Goal: Task Accomplishment & Management: Manage account settings

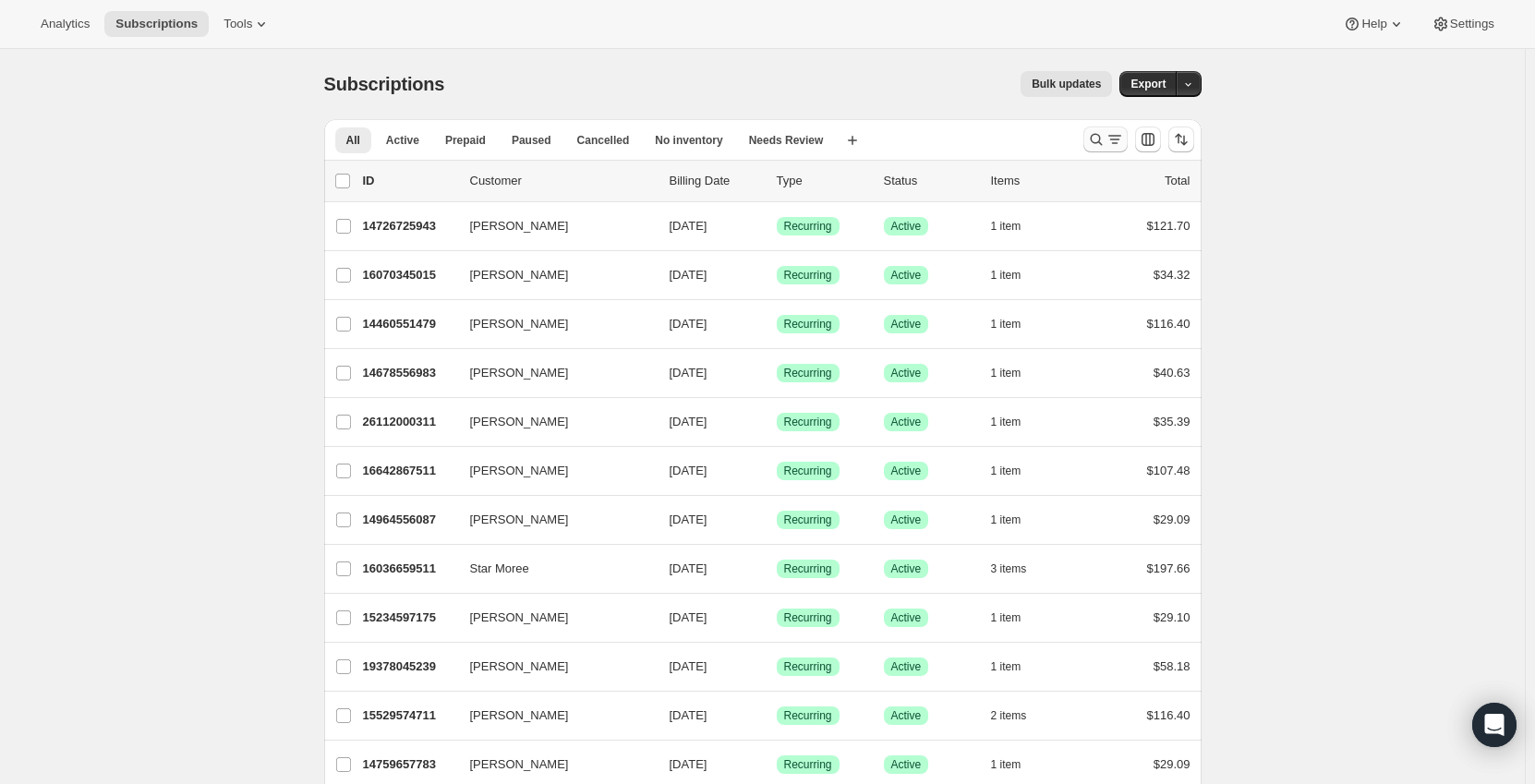
click at [1100, 139] on icon "Search and filter results" at bounding box center [1095, 139] width 19 height 19
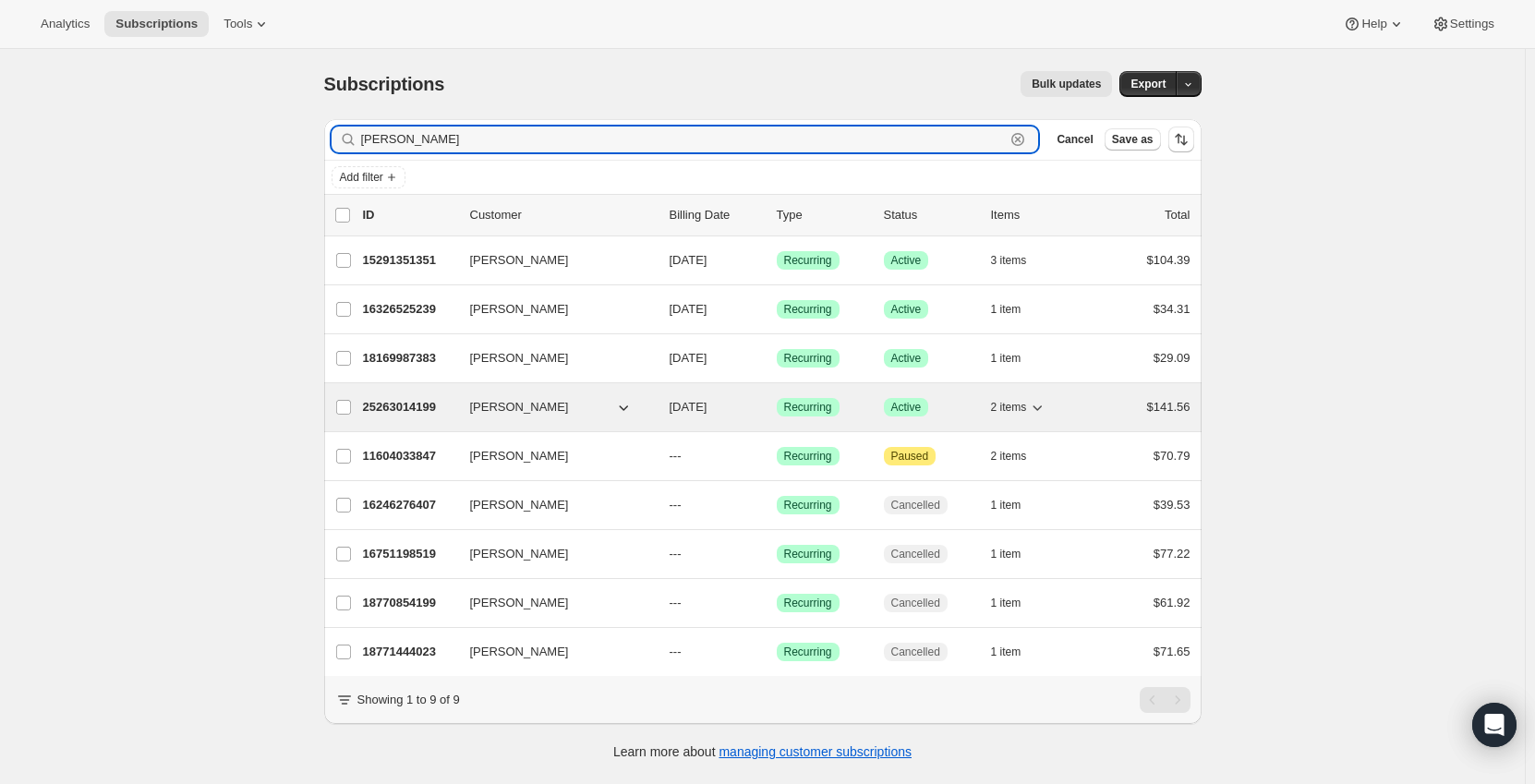
type input "[PERSON_NAME]"
click at [1025, 404] on span "2 items" at bounding box center [1008, 406] width 36 height 15
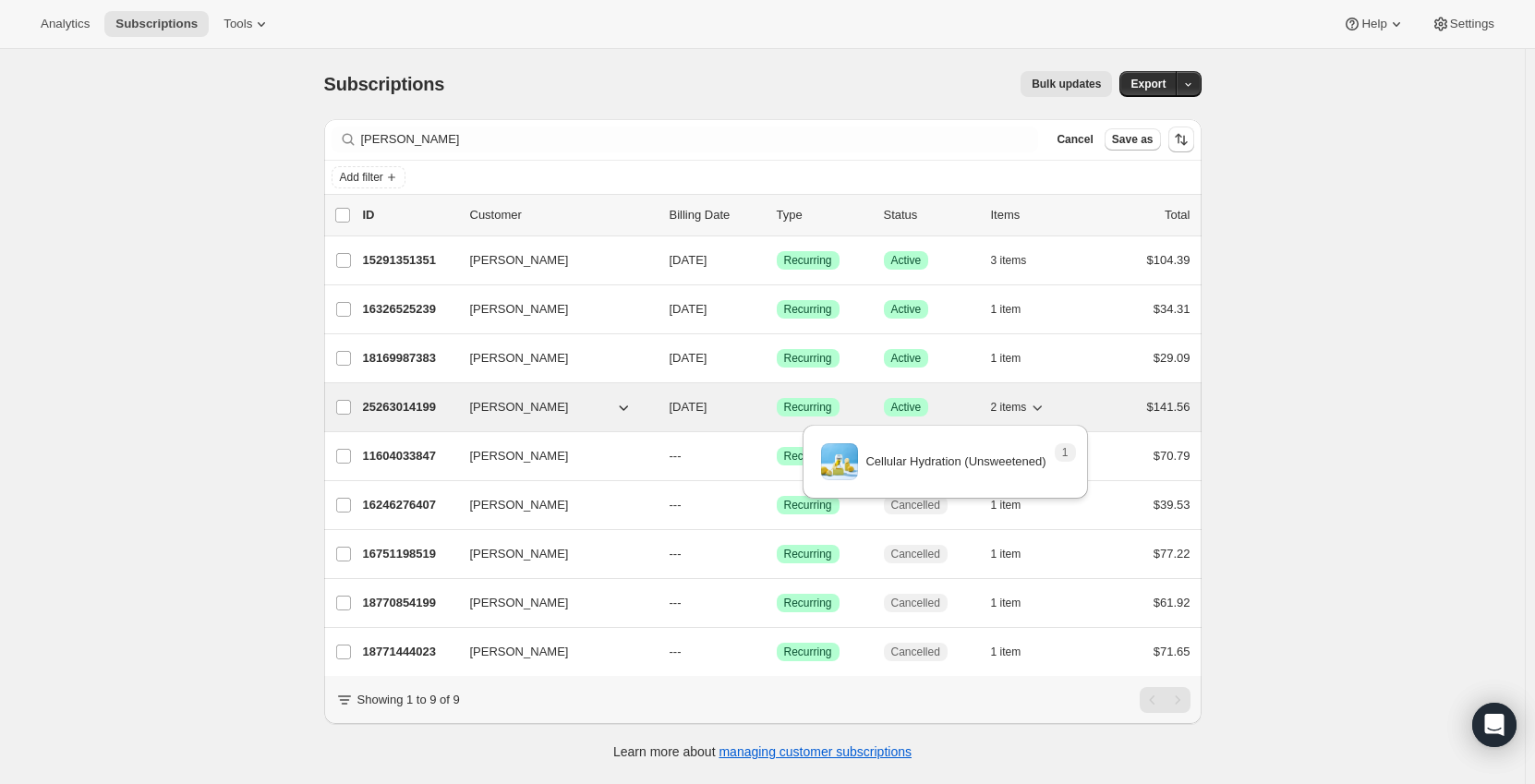
click at [1027, 404] on span "2 items" at bounding box center [1008, 406] width 36 height 15
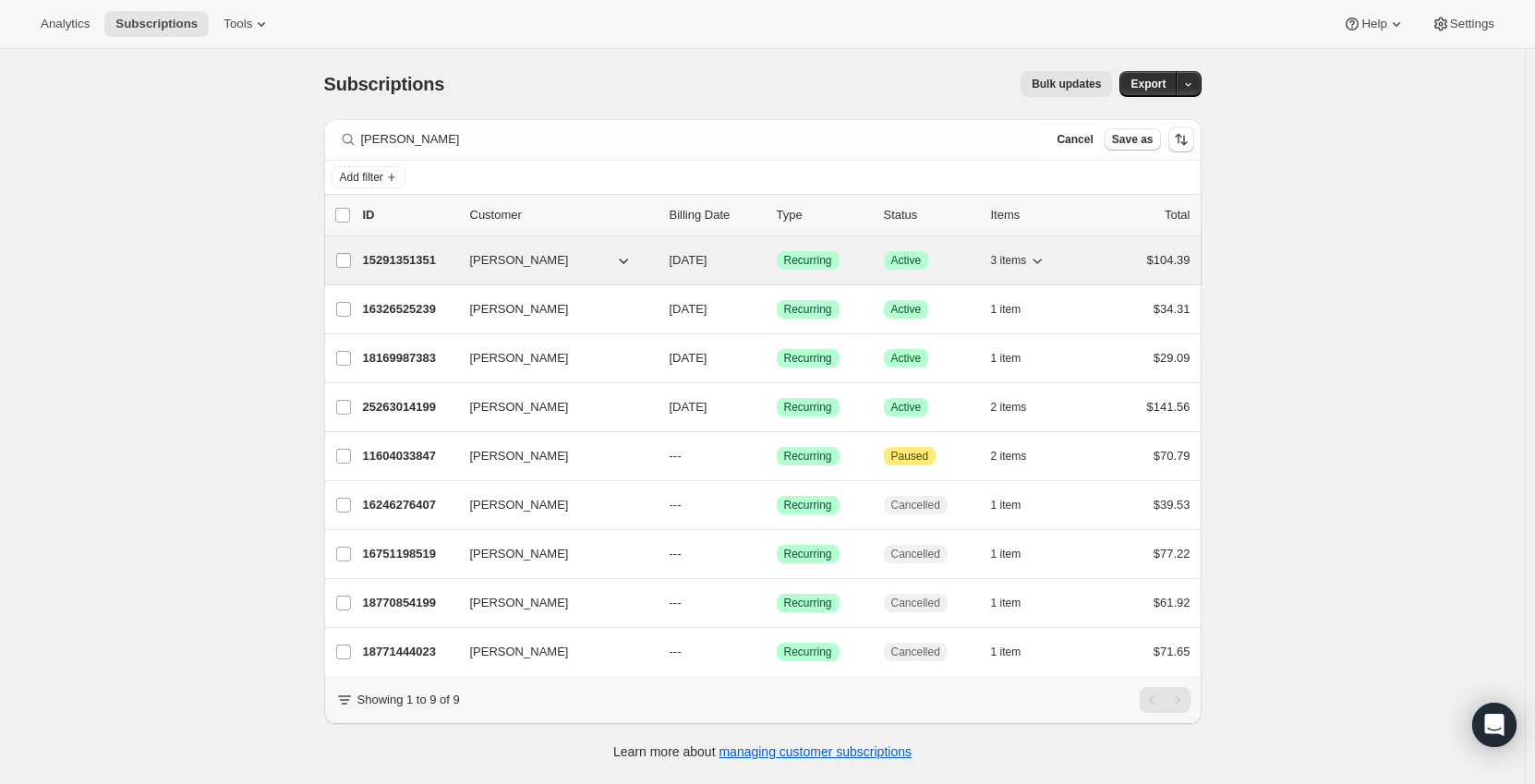
click at [450, 260] on p "15291351351" at bounding box center [409, 260] width 92 height 19
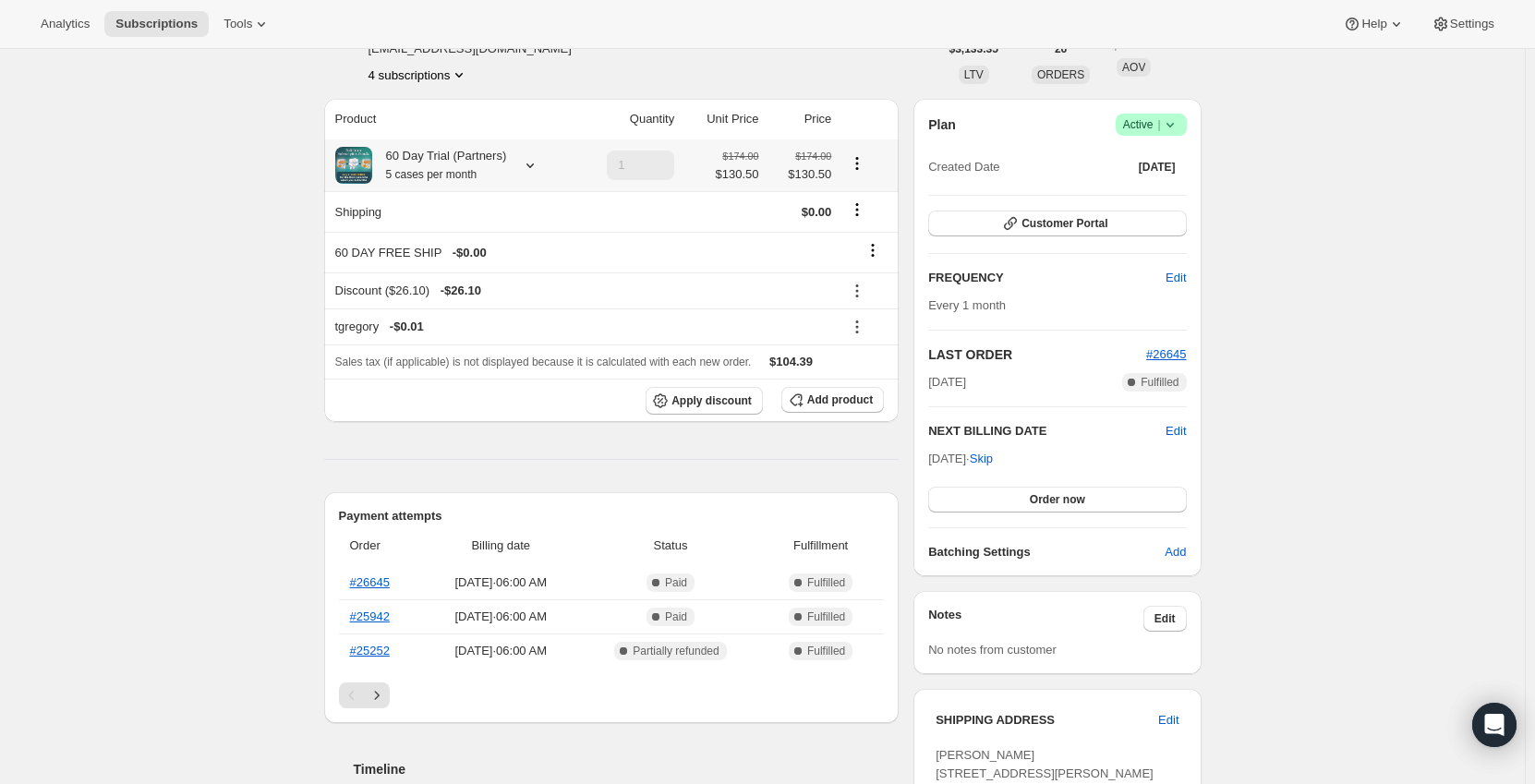
scroll to position [92, 0]
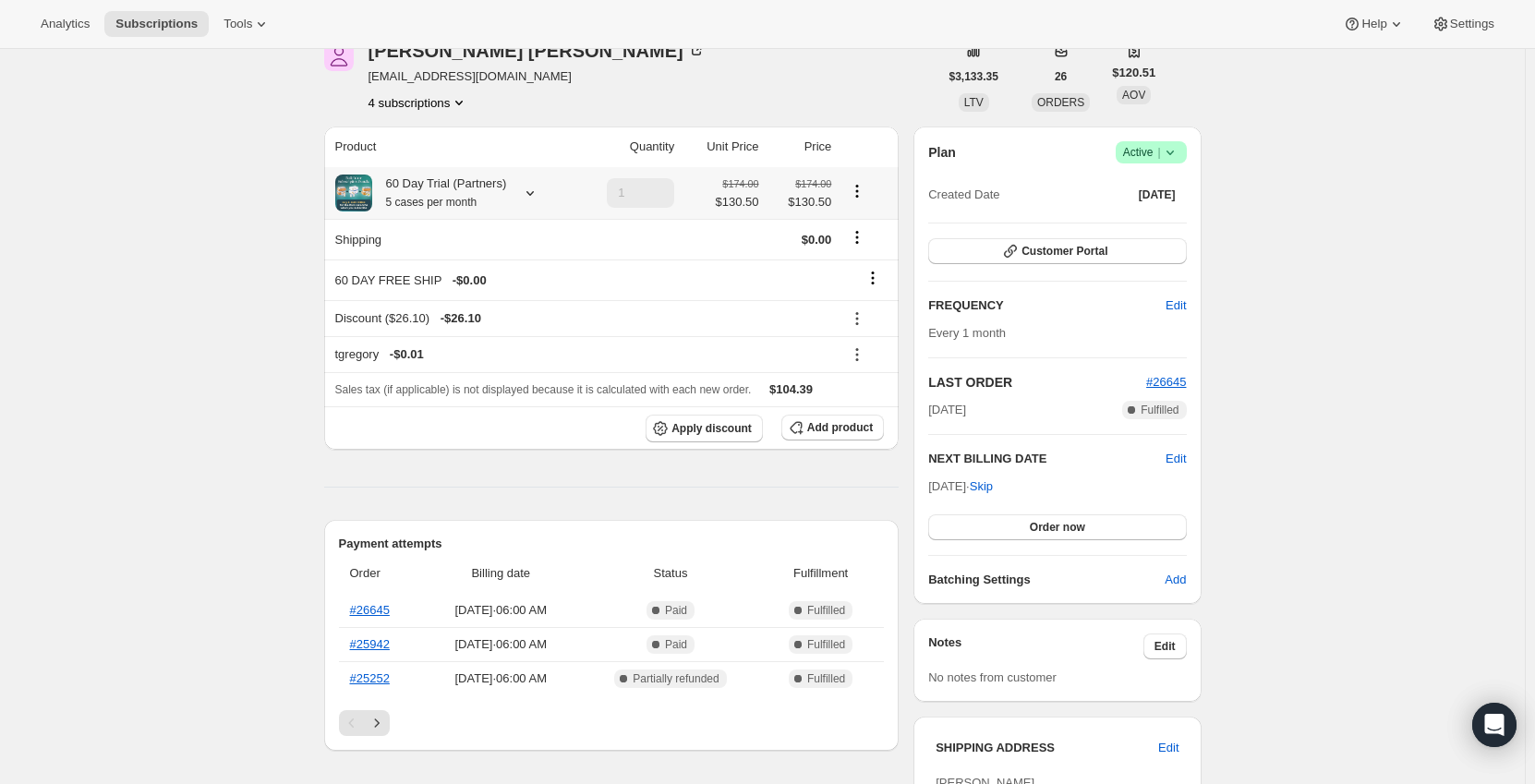
click at [856, 193] on icon "Product actions" at bounding box center [857, 191] width 19 height 19
click at [862, 227] on span "Edit box" at bounding box center [861, 227] width 43 height 14
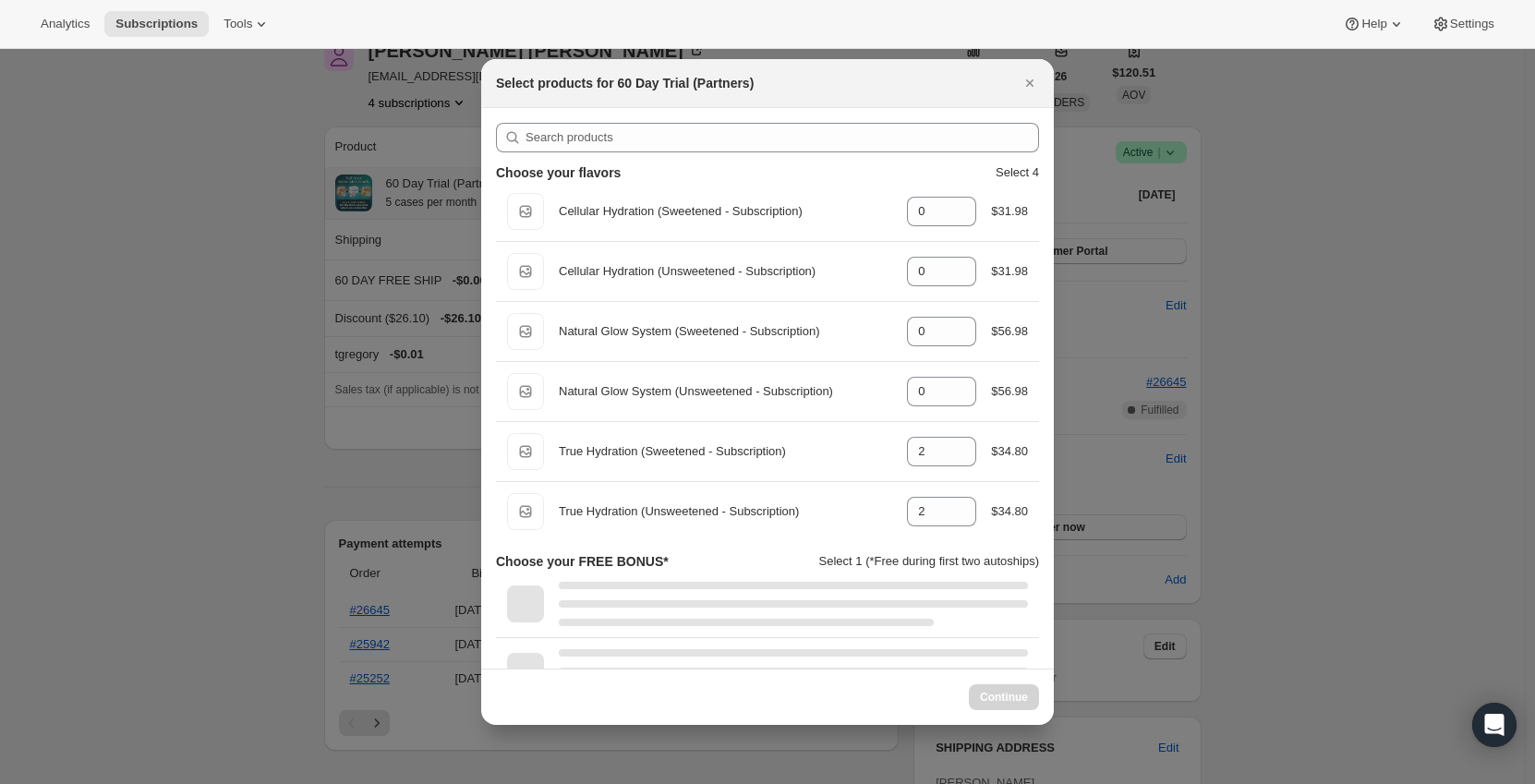
select select "gid://shopify/ProductVariant/49603997106487"
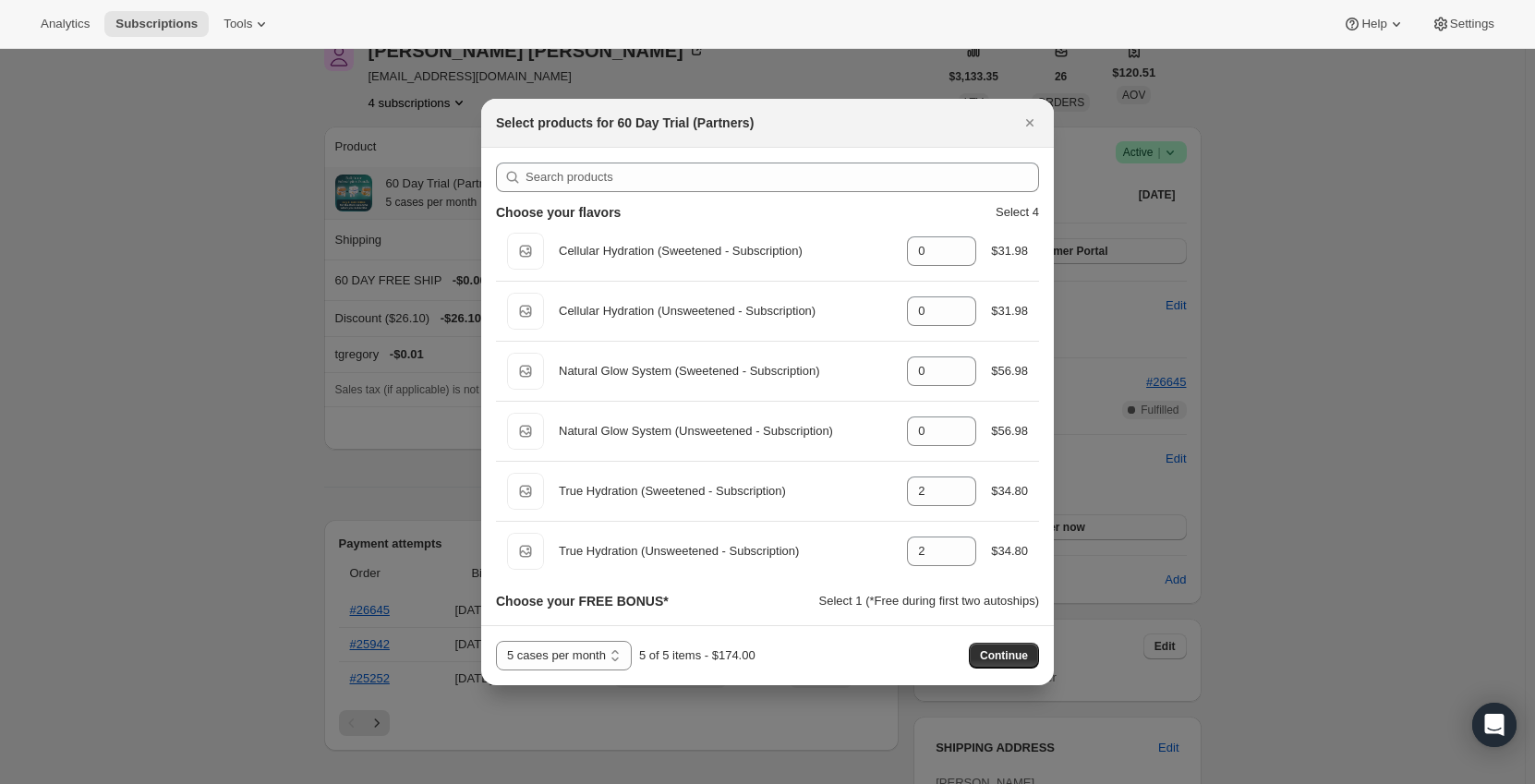
click at [832, 599] on p "Select 1 (*Free during first two autoships)" at bounding box center [929, 601] width 220 height 19
click at [1032, 123] on icon "Close" at bounding box center [1030, 123] width 8 height 8
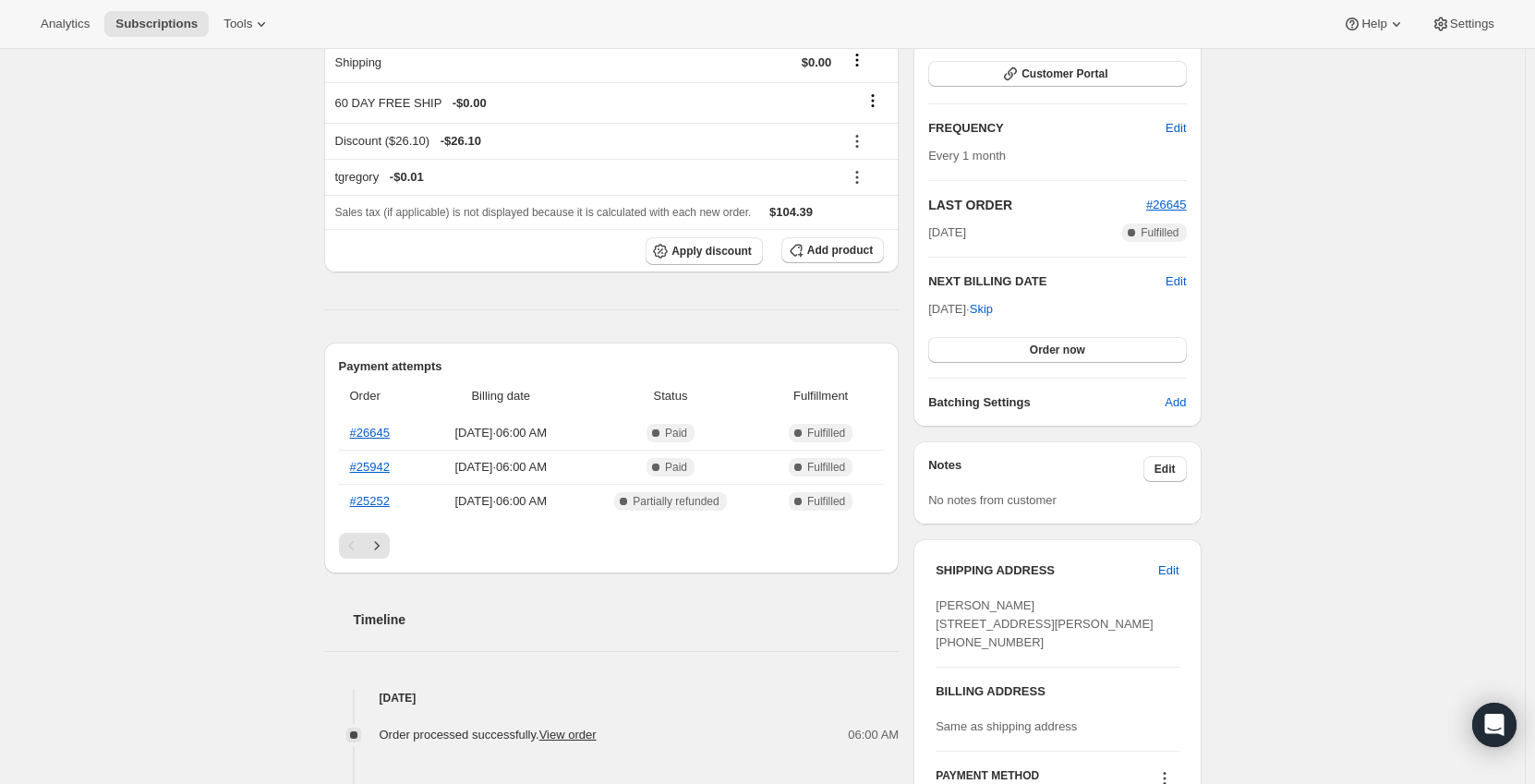
scroll to position [277, 0]
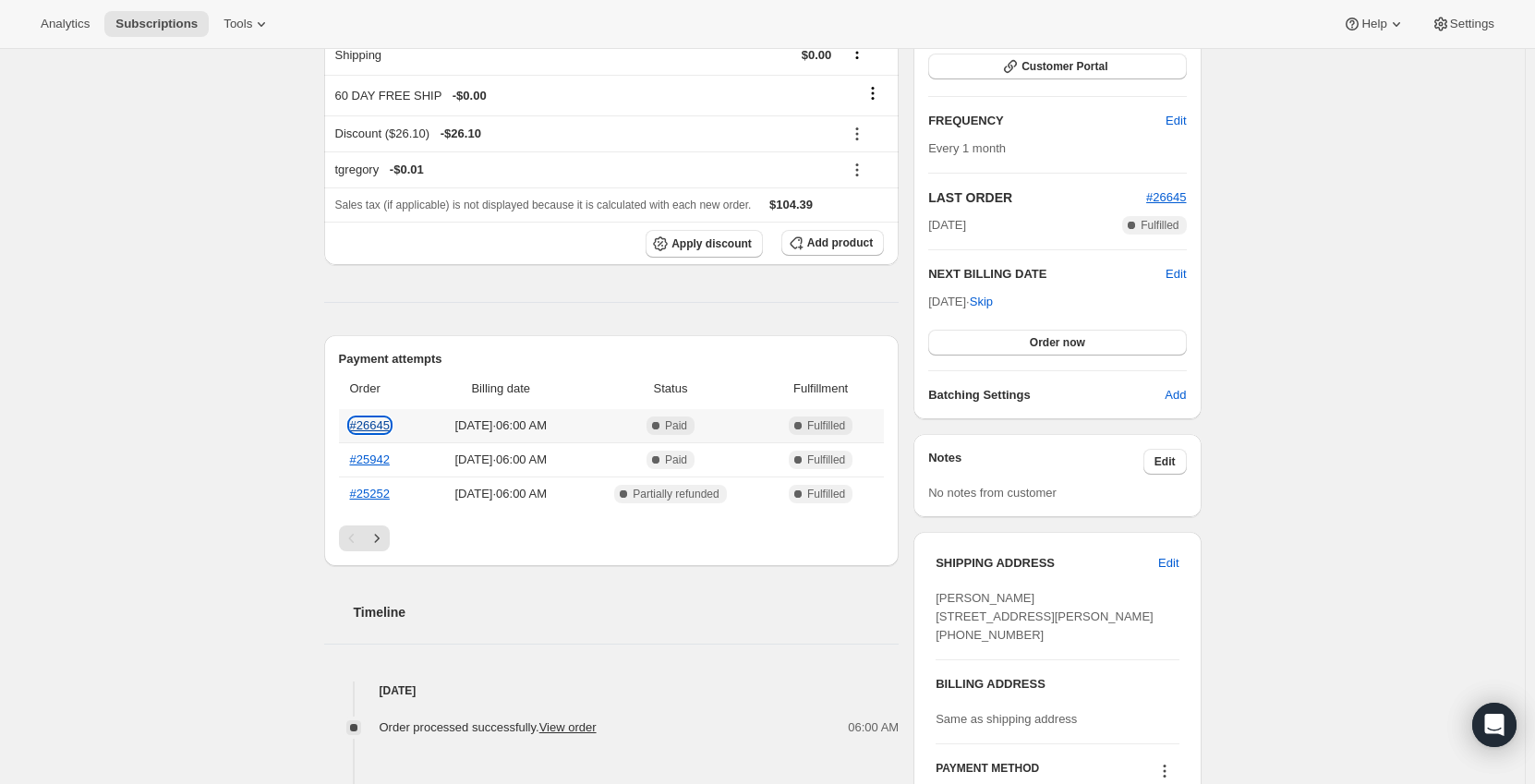
click at [380, 426] on link "#26645" at bounding box center [370, 425] width 40 height 14
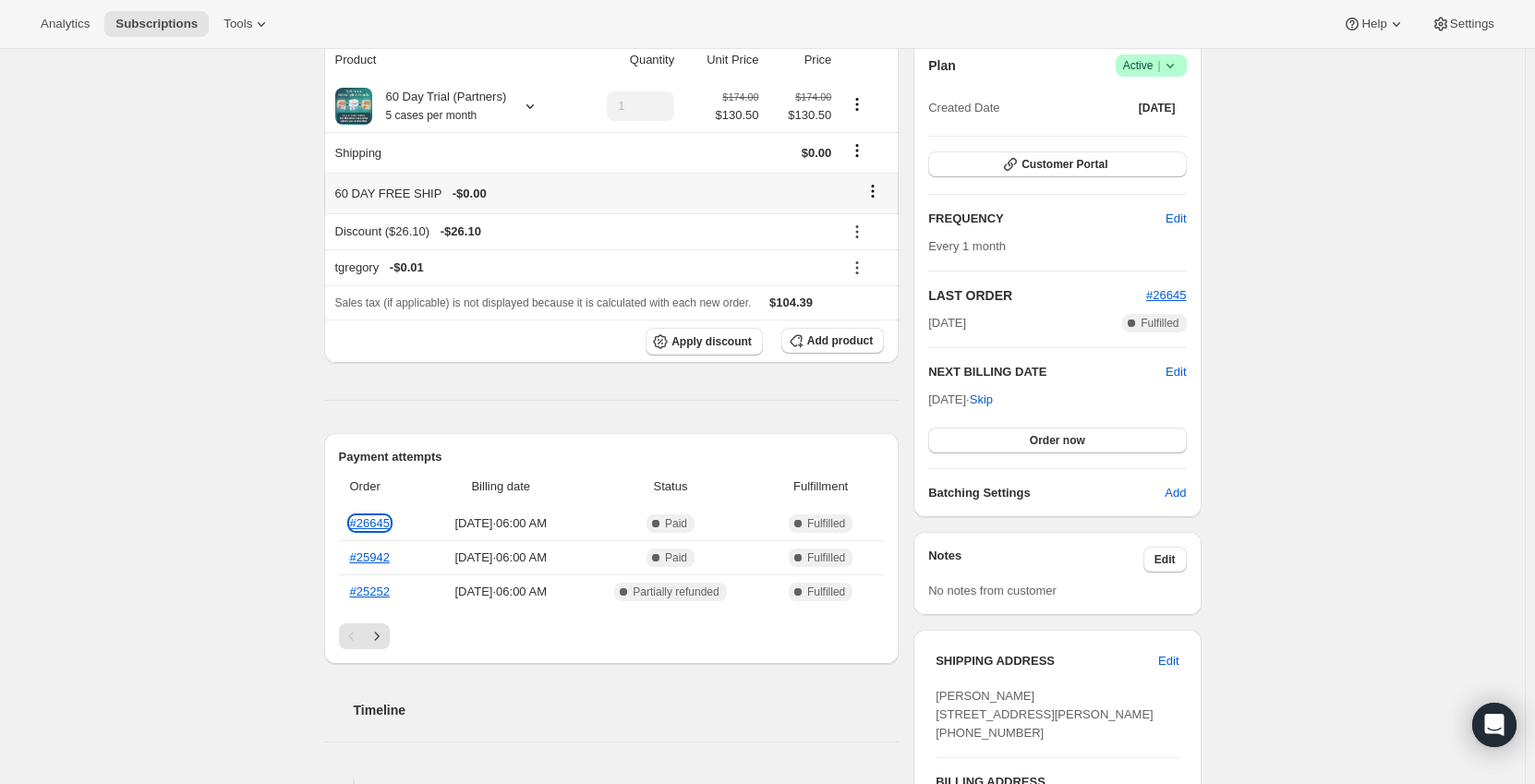
scroll to position [185, 0]
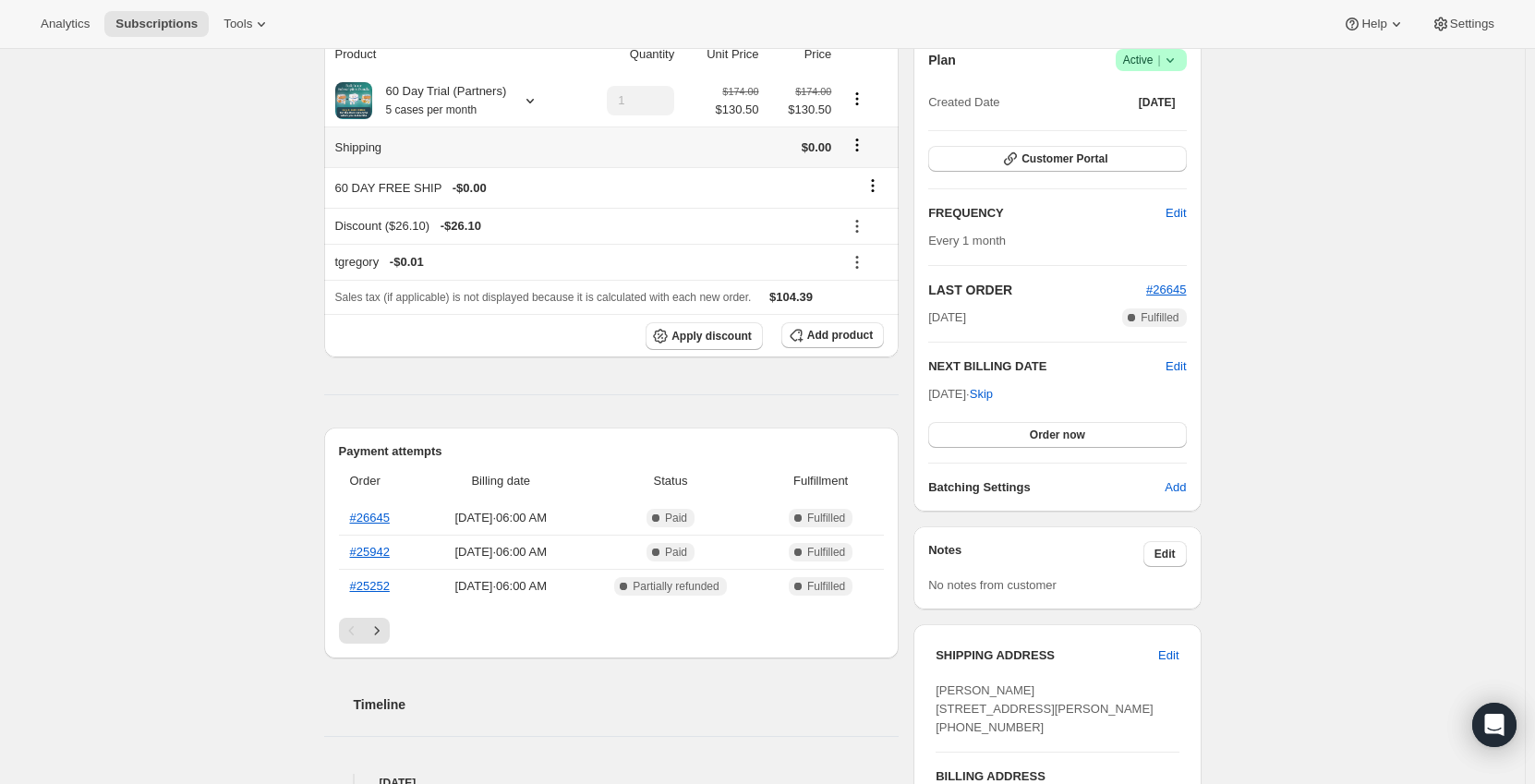
click at [863, 140] on icon "Shipping actions" at bounding box center [857, 145] width 19 height 19
click at [859, 98] on icon "Product actions" at bounding box center [857, 99] width 19 height 19
click at [861, 122] on button "Edit box" at bounding box center [861, 135] width 56 height 29
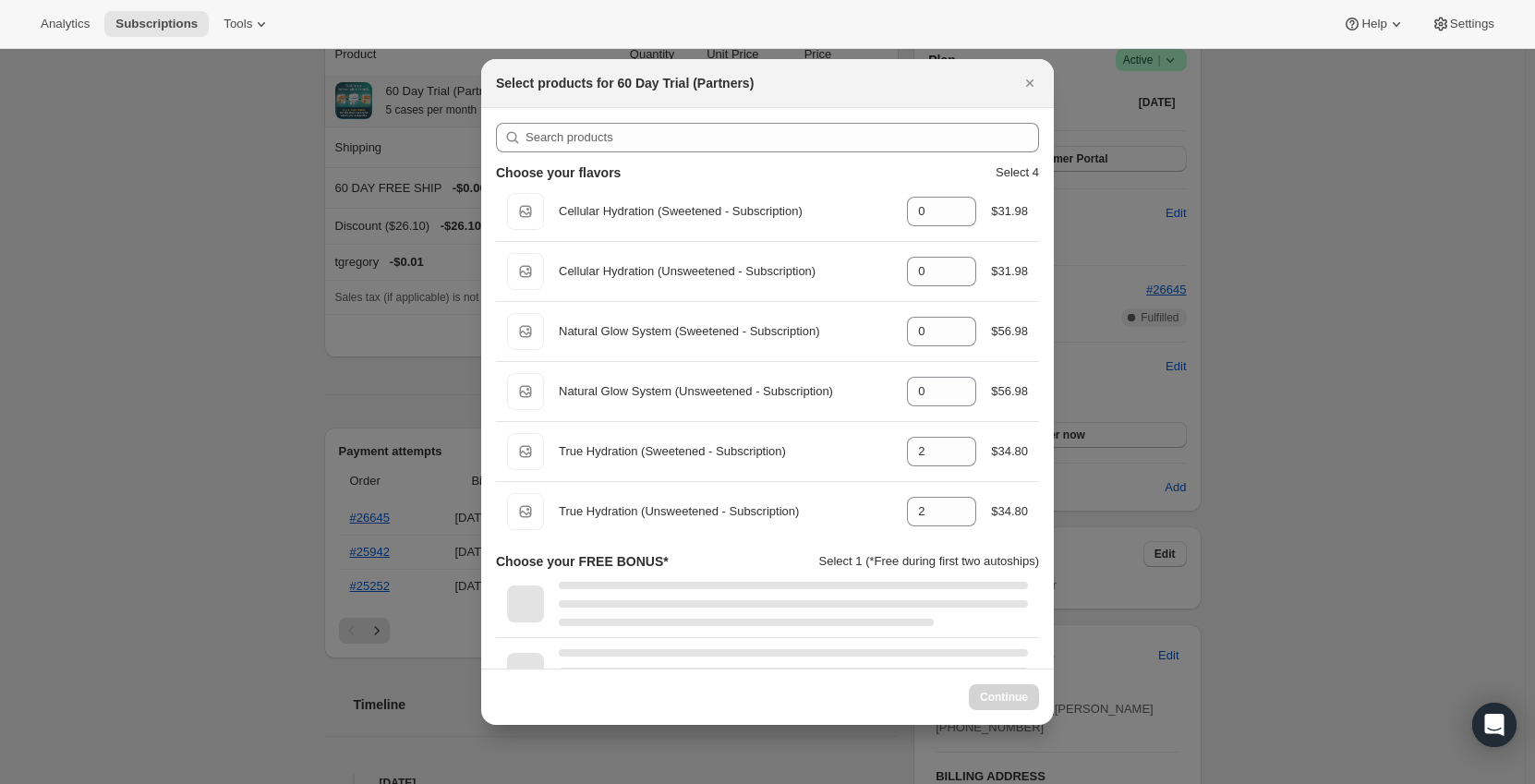
select select "gid://shopify/ProductVariant/49603997106487"
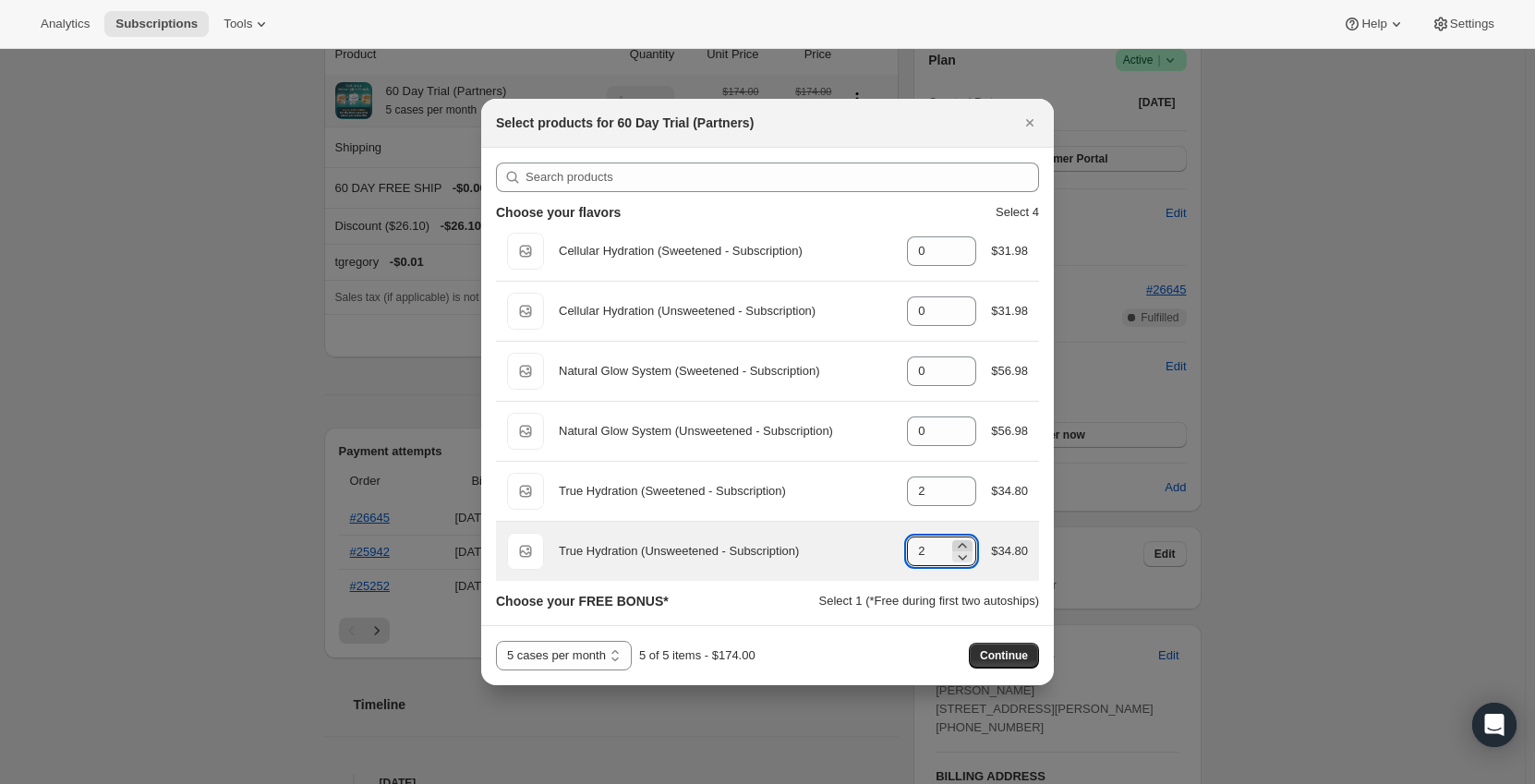
click at [964, 537] on icon ":rg3:" at bounding box center [962, 545] width 19 height 19
click at [964, 555] on icon ":rg3:" at bounding box center [962, 556] width 19 height 19
type input "2"
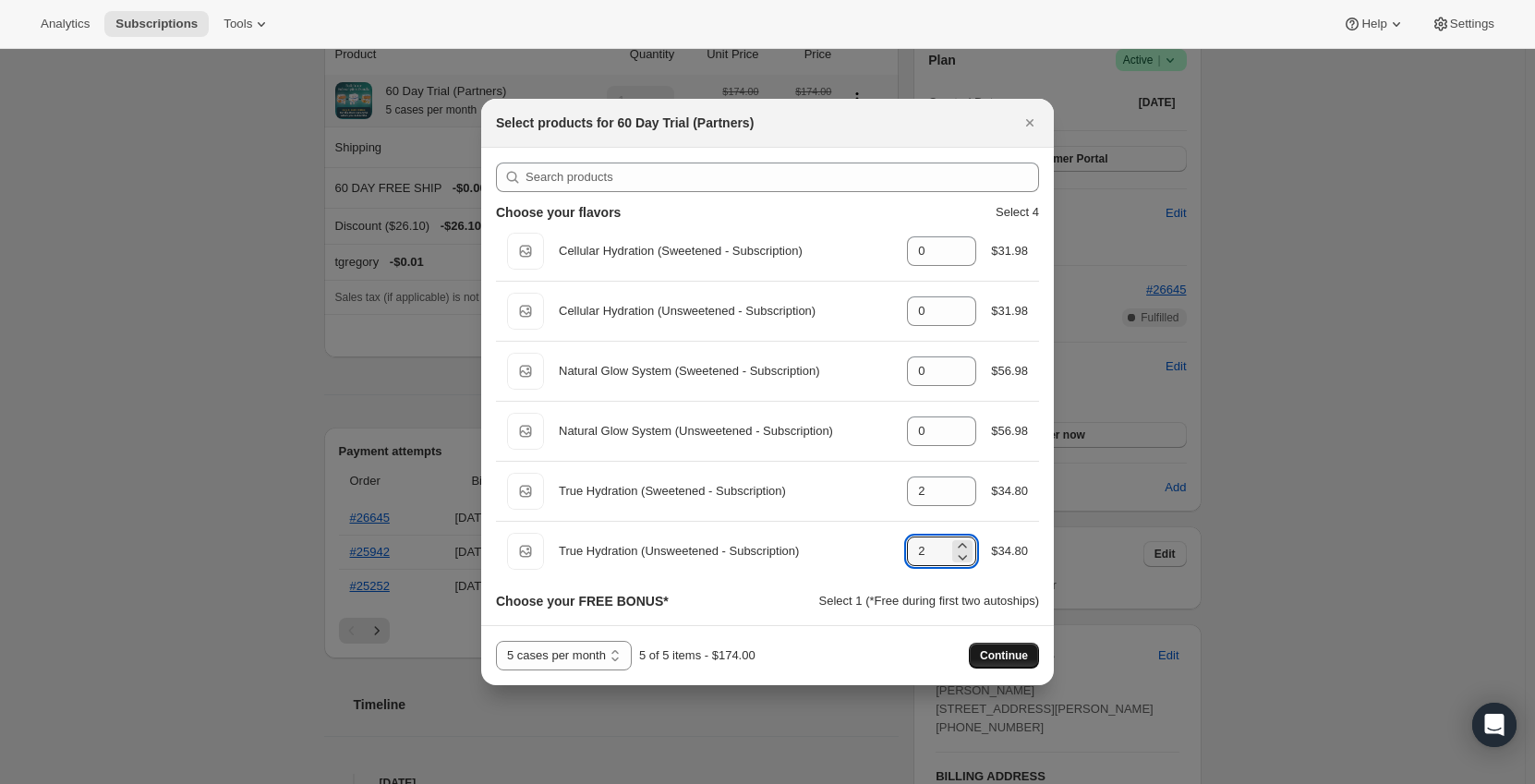
click at [987, 648] on button "Continue" at bounding box center [1004, 656] width 70 height 25
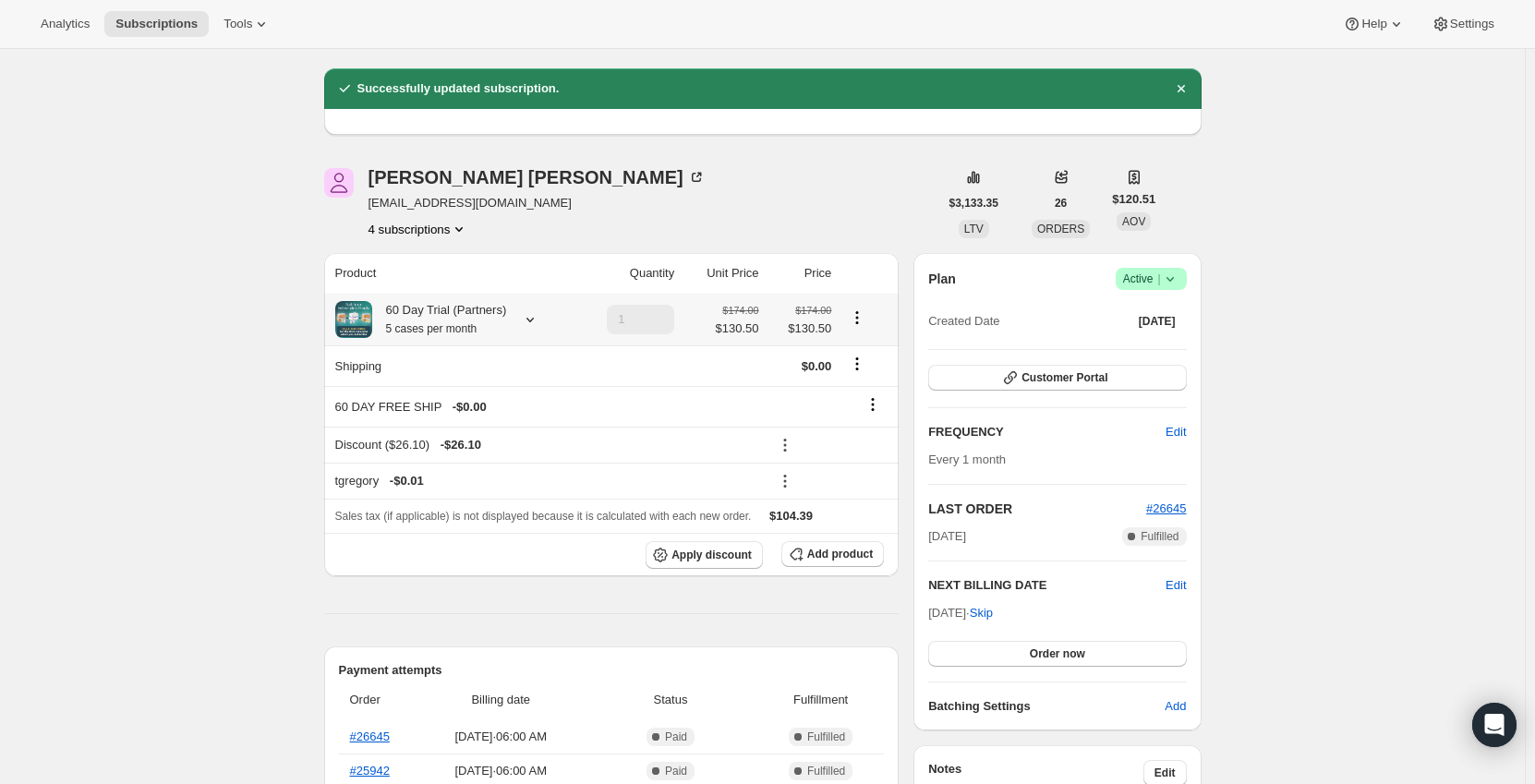
click at [864, 319] on icon "Product actions" at bounding box center [857, 317] width 19 height 19
click at [531, 318] on icon at bounding box center [530, 319] width 19 height 19
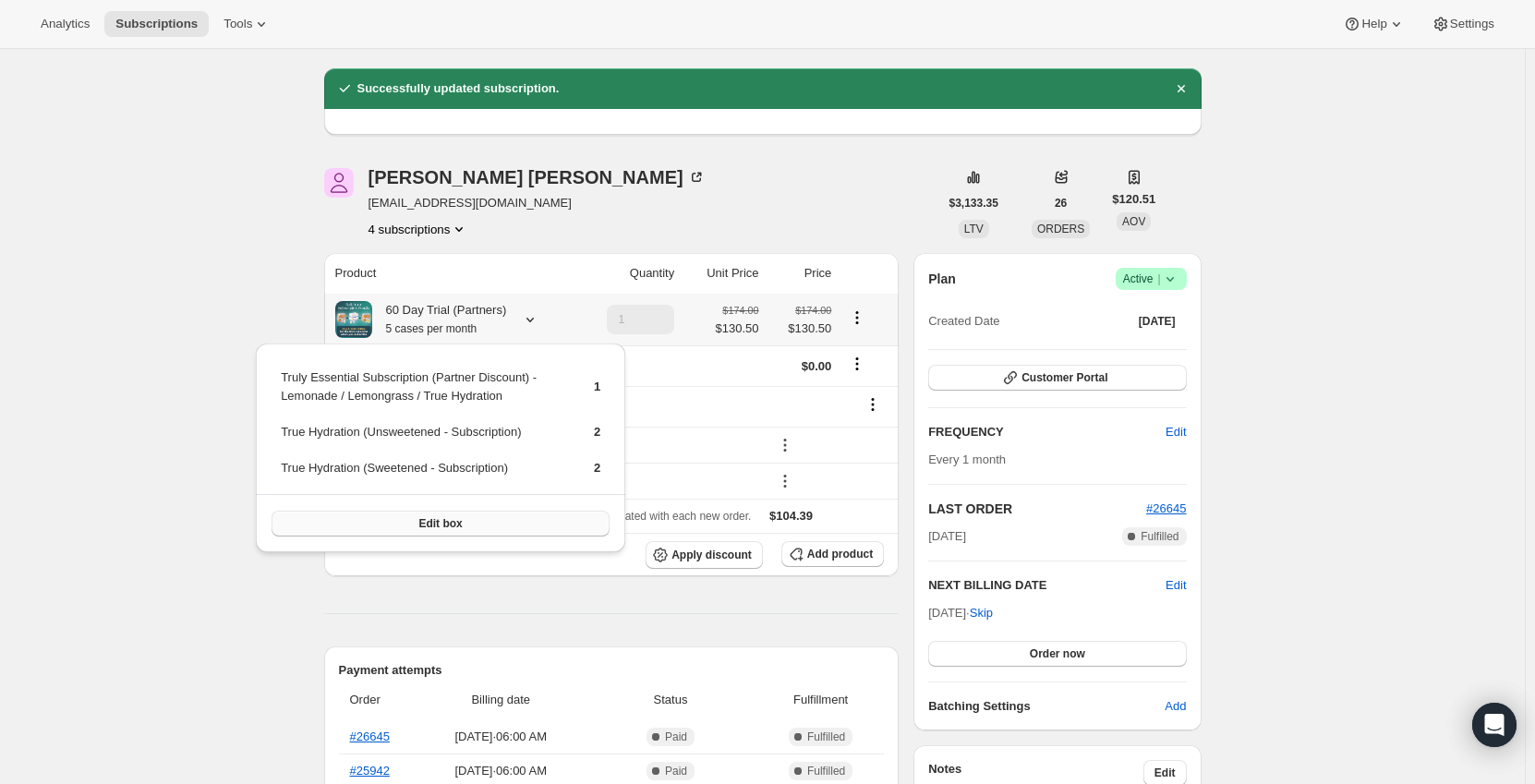
click at [364, 513] on button "Edit box" at bounding box center [440, 524] width 338 height 25
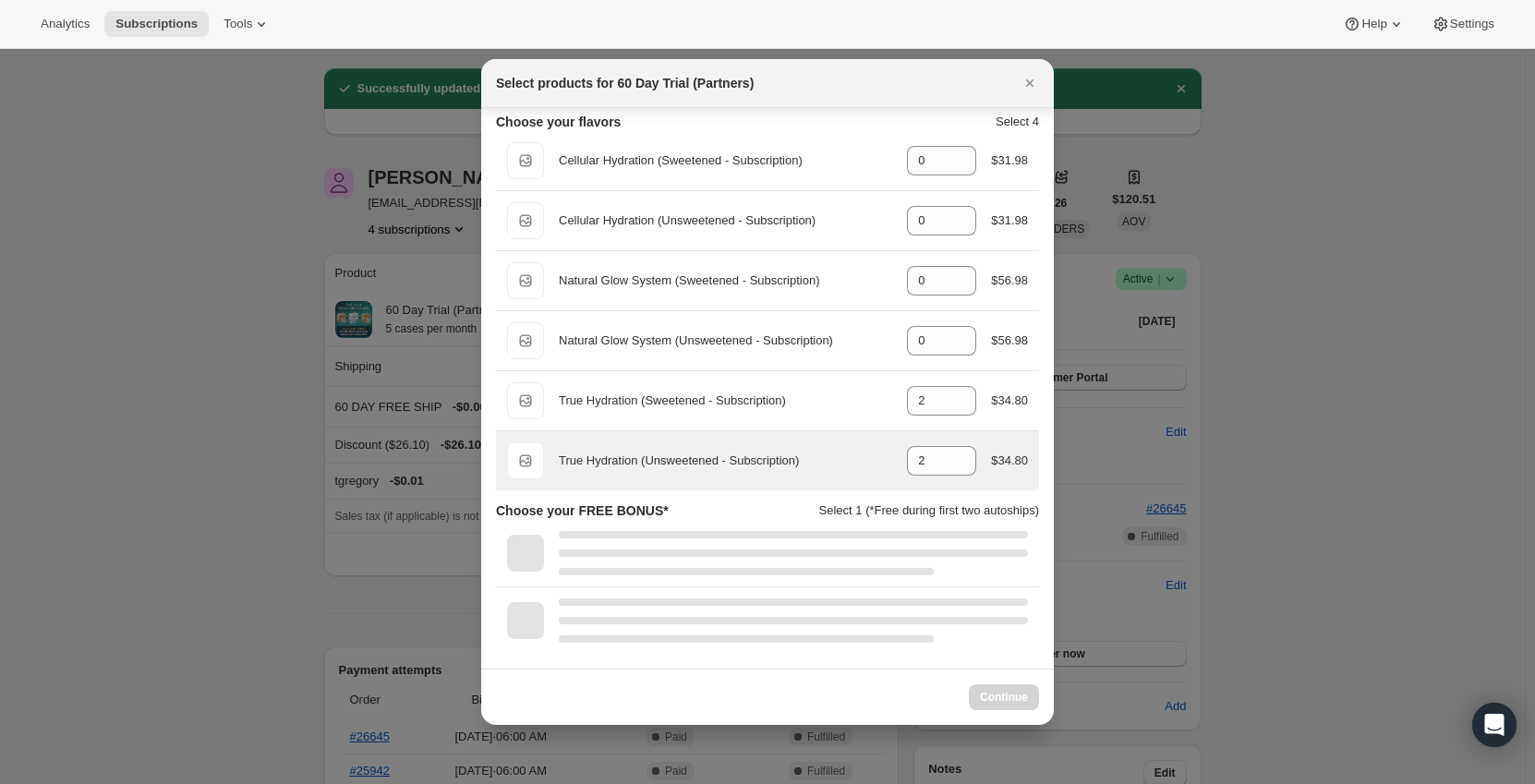
scroll to position [0, 0]
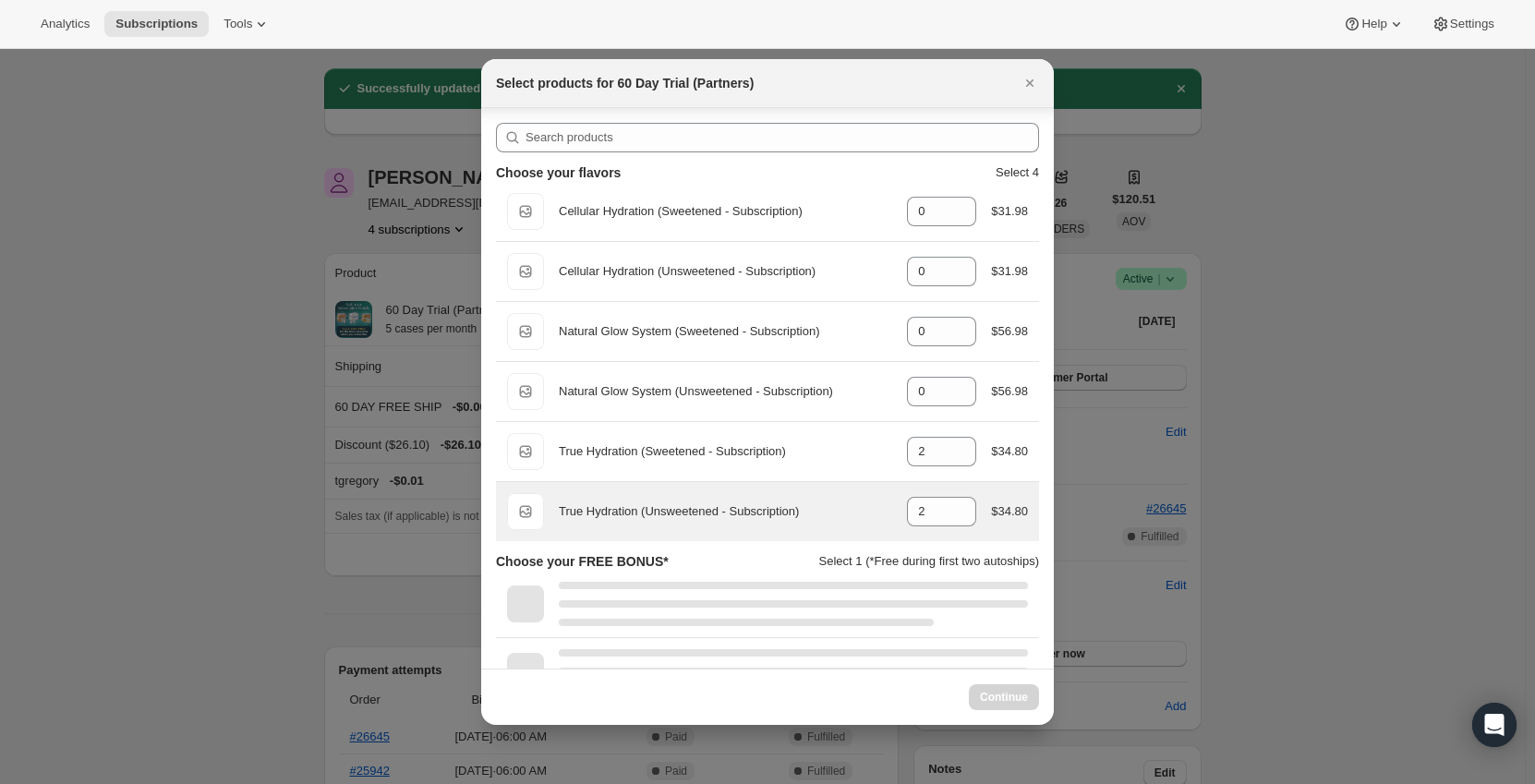
select select "gid://shopify/ProductVariant/49603997106487"
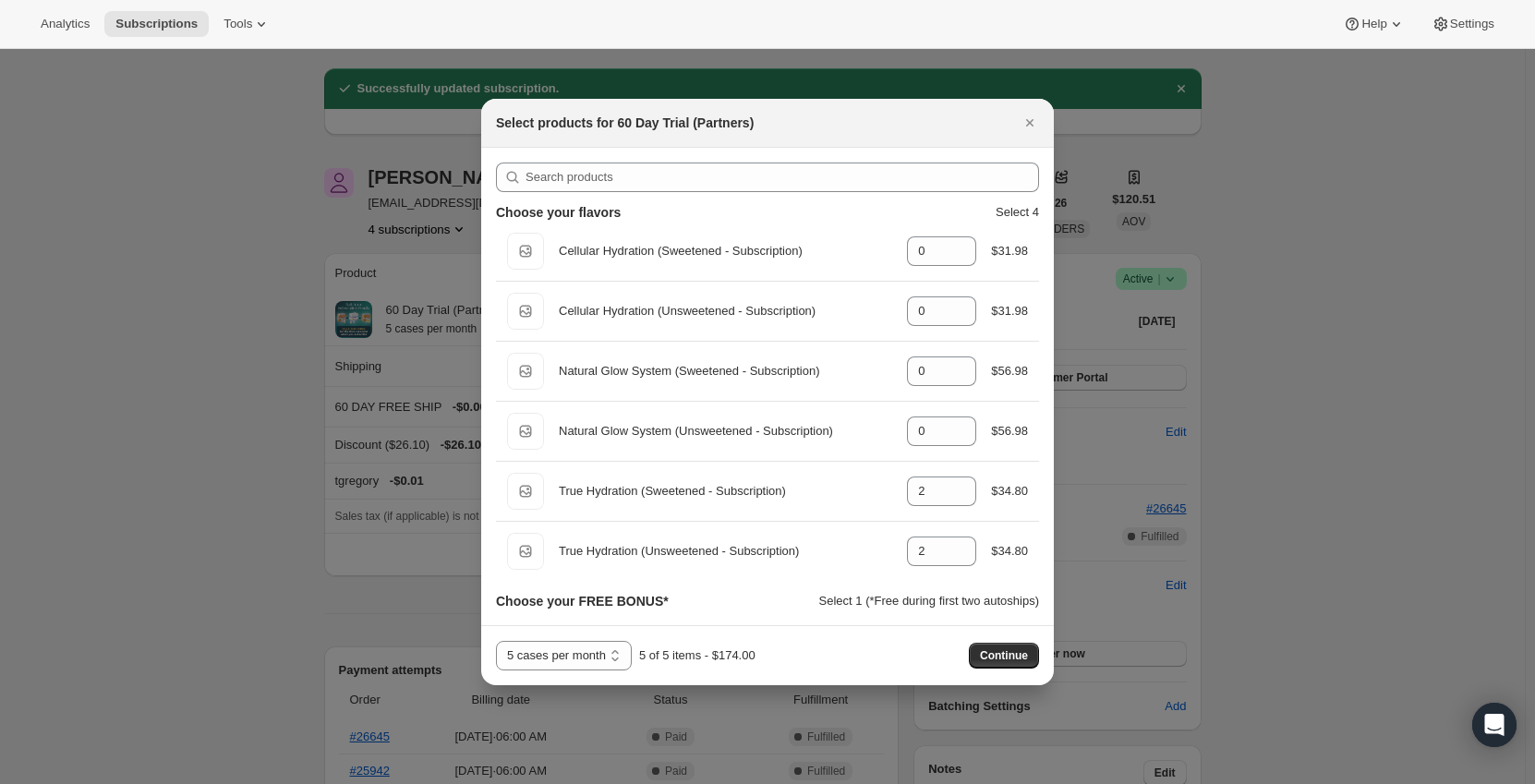
click at [653, 598] on h3 "Choose your FREE BONUS*" at bounding box center [582, 601] width 172 height 19
click at [756, 610] on div "Choose your FREE BONUS* Select 1 (*Free during first two autoships)" at bounding box center [768, 601] width 543 height 19
click at [1024, 121] on icon "Close" at bounding box center [1029, 122] width 19 height 19
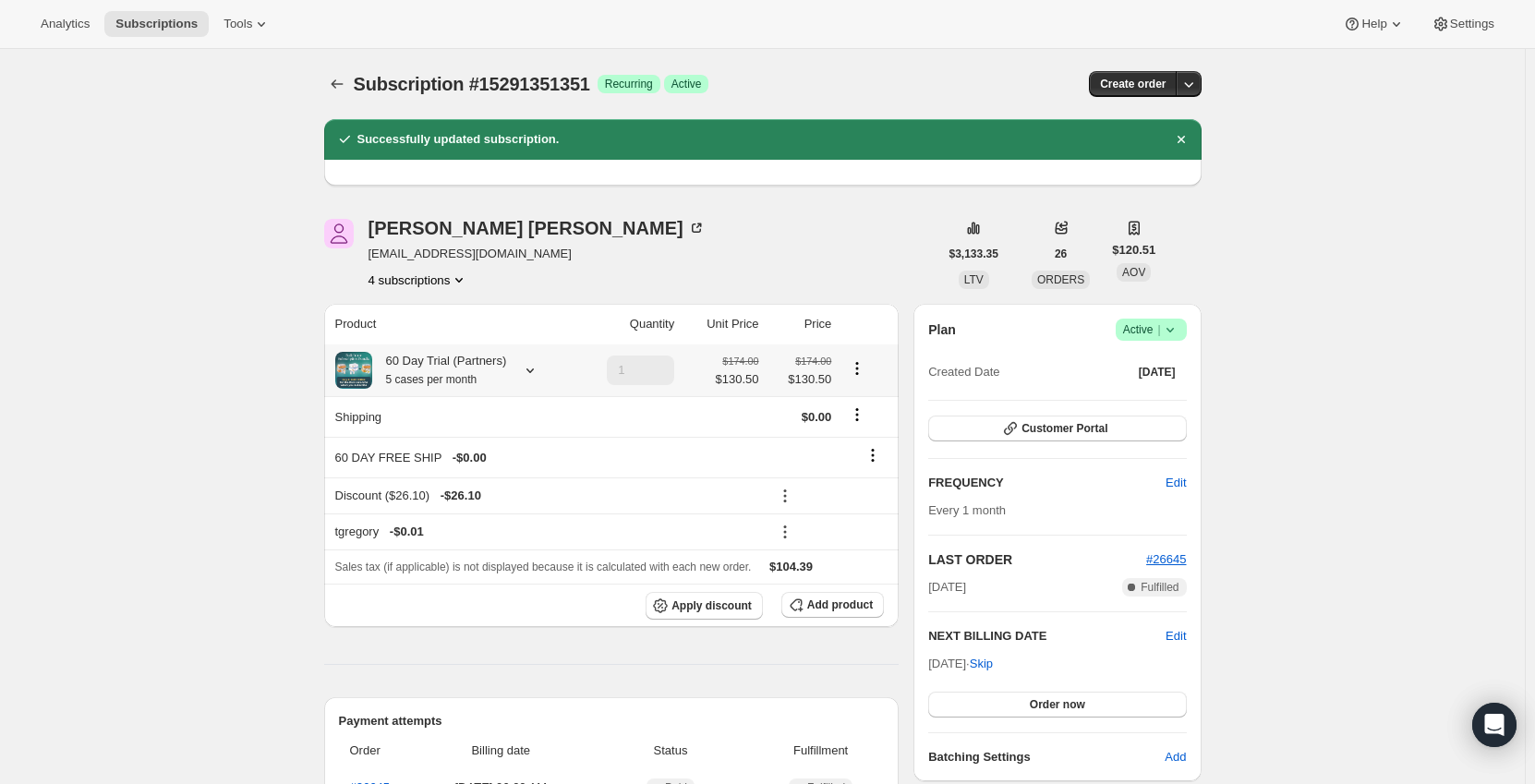
click at [865, 363] on icon "Product actions" at bounding box center [857, 368] width 19 height 19
click at [1129, 426] on button "Customer Portal" at bounding box center [1056, 429] width 257 height 25
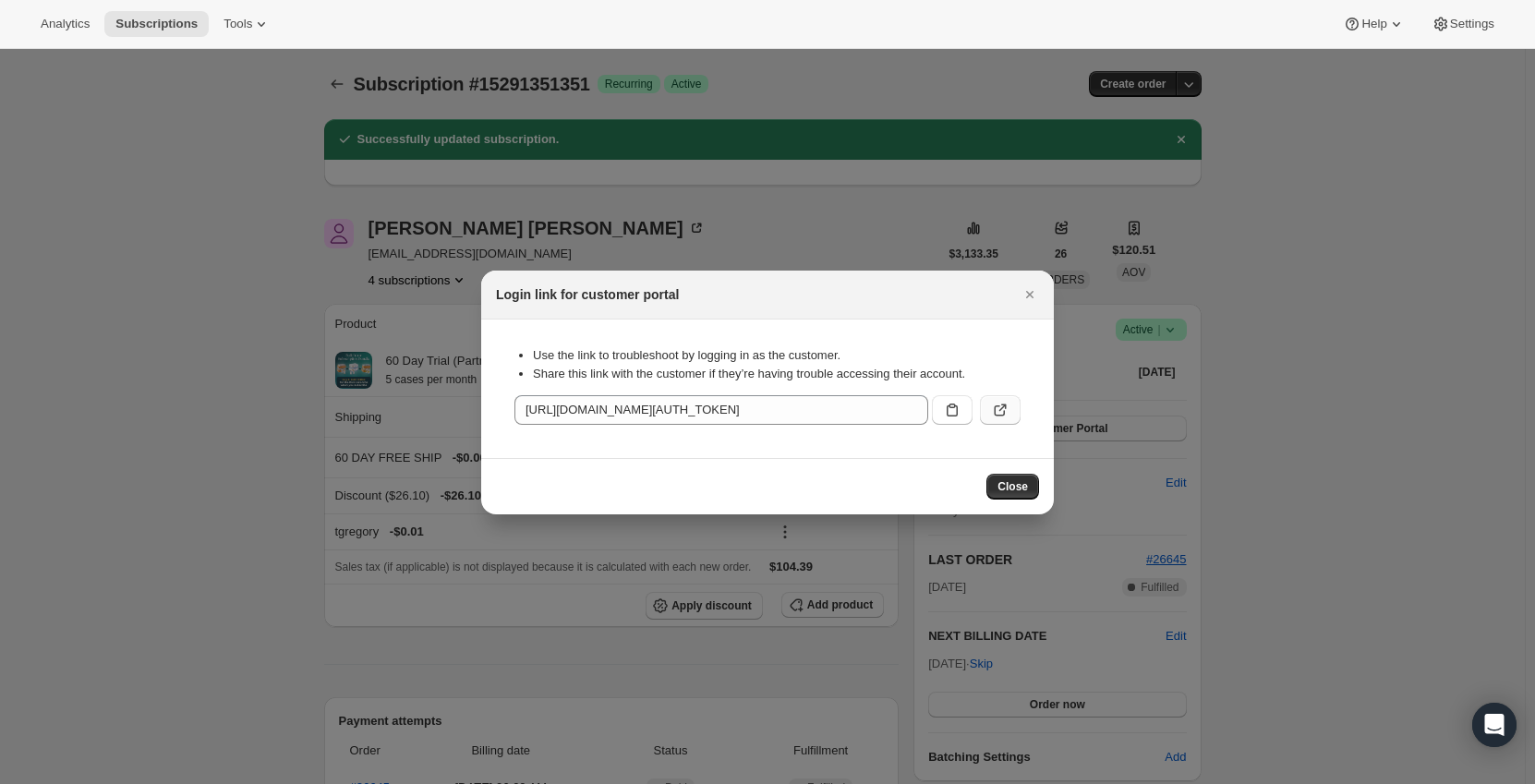
click at [1005, 404] on icon ":rj9:" at bounding box center [1000, 409] width 19 height 19
click at [1039, 295] on button "Close" at bounding box center [1030, 295] width 25 height 25
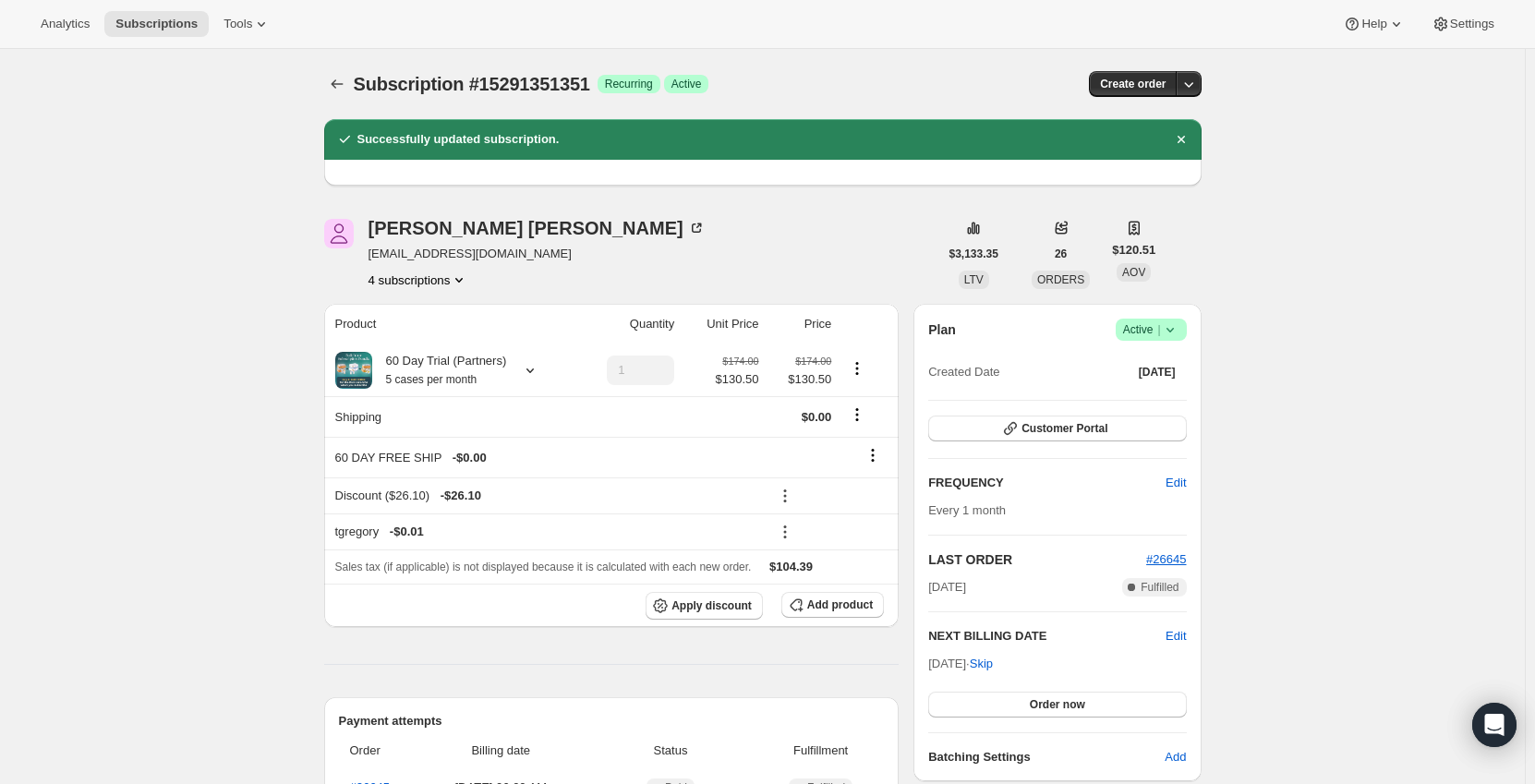
click at [237, 10] on div "Analytics Subscriptions Tools Help Settings" at bounding box center [768, 24] width 1535 height 49
click at [238, 14] on button "Tools" at bounding box center [247, 23] width 70 height 25
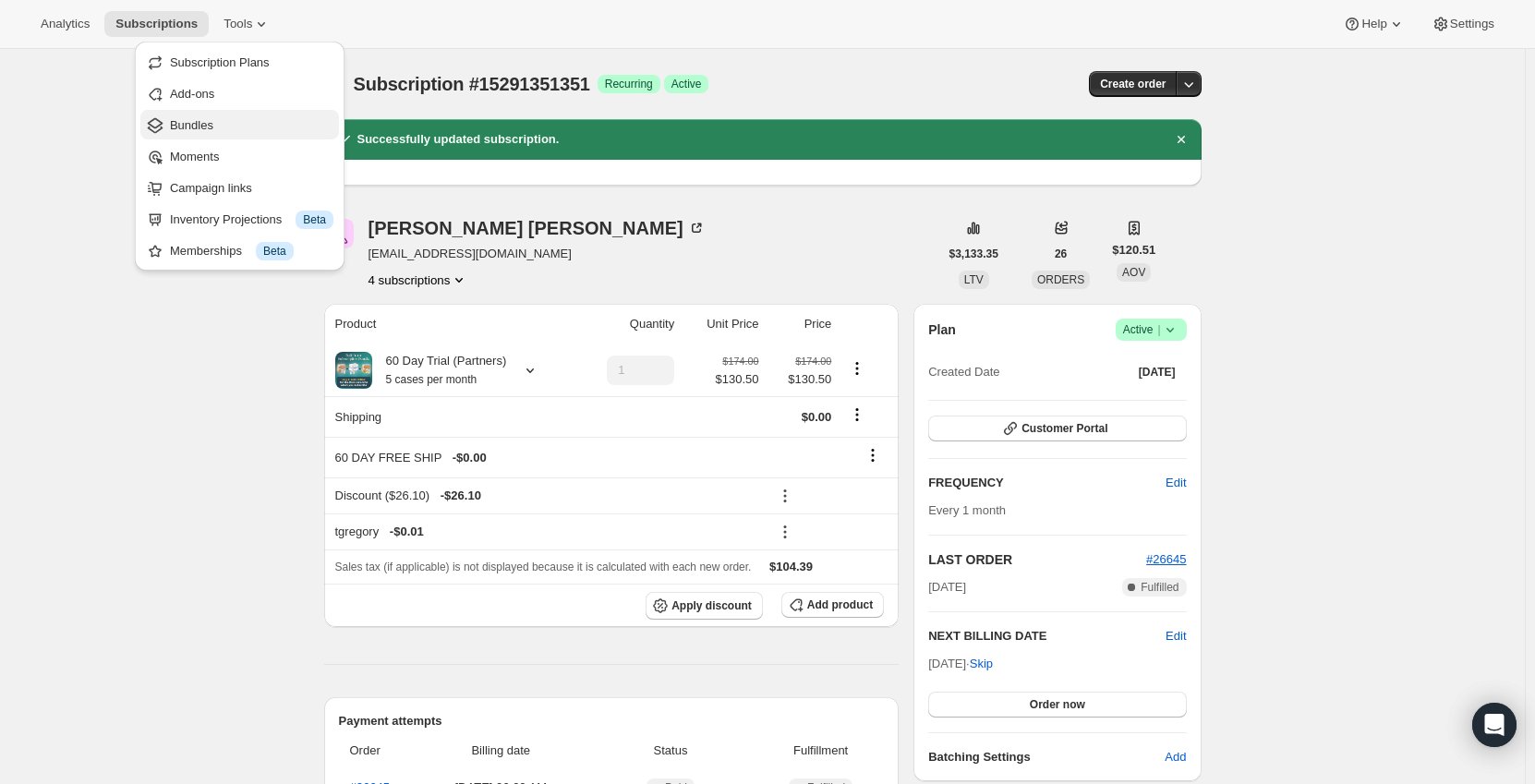
click at [241, 118] on span "Bundles" at bounding box center [252, 125] width 163 height 19
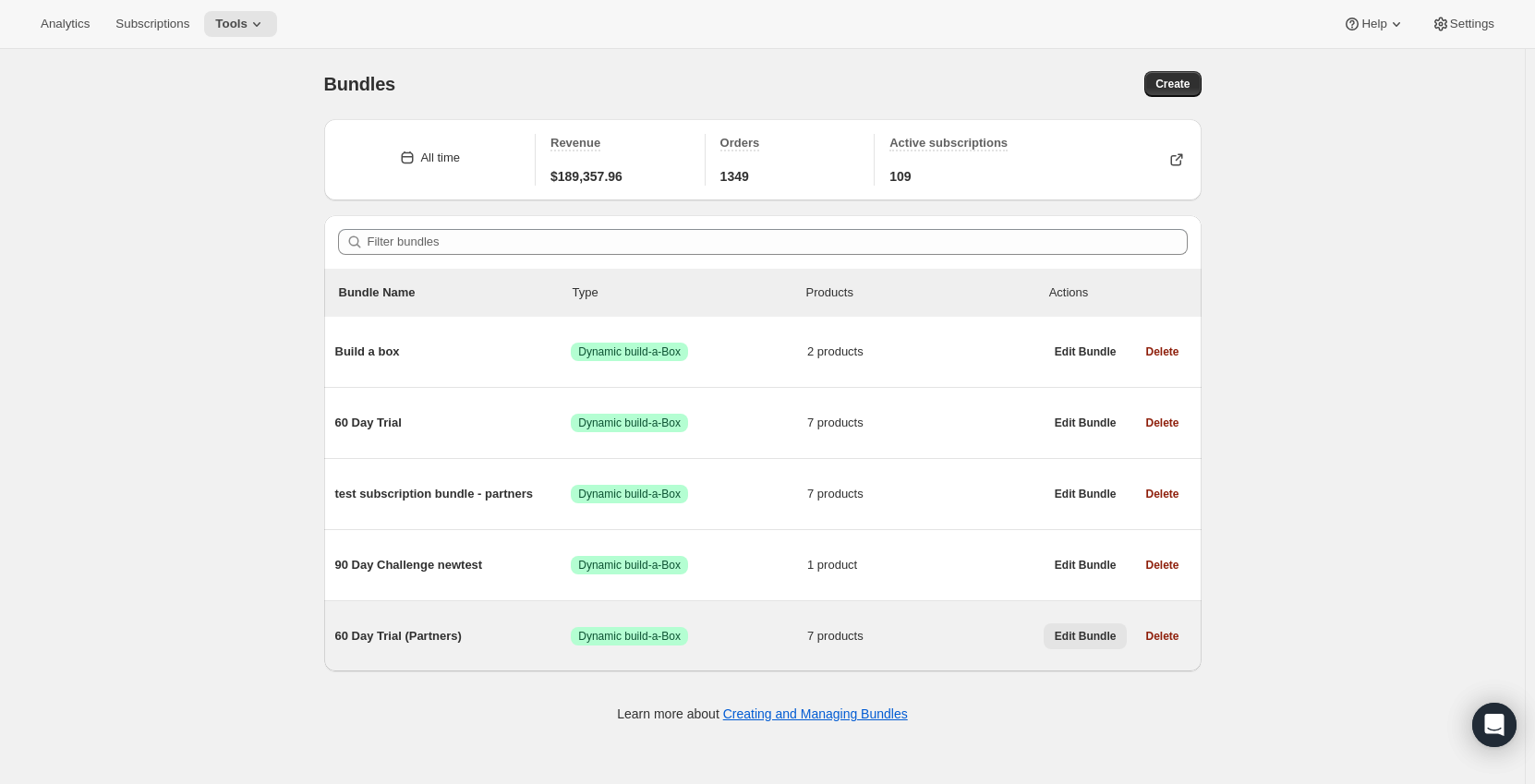
click at [1080, 635] on span "Edit Bundle" at bounding box center [1085, 635] width 62 height 15
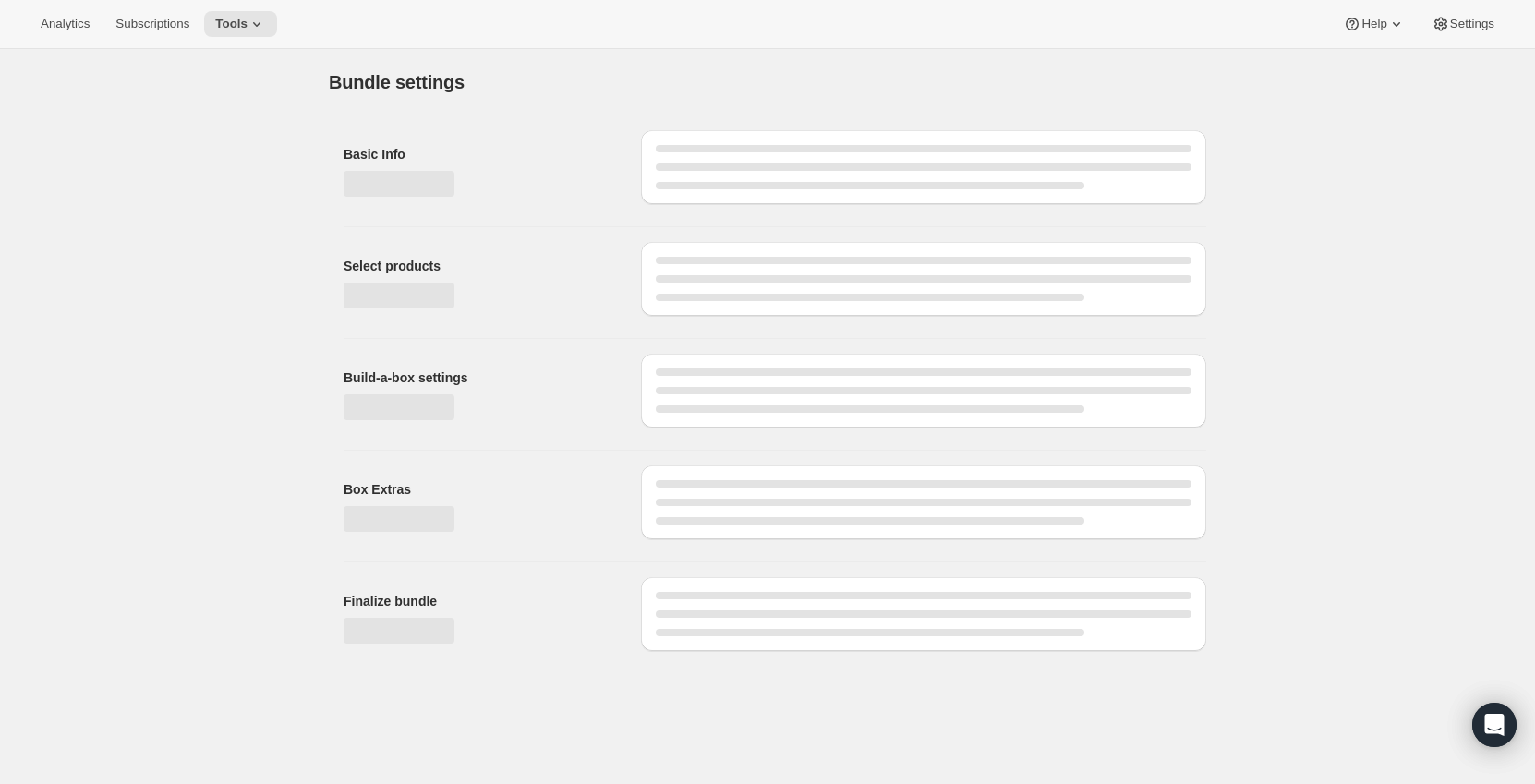
type input "60 Day Trial (Partners)"
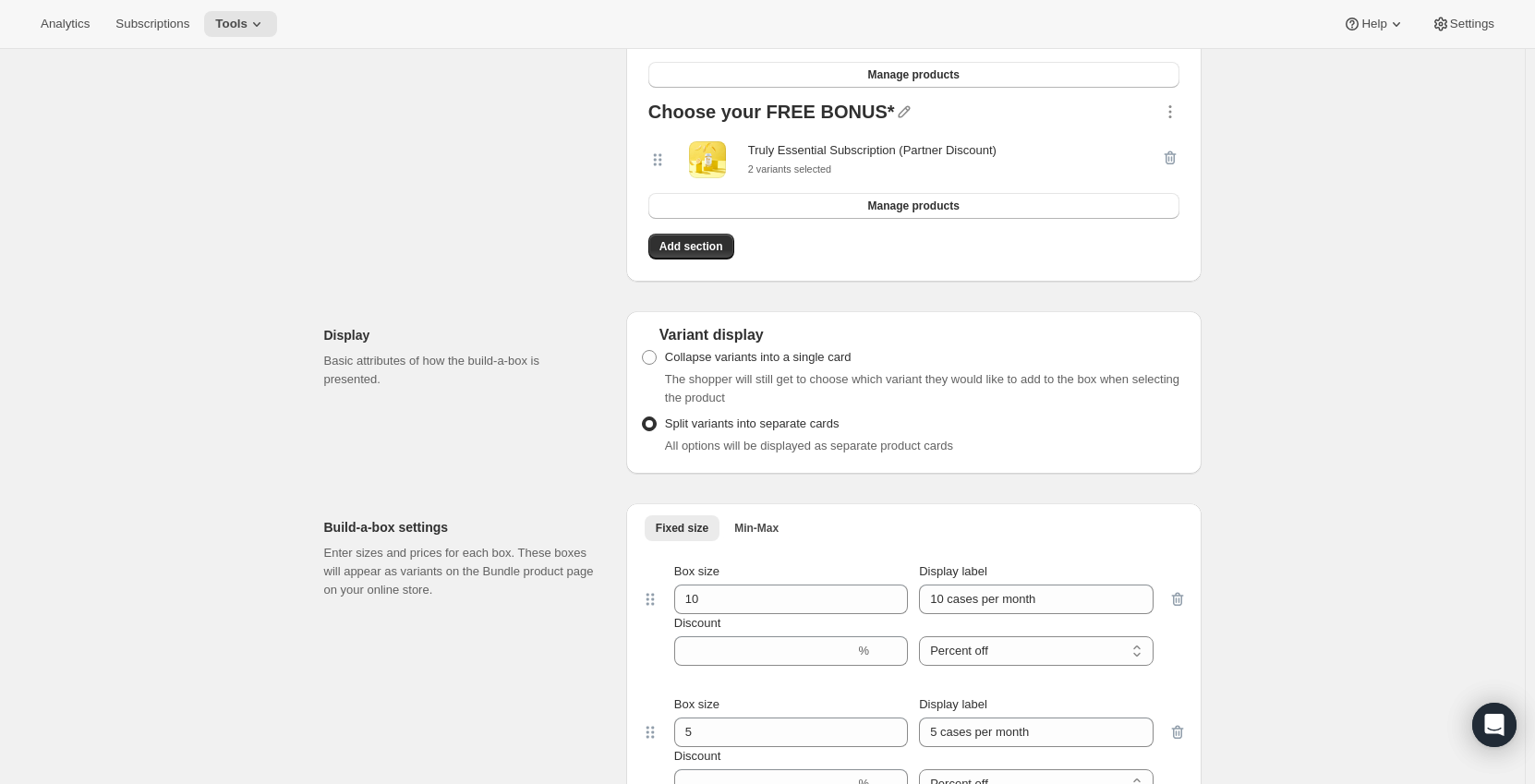
scroll to position [923, 0]
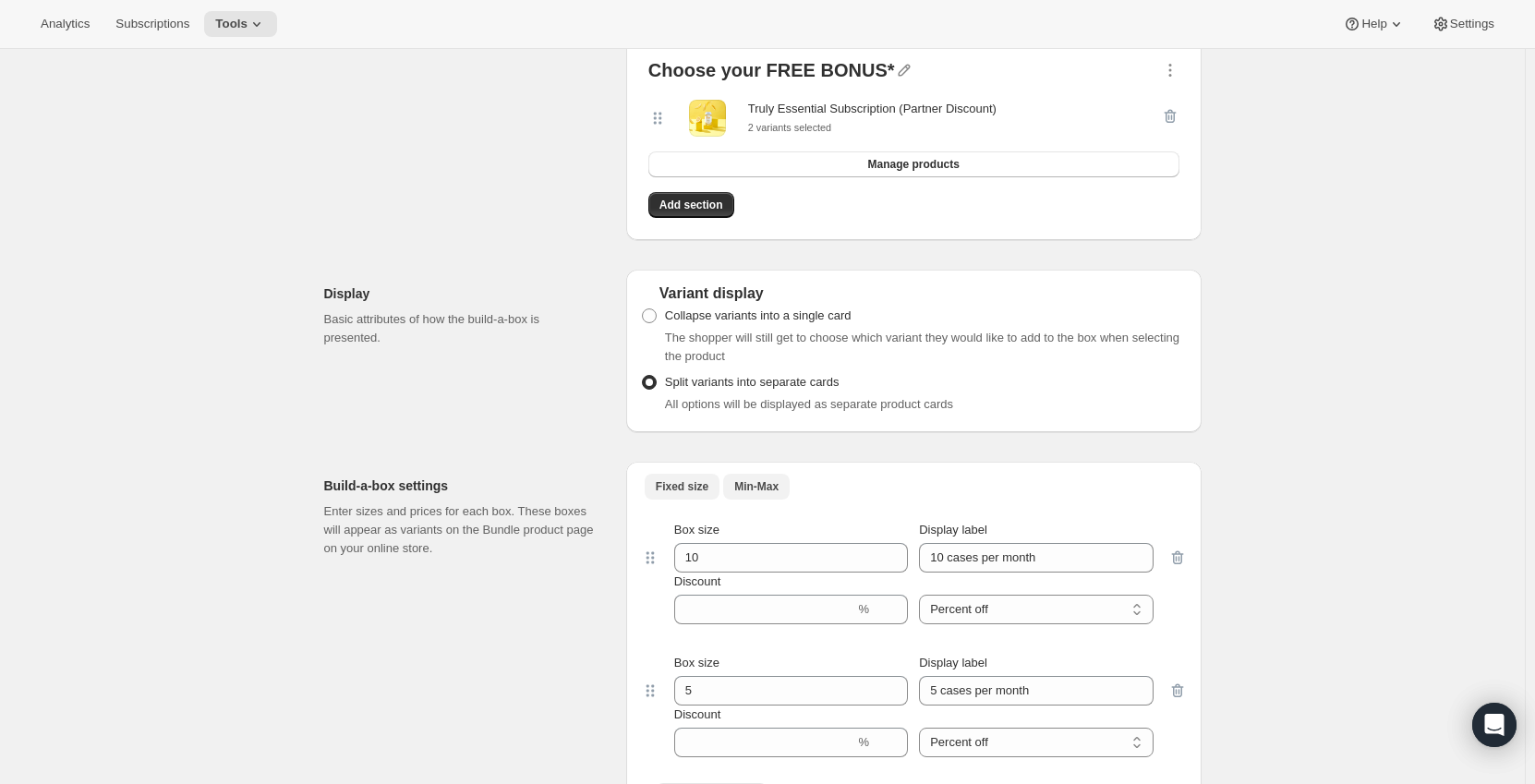
click at [745, 487] on span "Min-Max" at bounding box center [756, 486] width 44 height 15
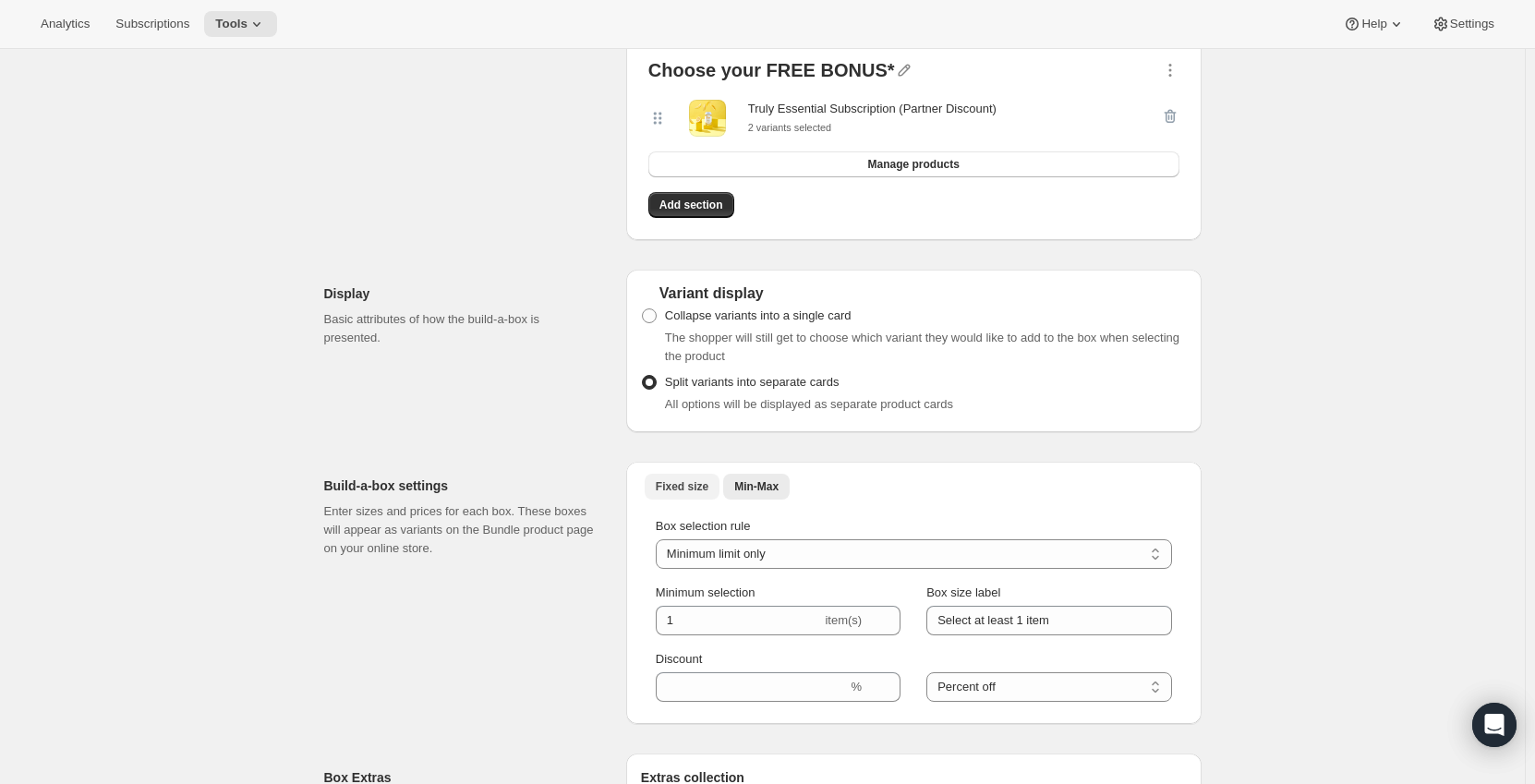
click at [679, 486] on span "Fixed size" at bounding box center [682, 486] width 53 height 15
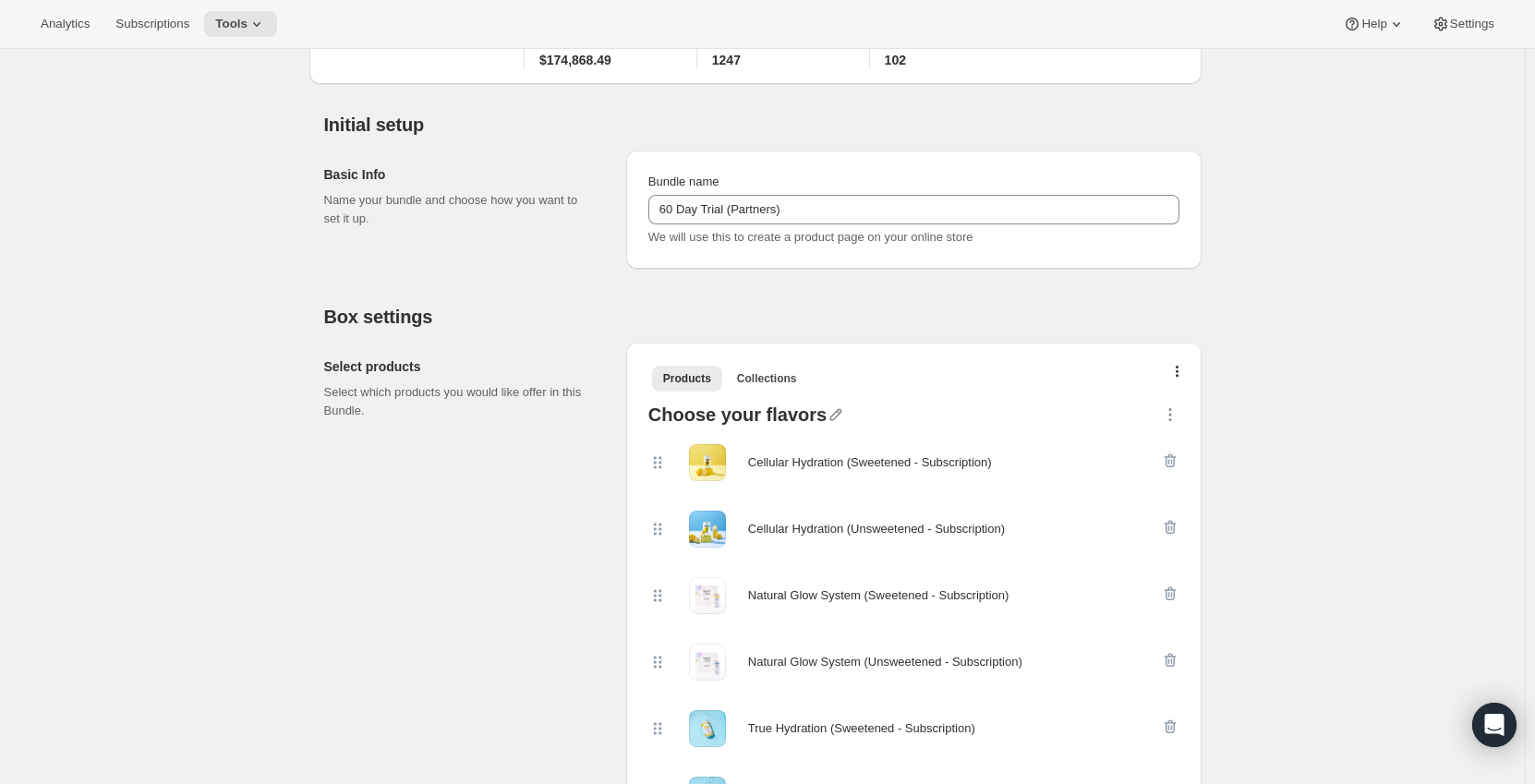
scroll to position [0, 0]
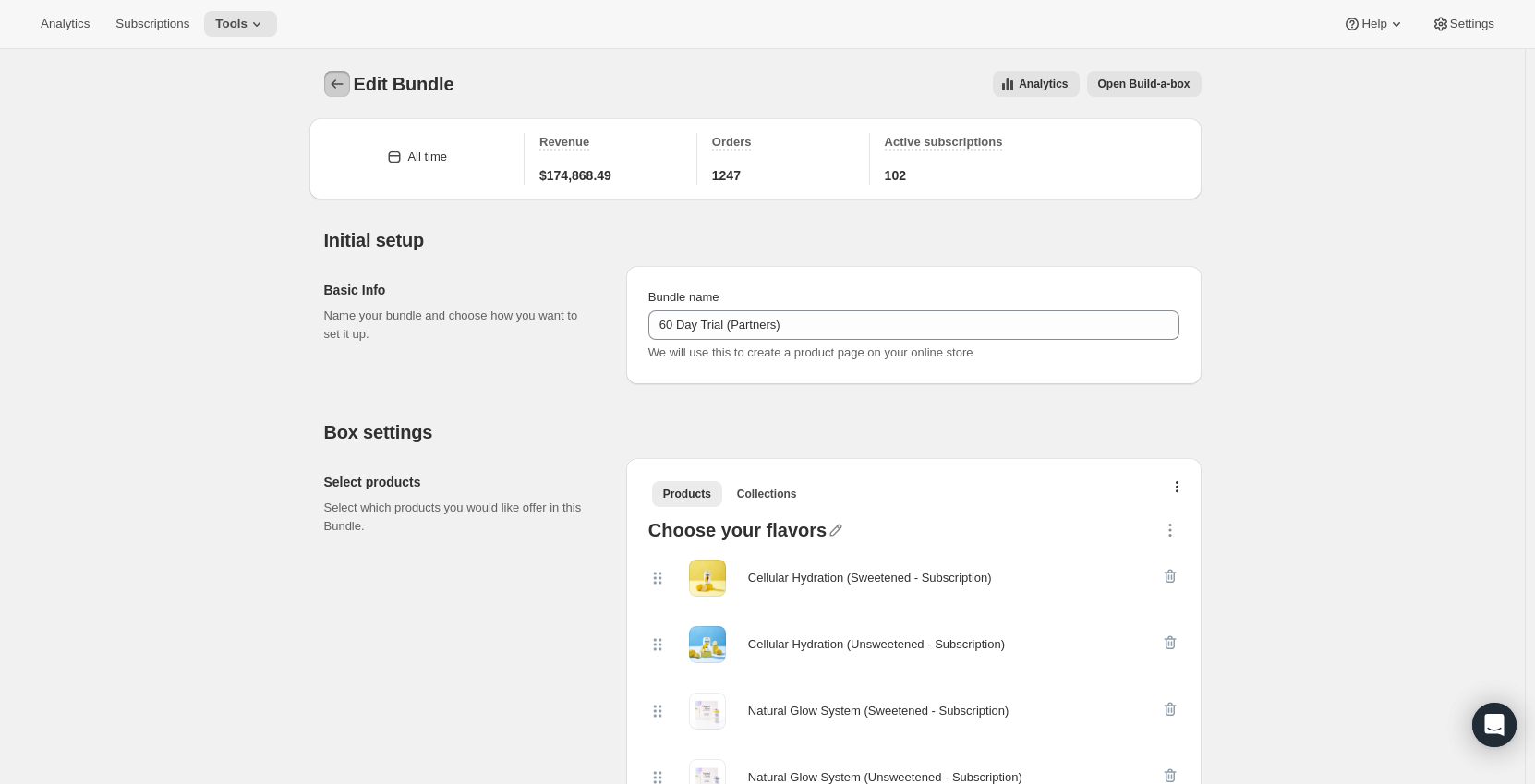
click at [350, 83] on button "Bundles" at bounding box center [337, 84] width 25 height 25
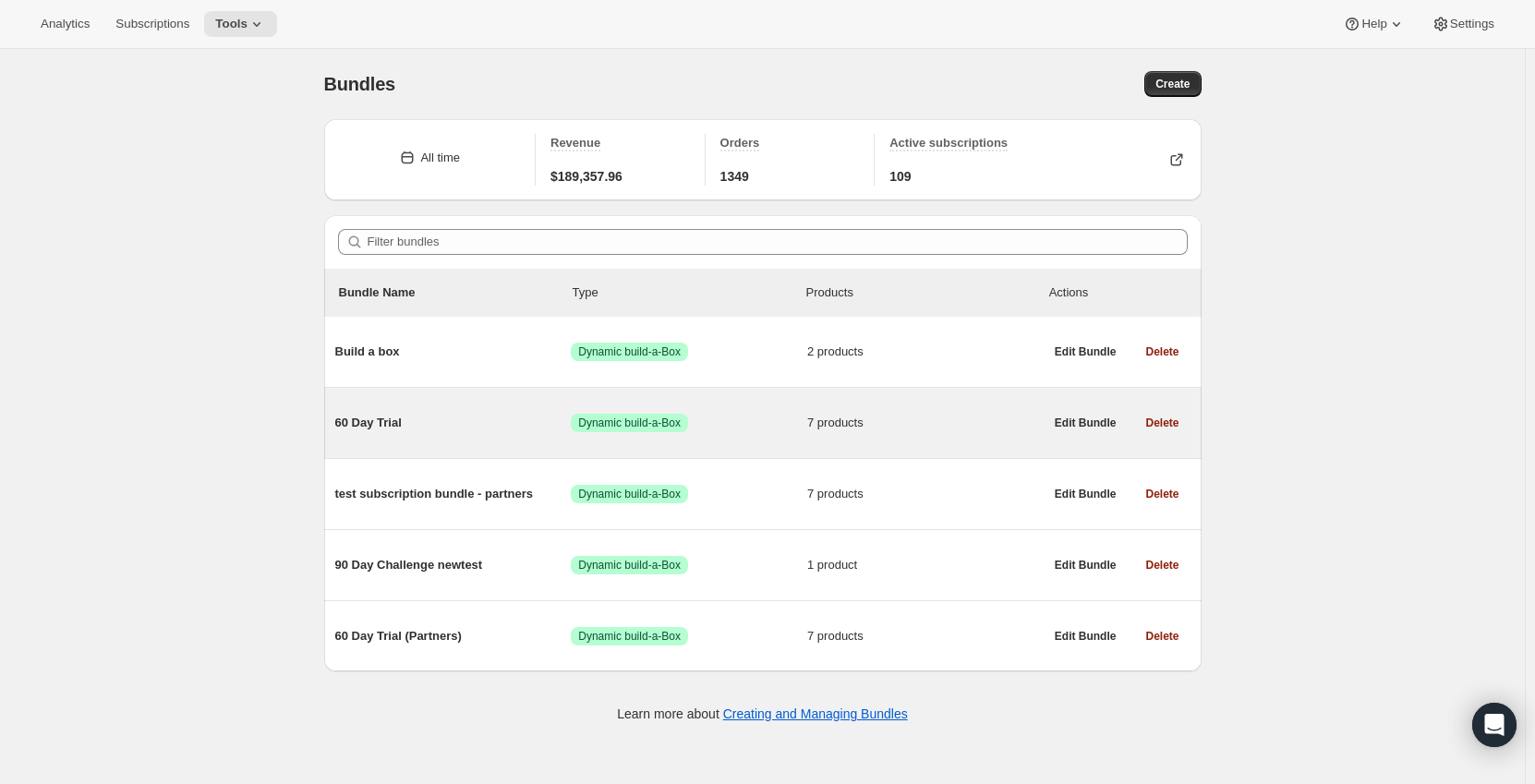
click at [459, 425] on span "60 Day Trial" at bounding box center [453, 423] width 237 height 19
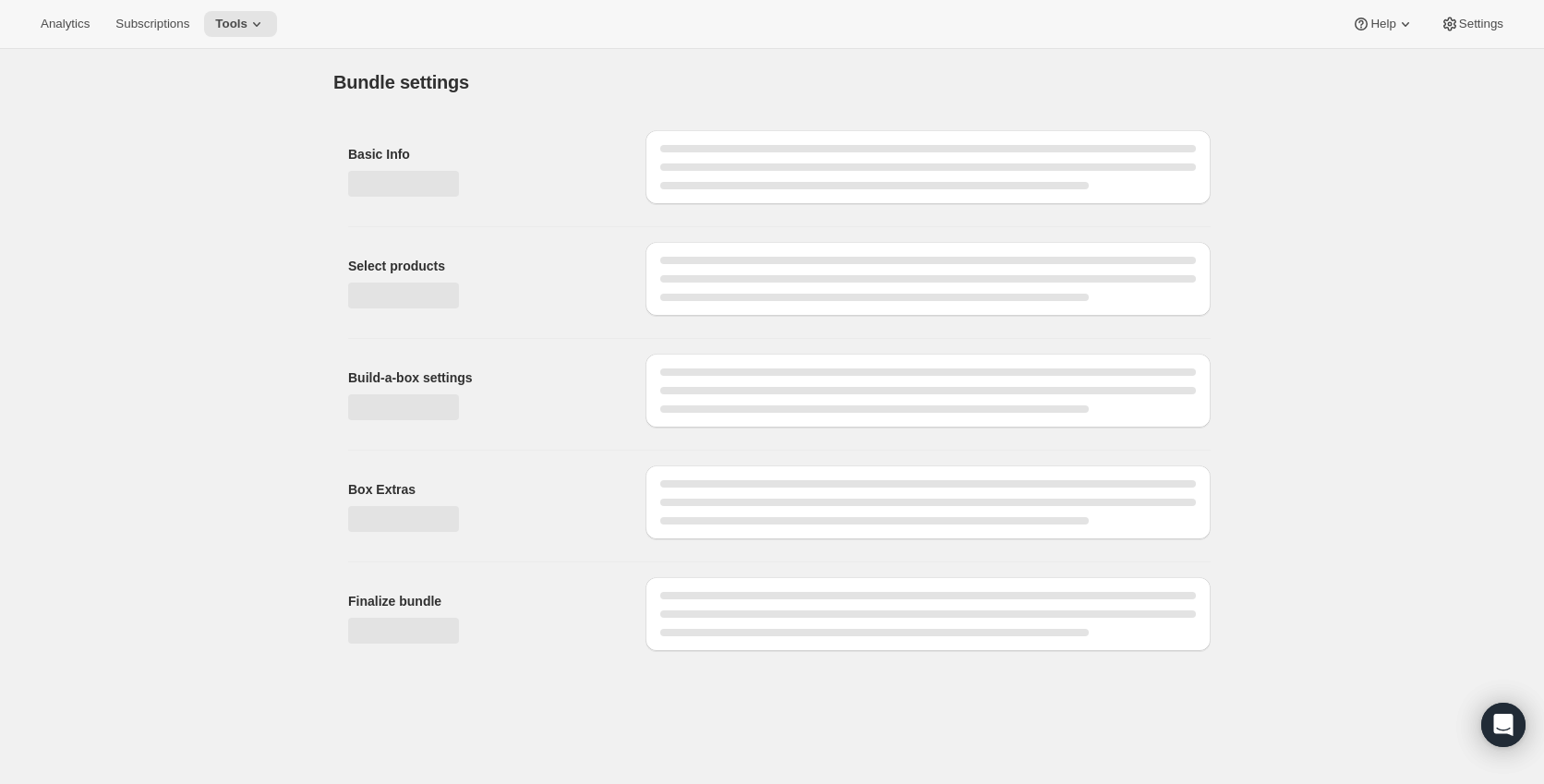
type input "60 Day Trial"
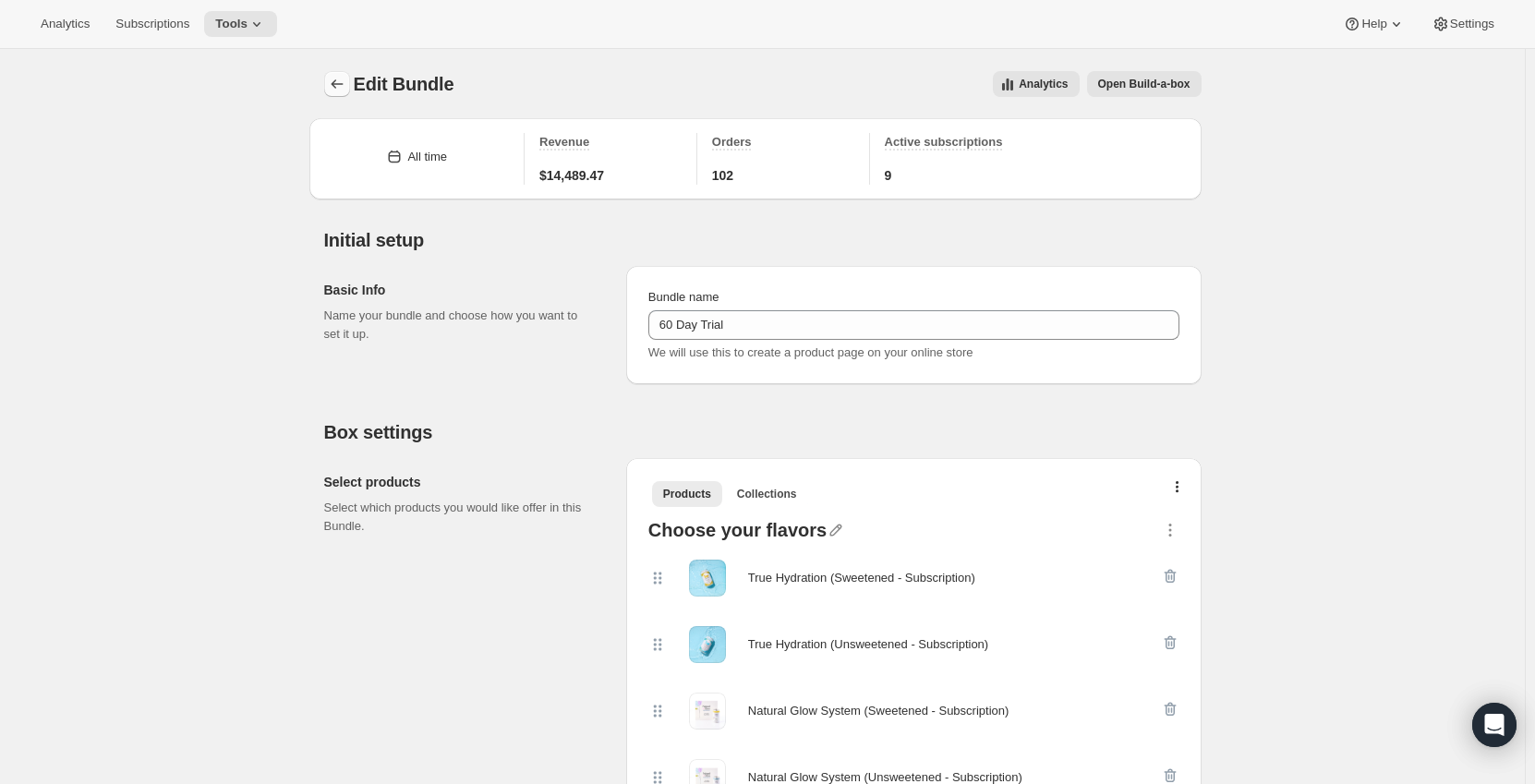
click at [336, 85] on icon "Bundles" at bounding box center [337, 83] width 12 height 9
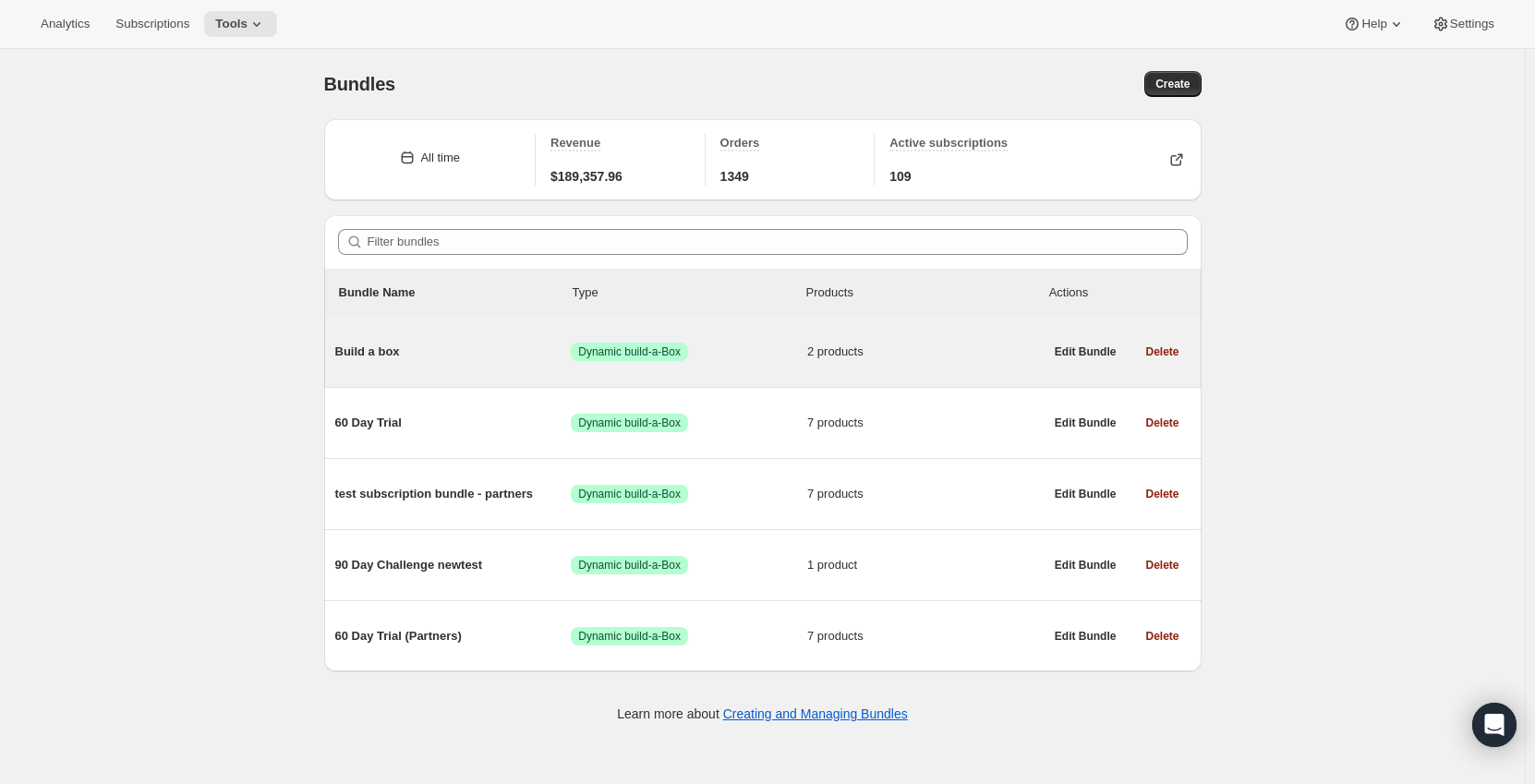
click at [370, 346] on span "Build a box" at bounding box center [453, 351] width 237 height 19
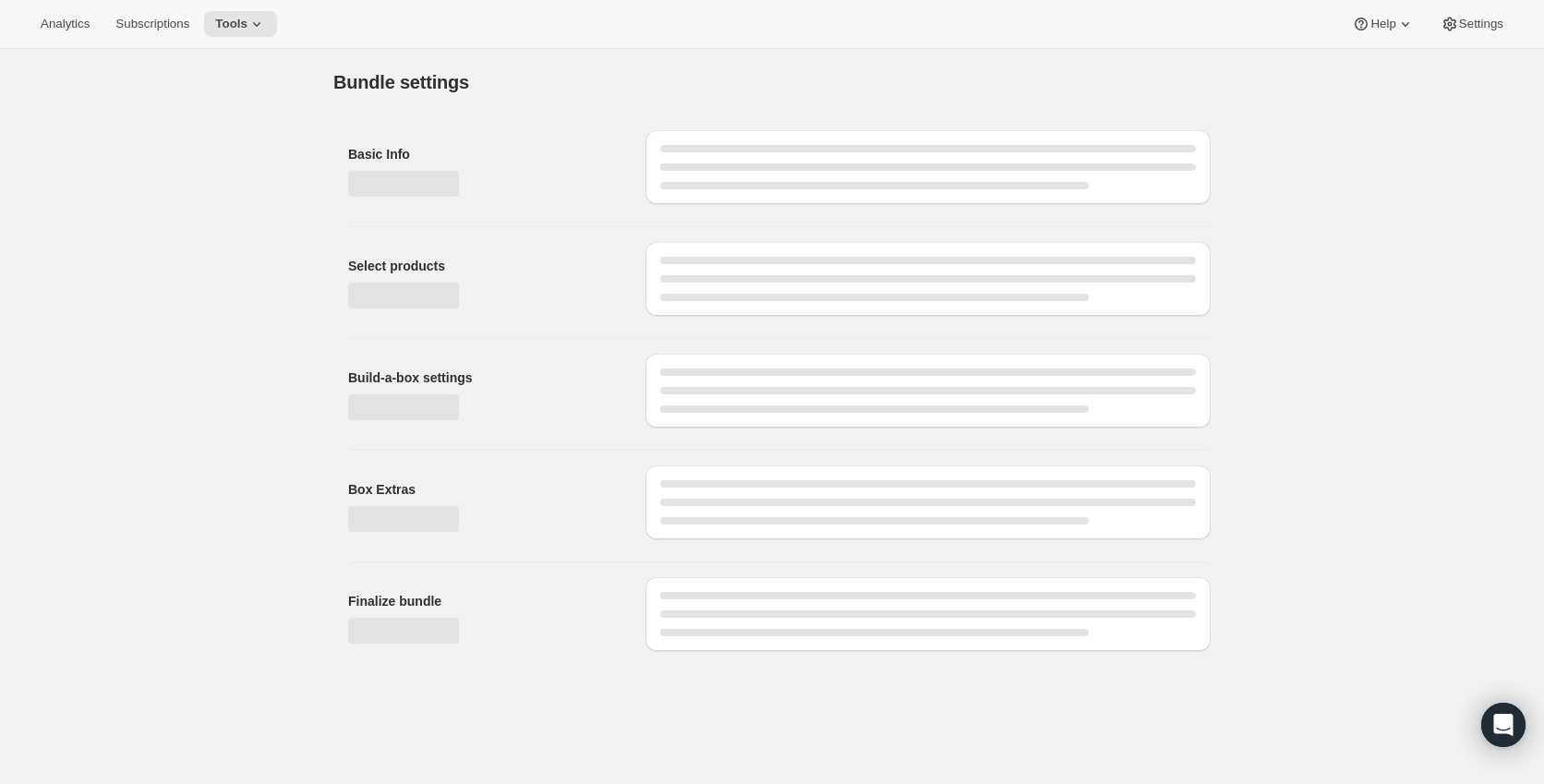
type input "Build a box"
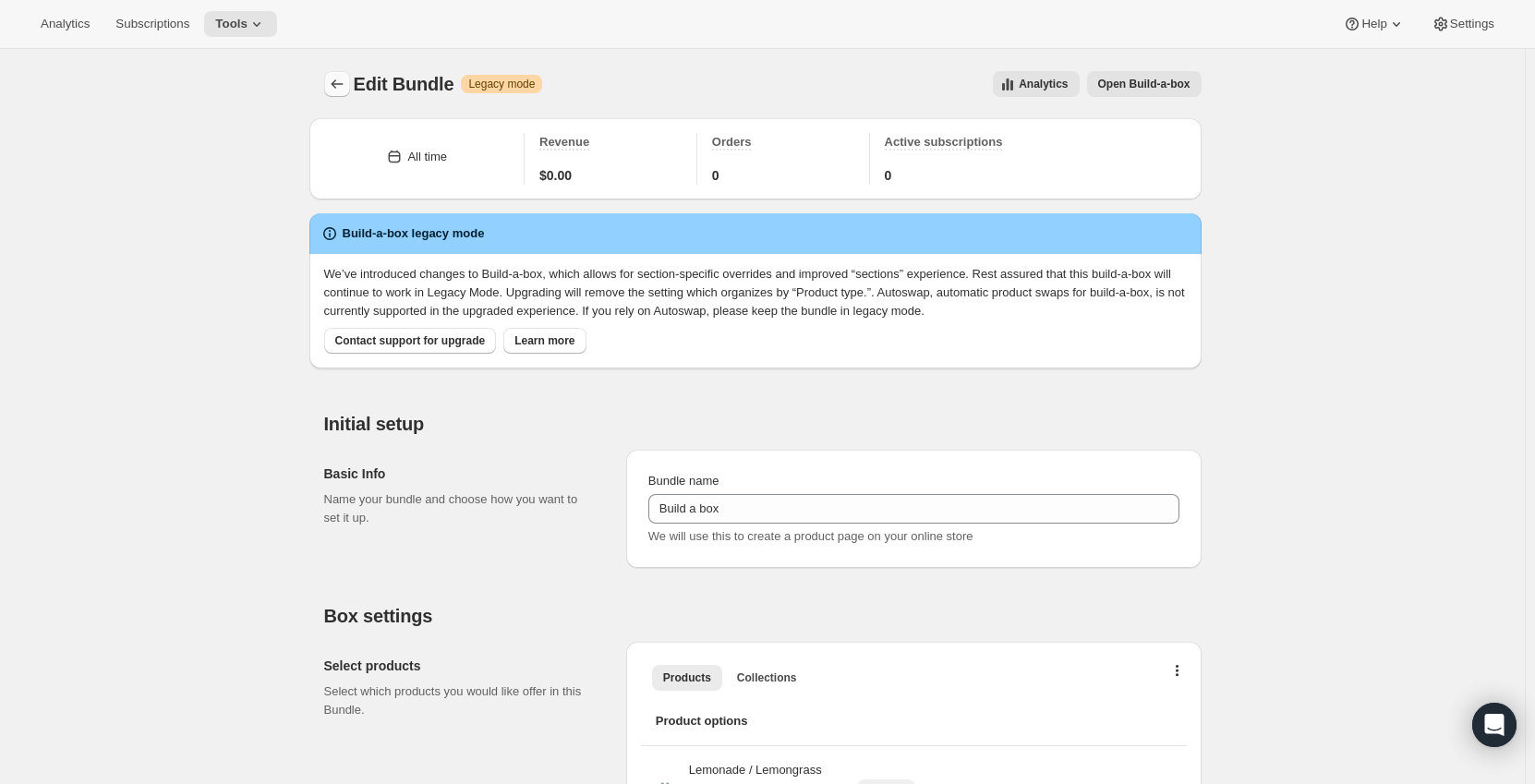
click at [331, 82] on button "Bundles" at bounding box center [337, 84] width 25 height 25
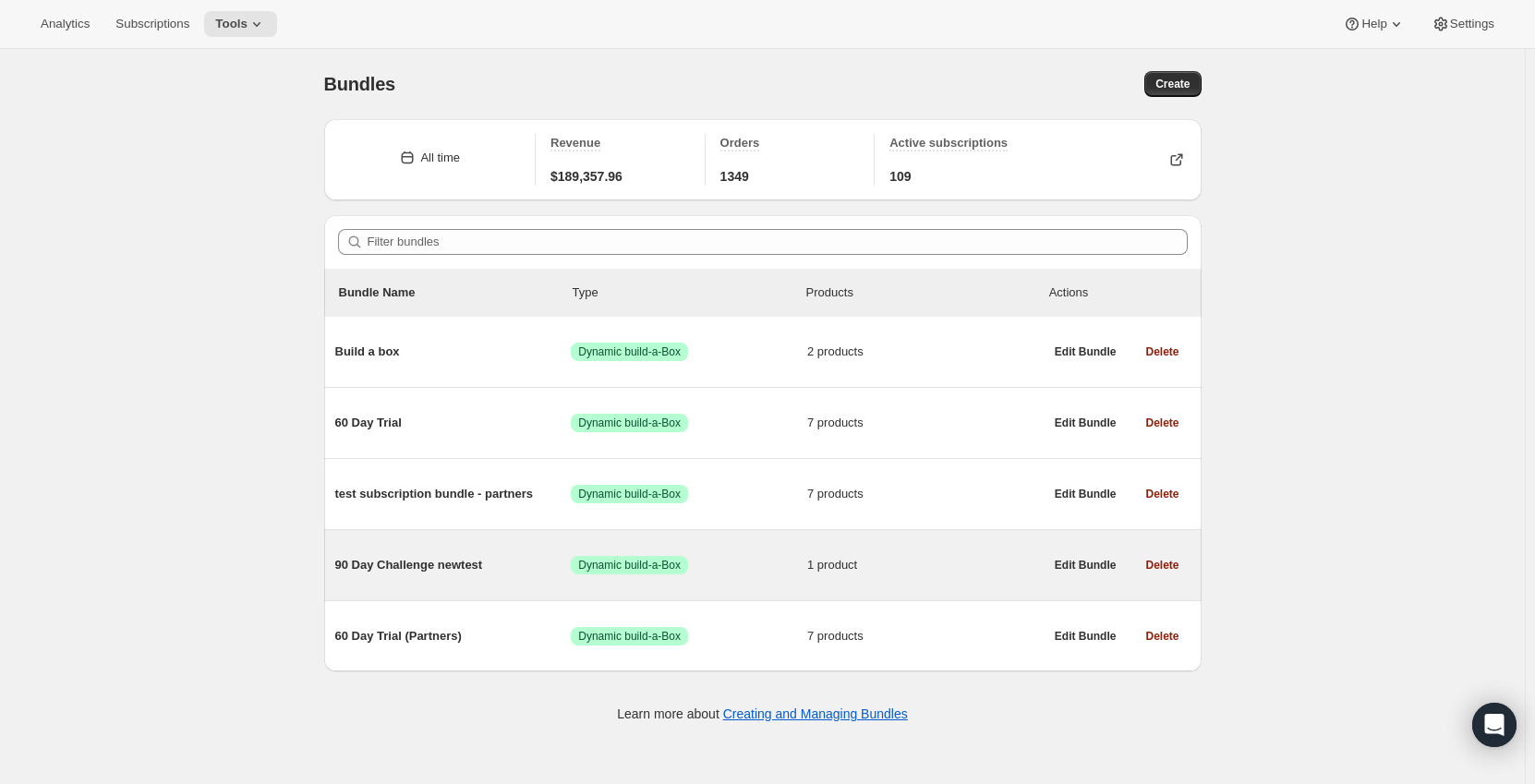
click at [550, 570] on span "90 Day Challenge newtest" at bounding box center [453, 565] width 237 height 19
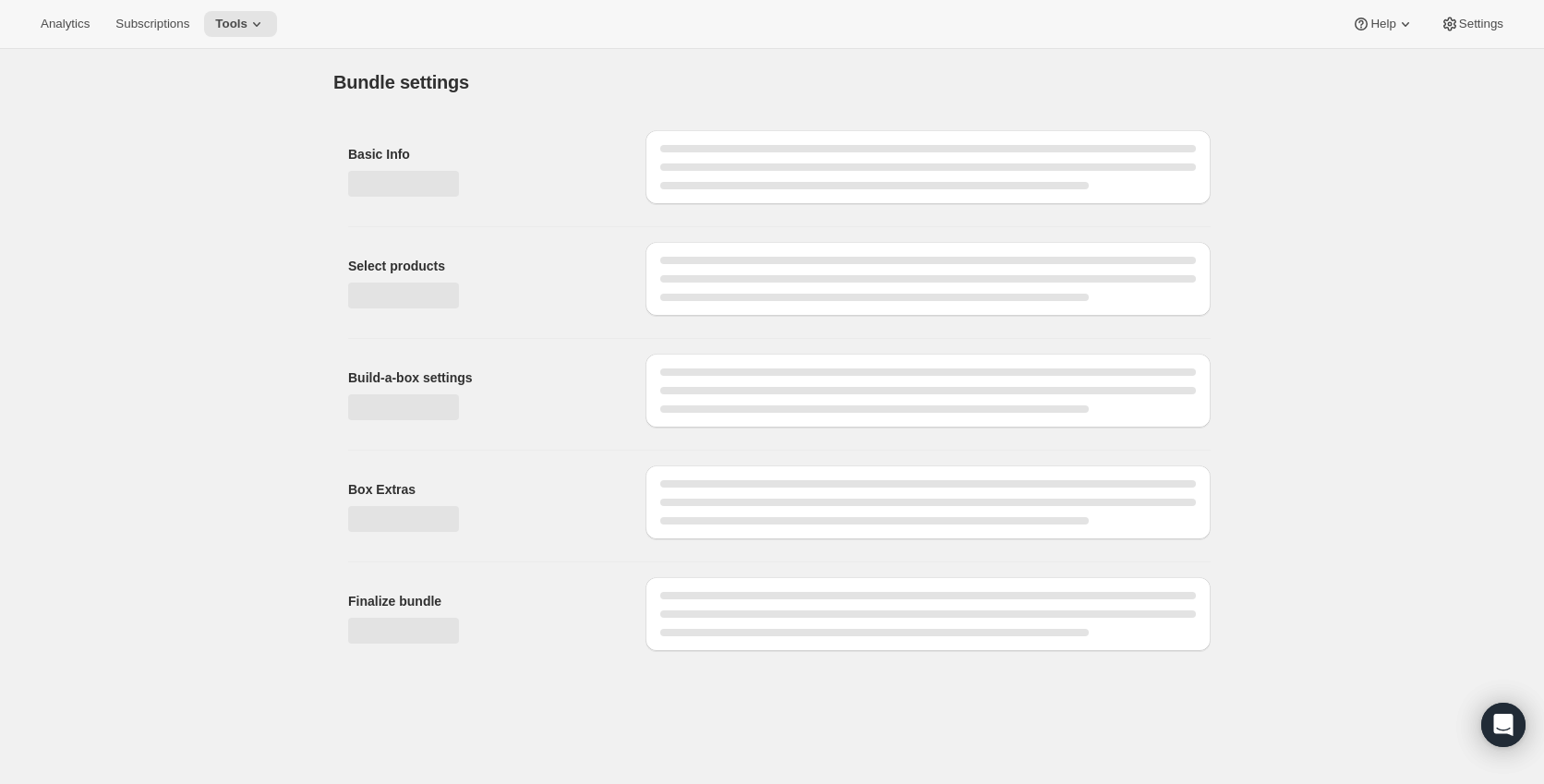
type input "90 Day Challenge newtest"
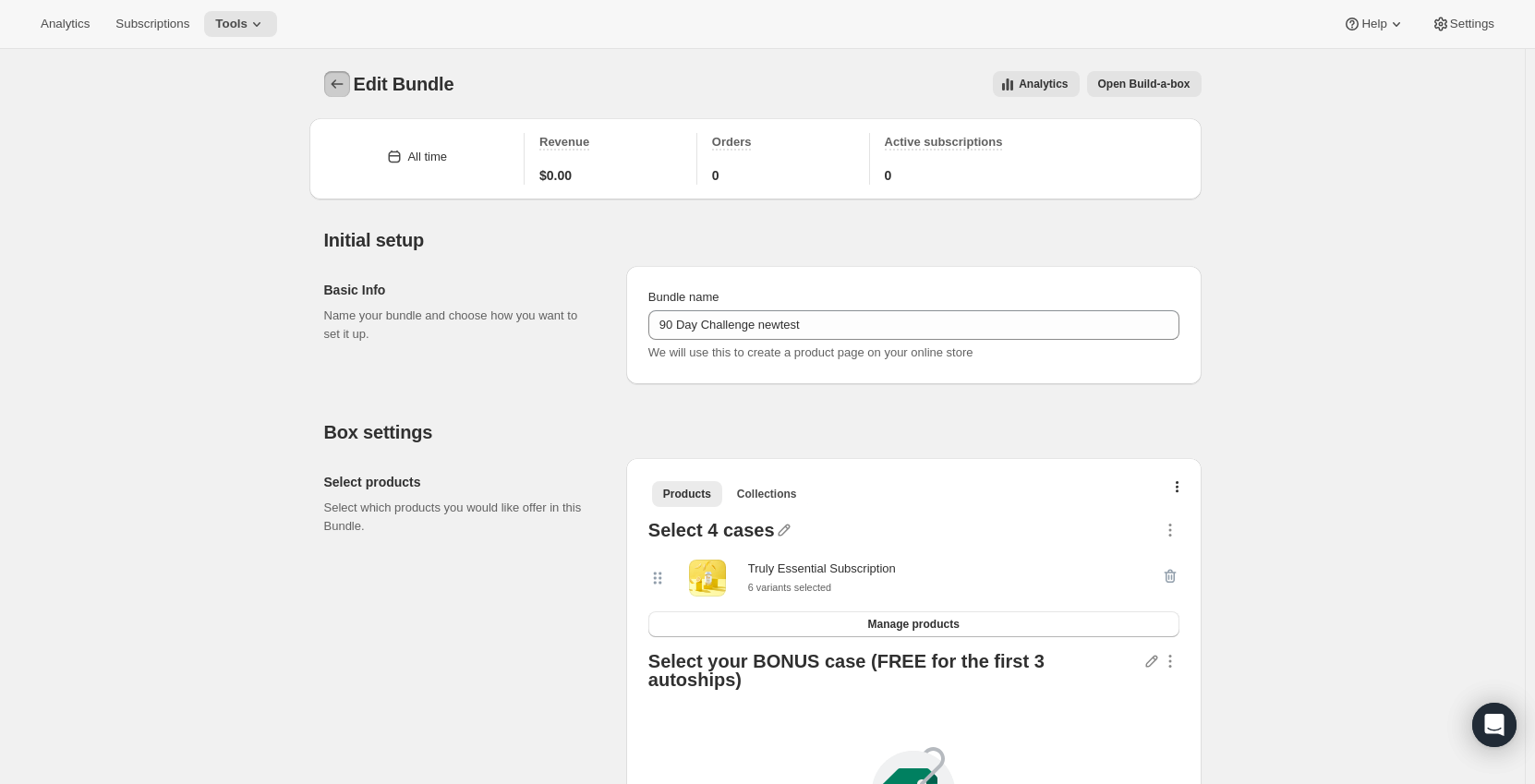
click at [334, 79] on icon "Bundles" at bounding box center [337, 83] width 19 height 19
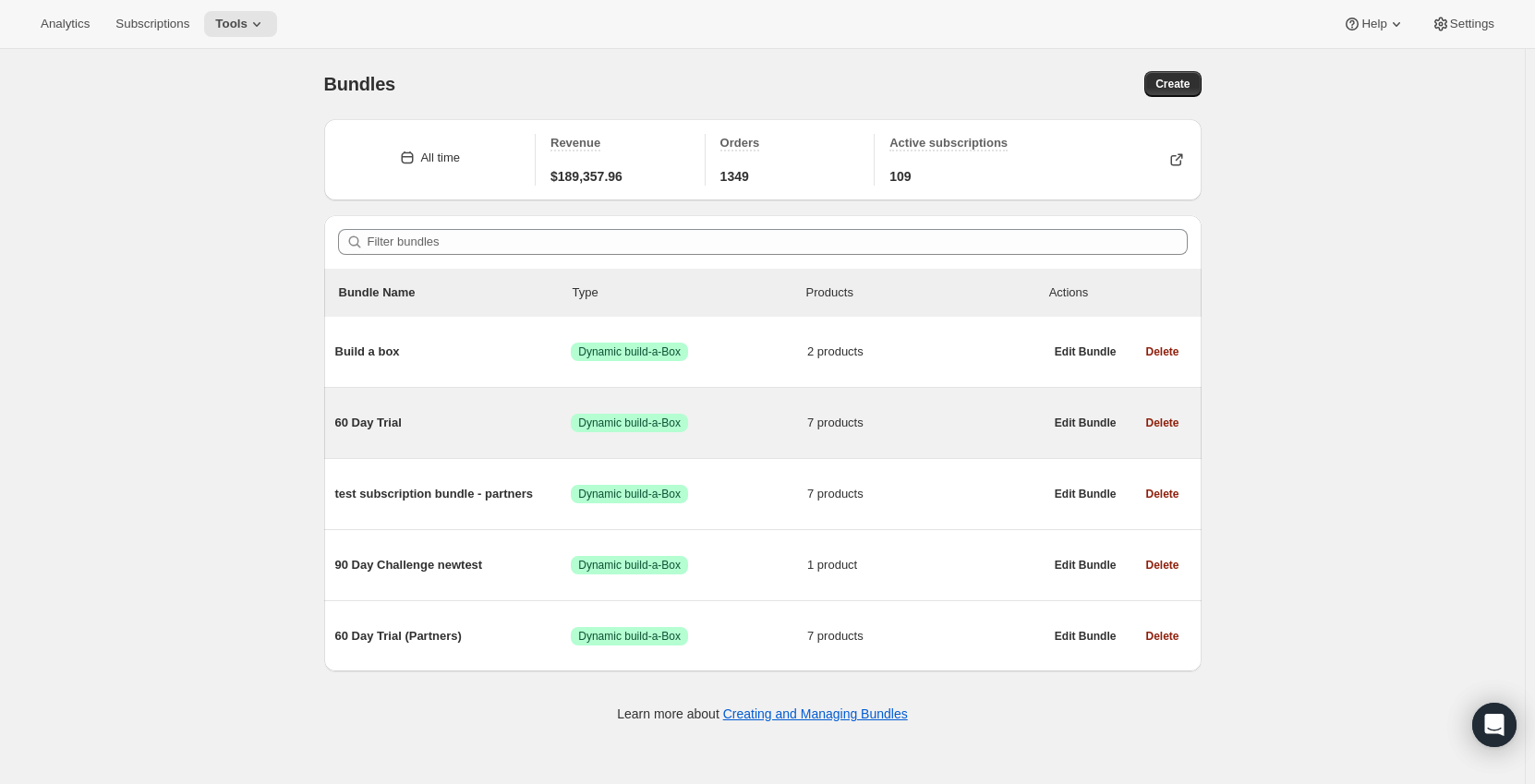
scroll to position [49, 0]
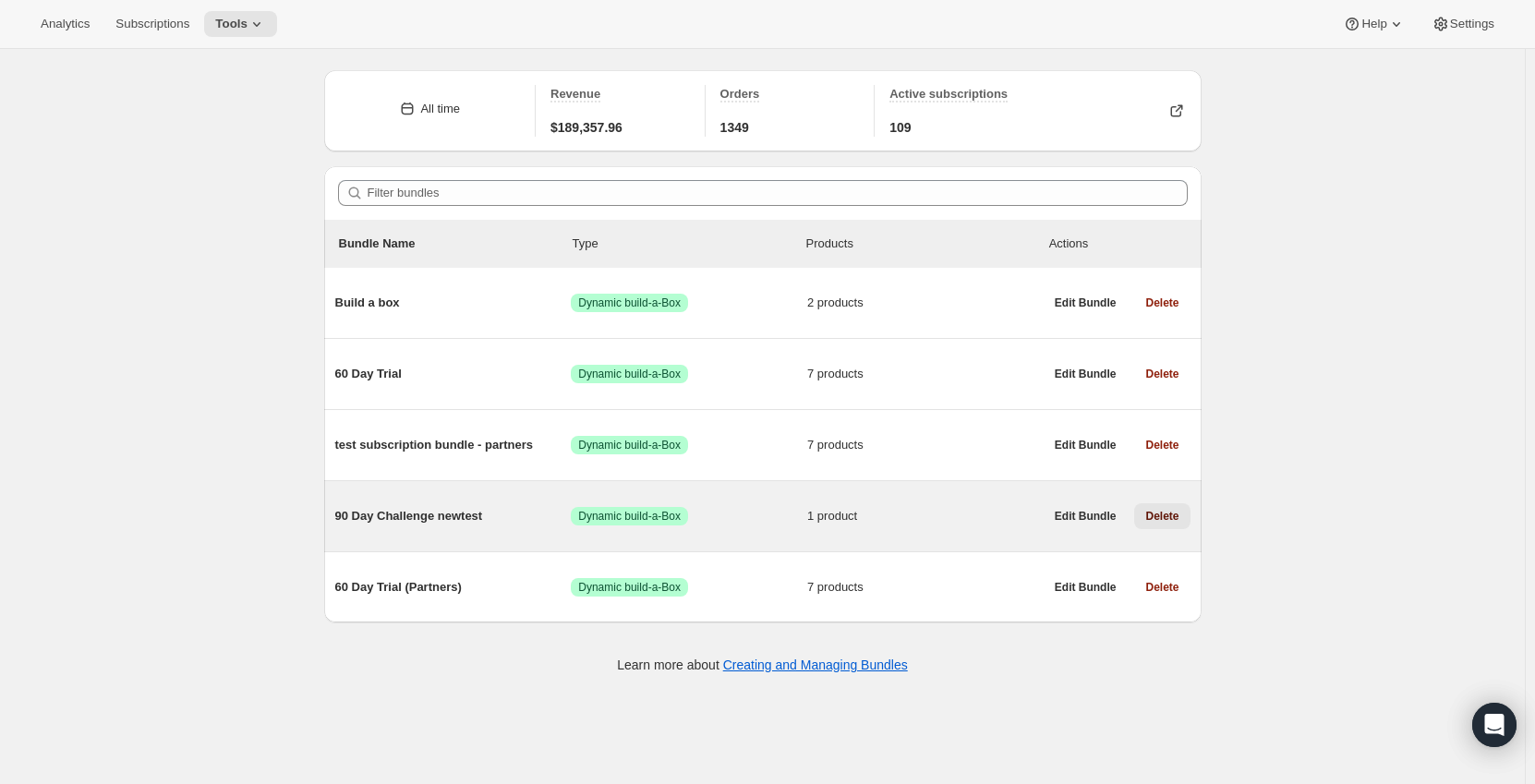
click at [1162, 511] on span "Delete" at bounding box center [1162, 516] width 33 height 15
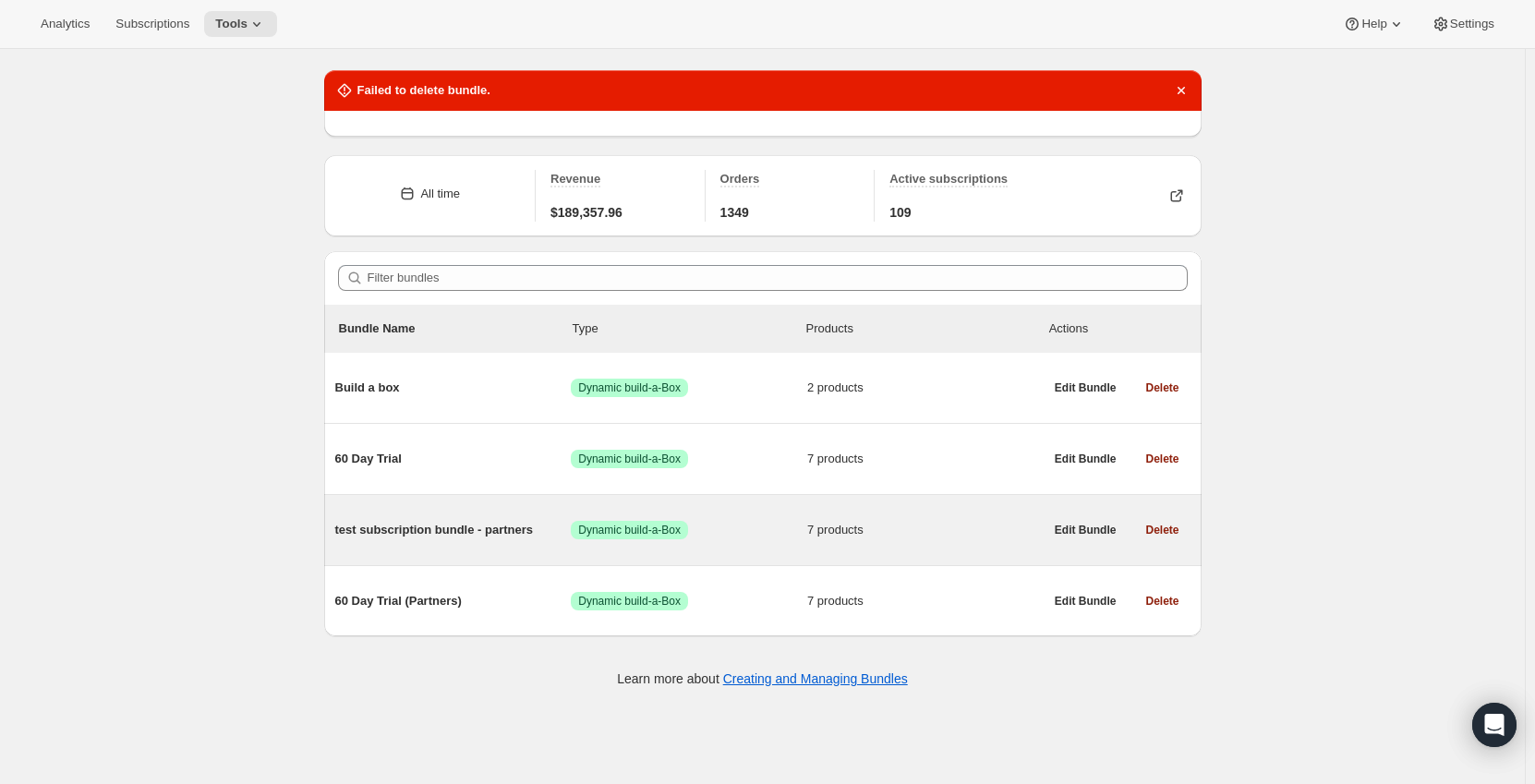
click at [444, 530] on span "test subscription bundle - partners" at bounding box center [453, 530] width 237 height 19
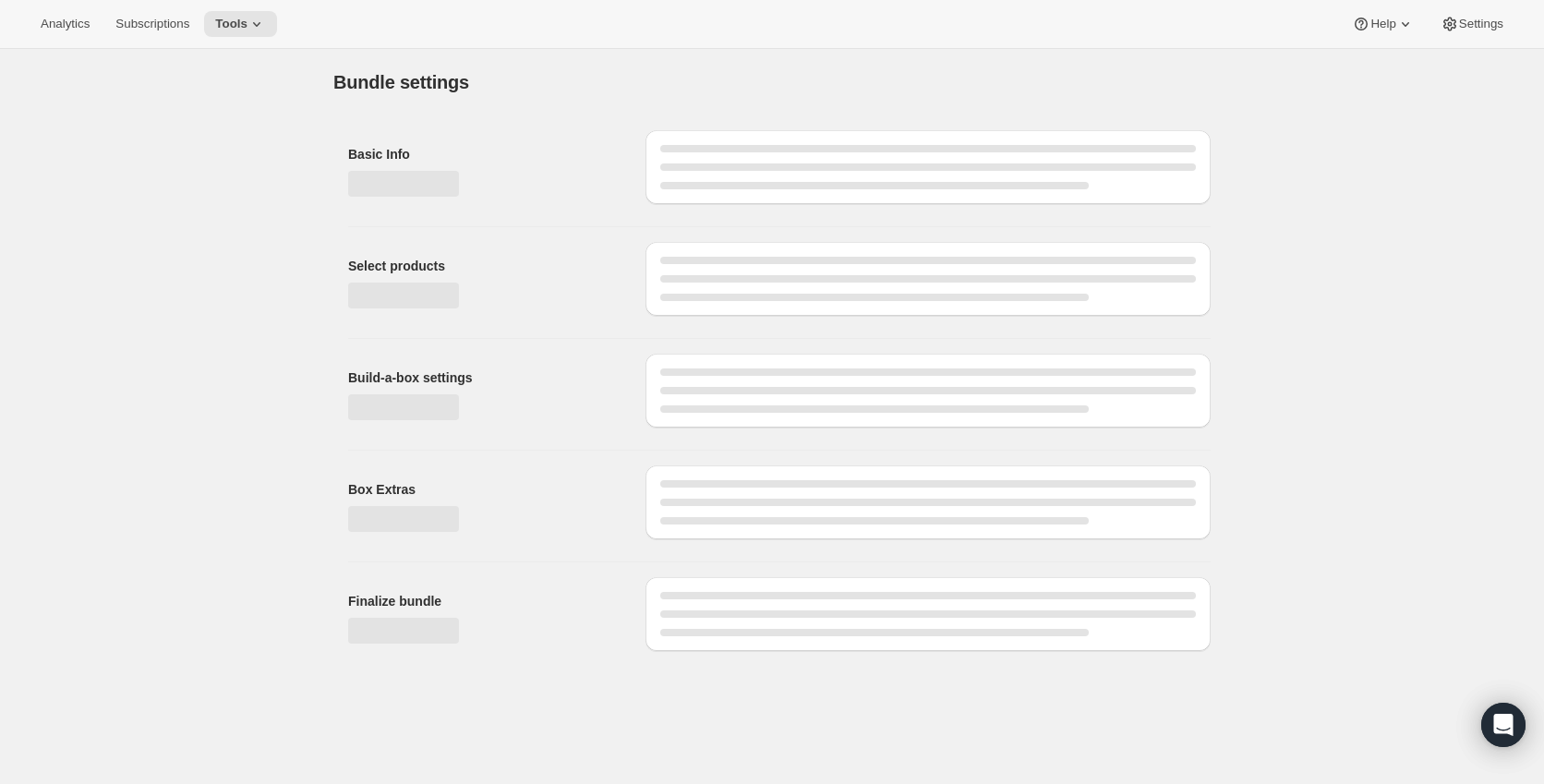
type input "test subscription bundle - partners"
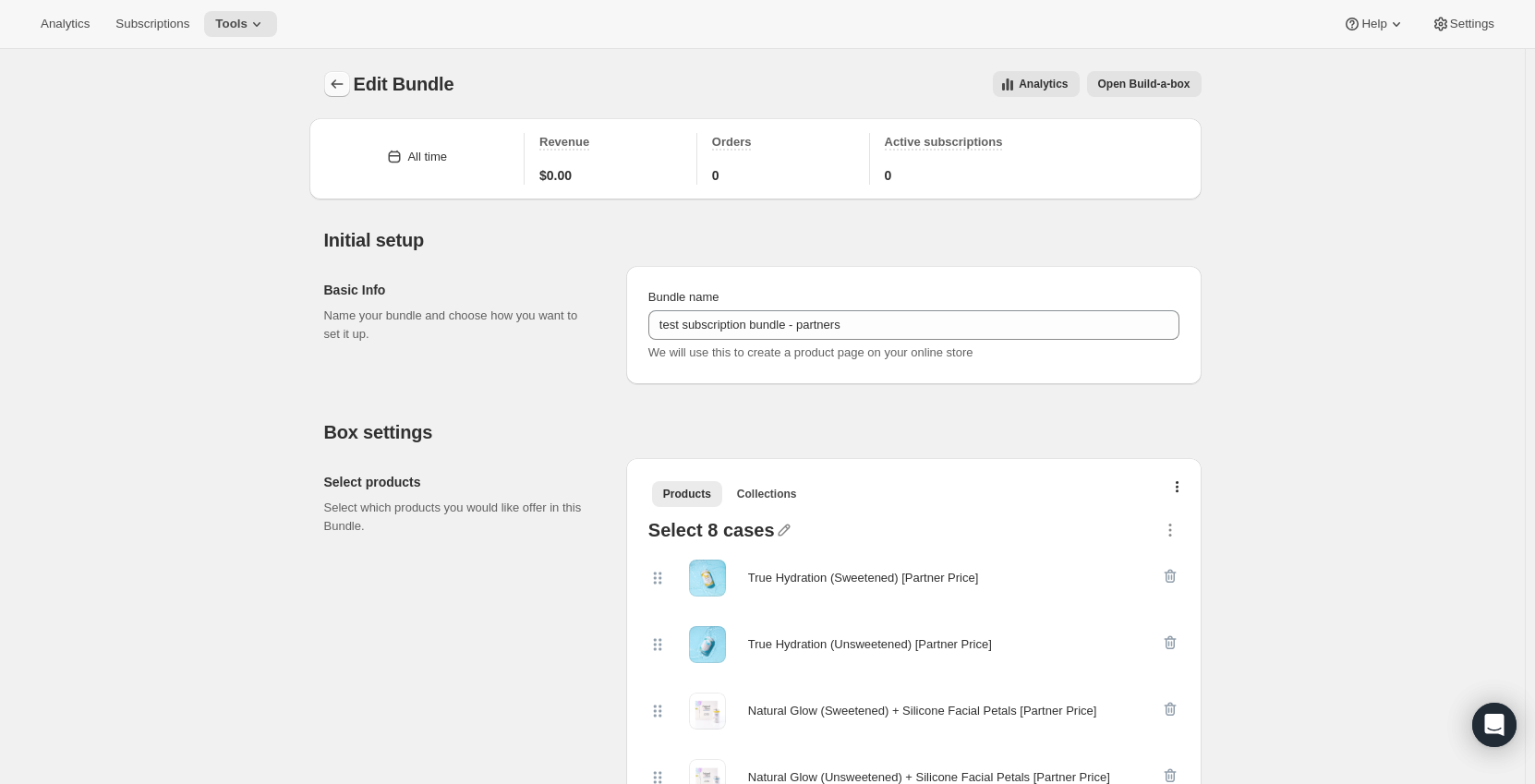
click at [345, 87] on icon "Bundles" at bounding box center [337, 83] width 19 height 19
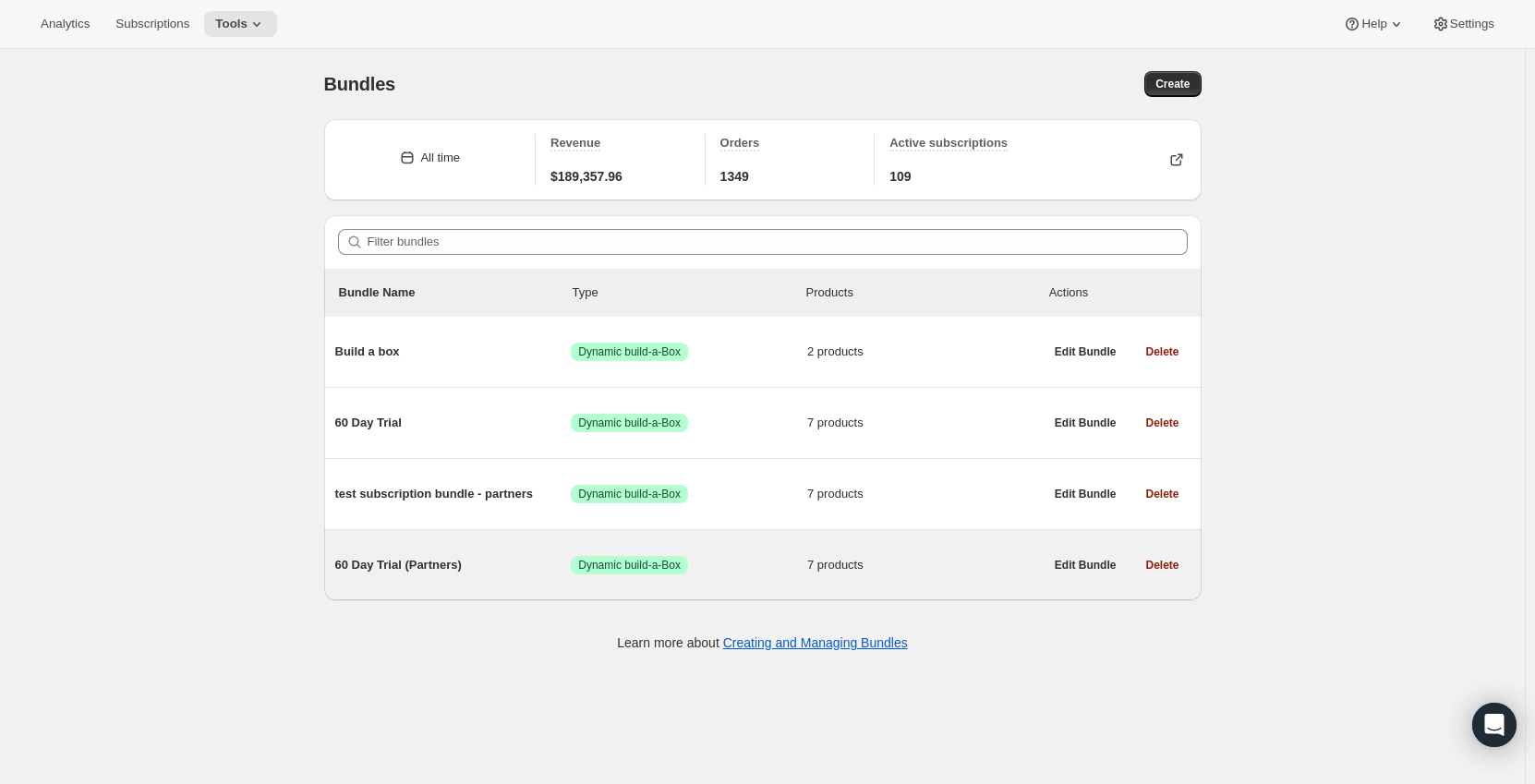
click at [419, 576] on div "60 Day Trial (Partners) Success Dynamic build-a-Box 7 products" at bounding box center [689, 565] width 709 height 48
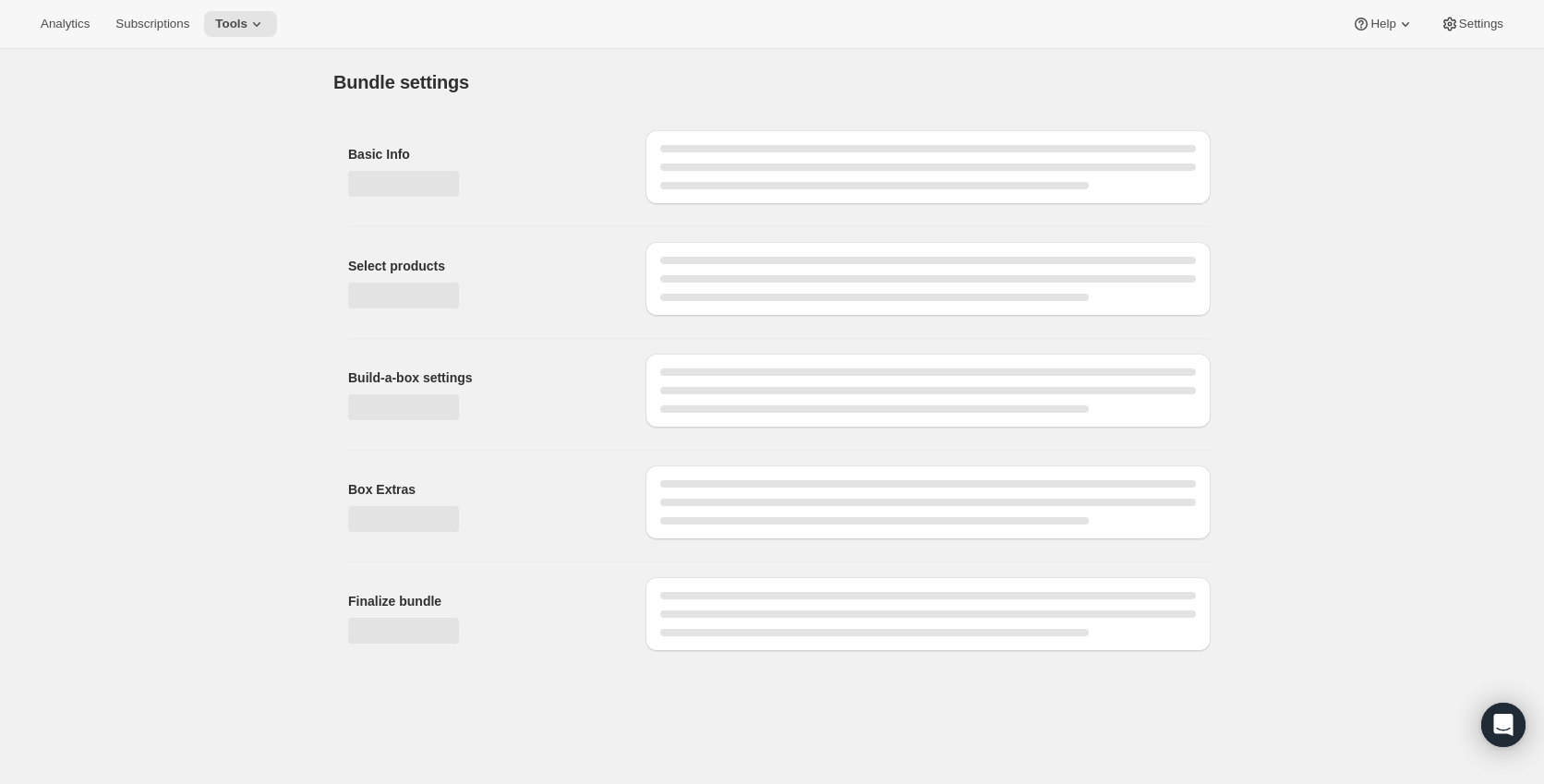
type input "60 Day Trial (Partners)"
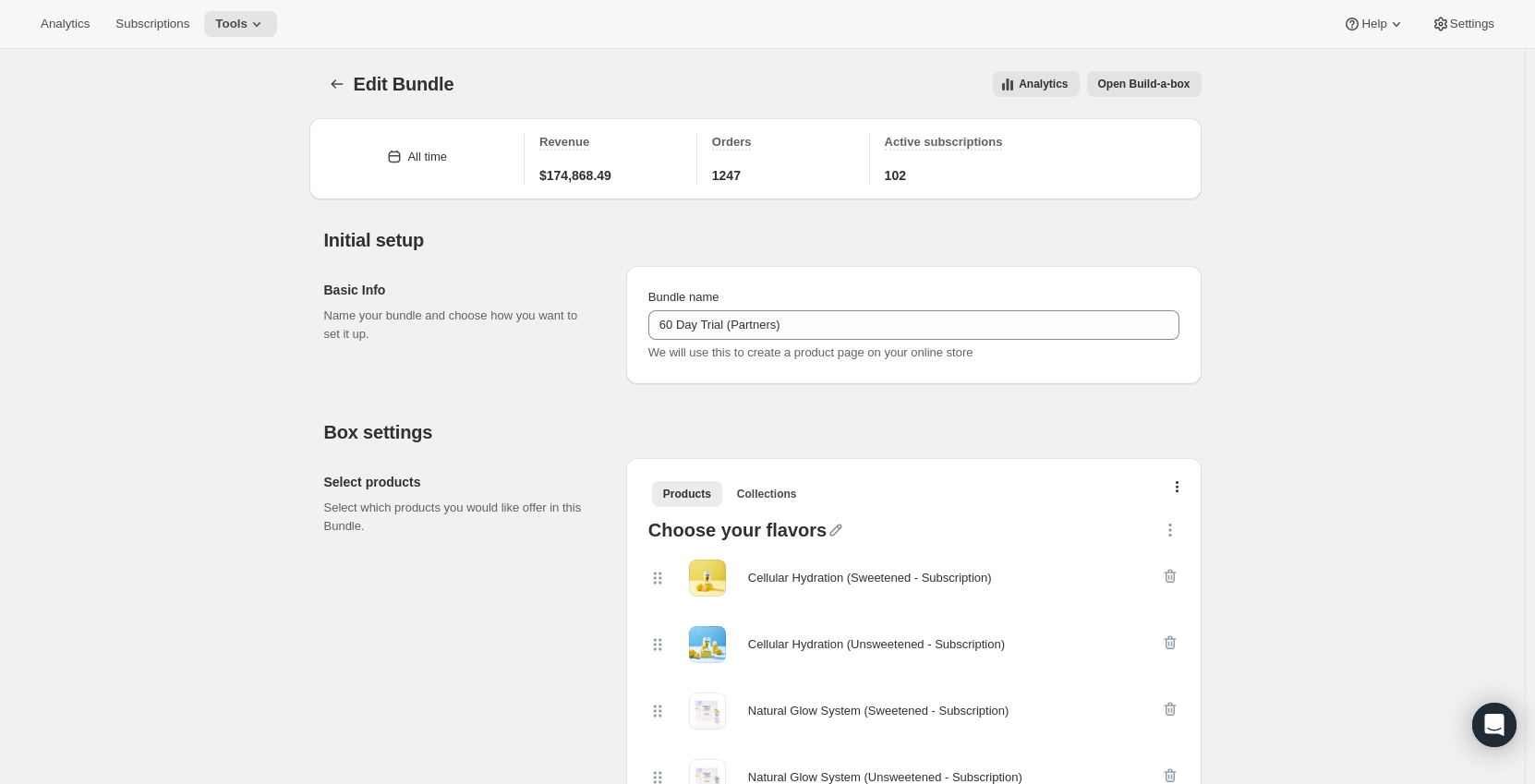
click at [1125, 87] on span "Open Build-a-box" at bounding box center [1144, 83] width 92 height 15
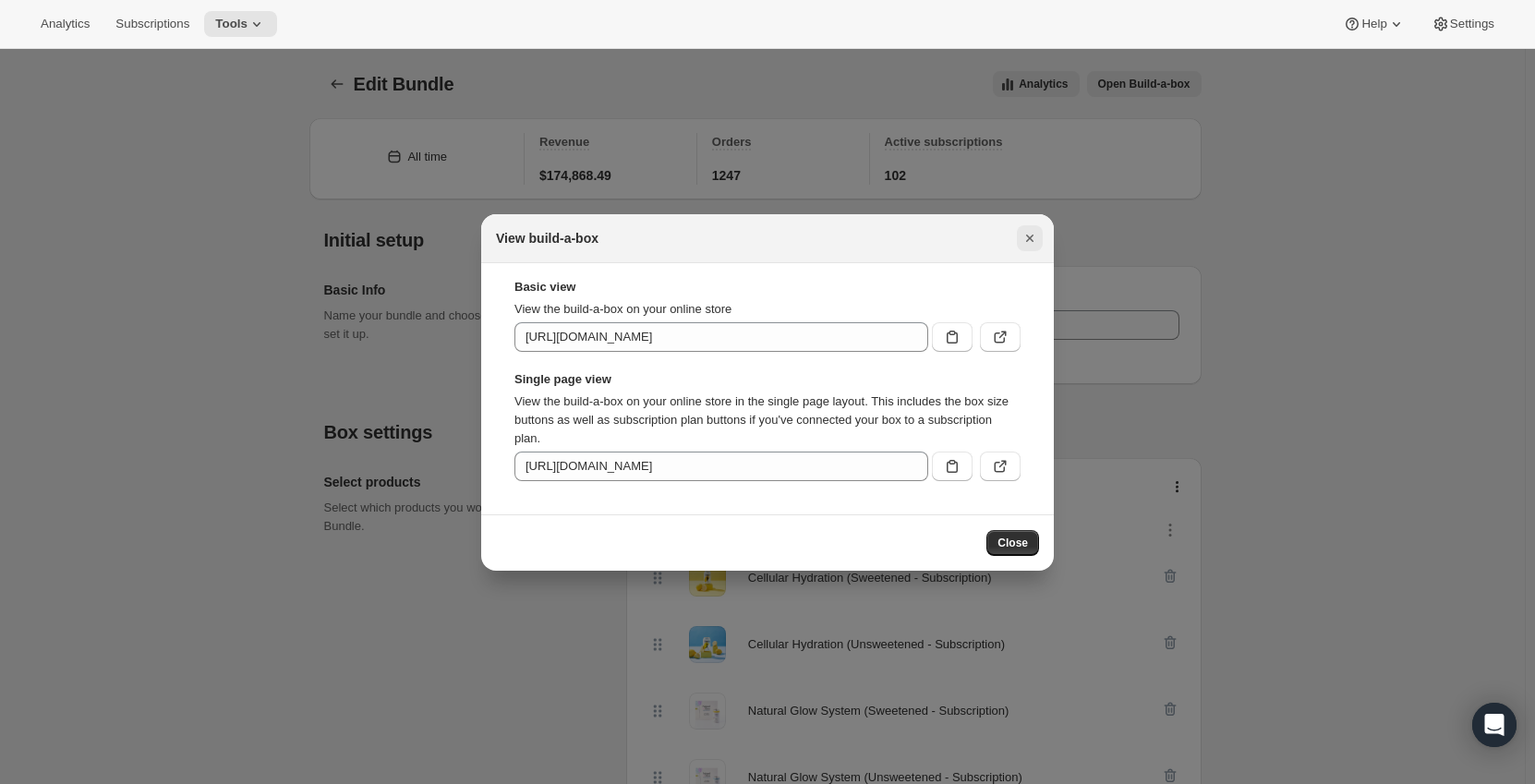
click at [1032, 237] on icon "Close" at bounding box center [1030, 239] width 8 height 8
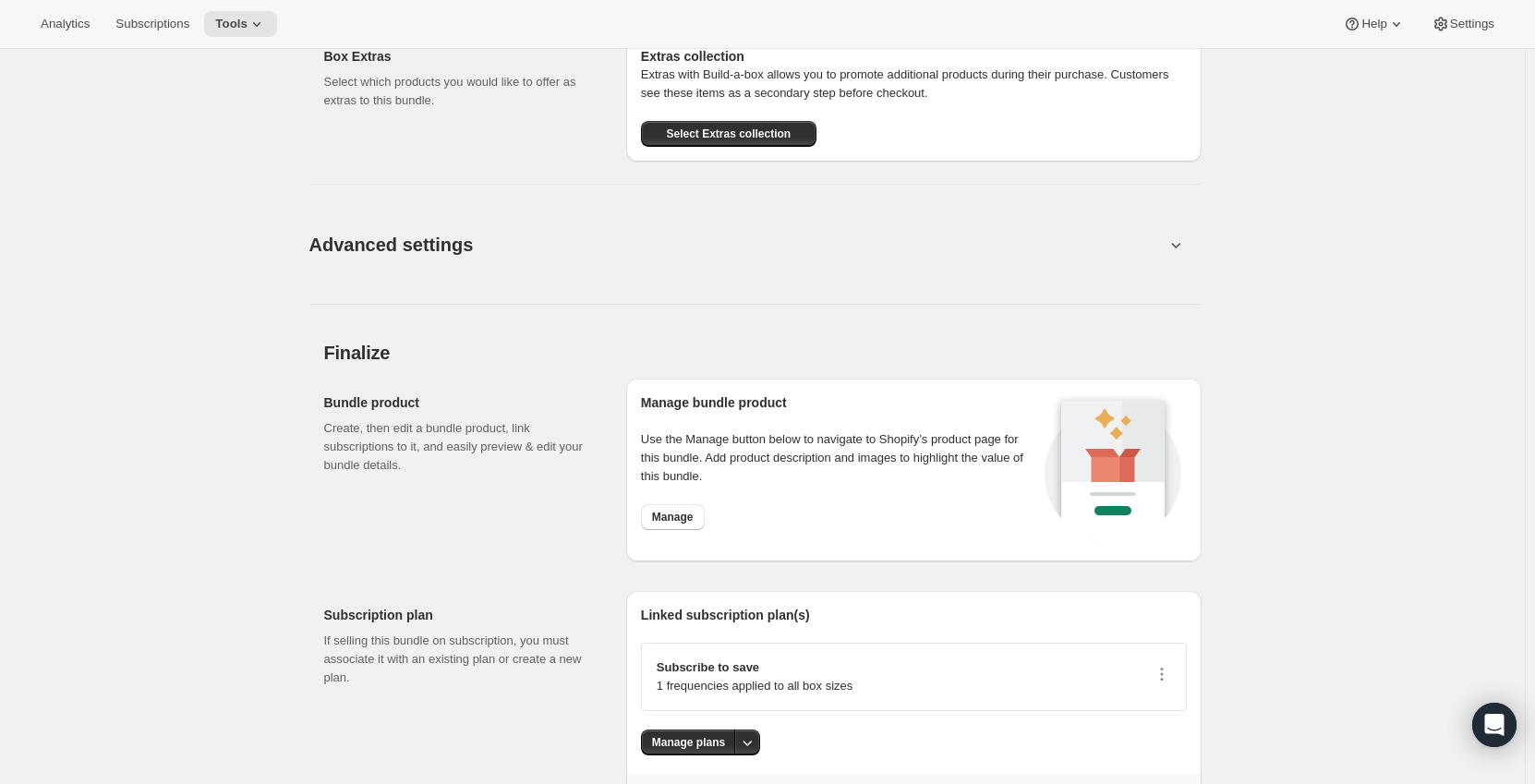
scroll to position [1835, 0]
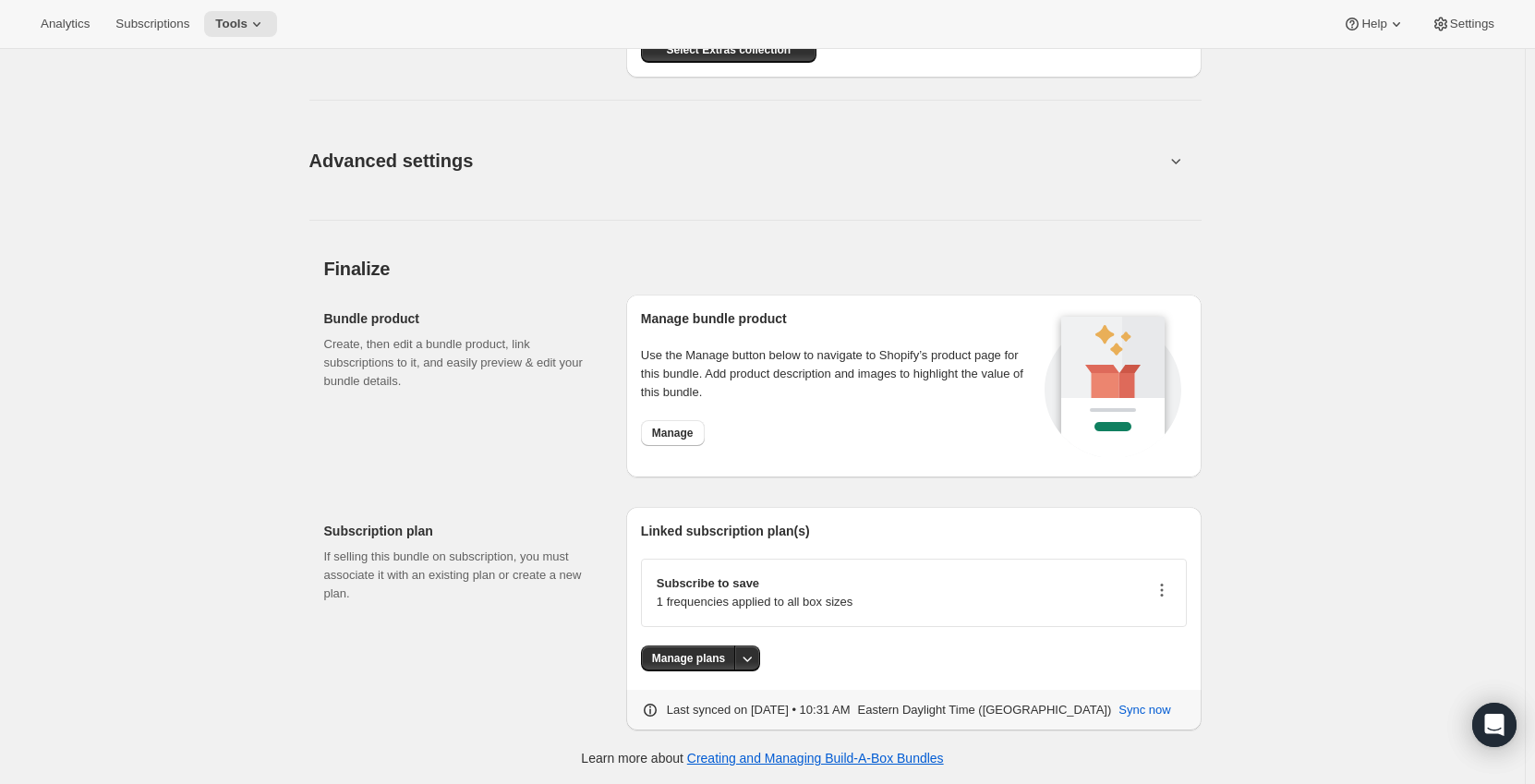
click at [1163, 594] on icon "button" at bounding box center [1161, 595] width 3 height 3
click at [742, 662] on icon "More actions" at bounding box center [747, 658] width 19 height 19
click at [732, 698] on span "Manage plans" at bounding box center [701, 695] width 75 height 14
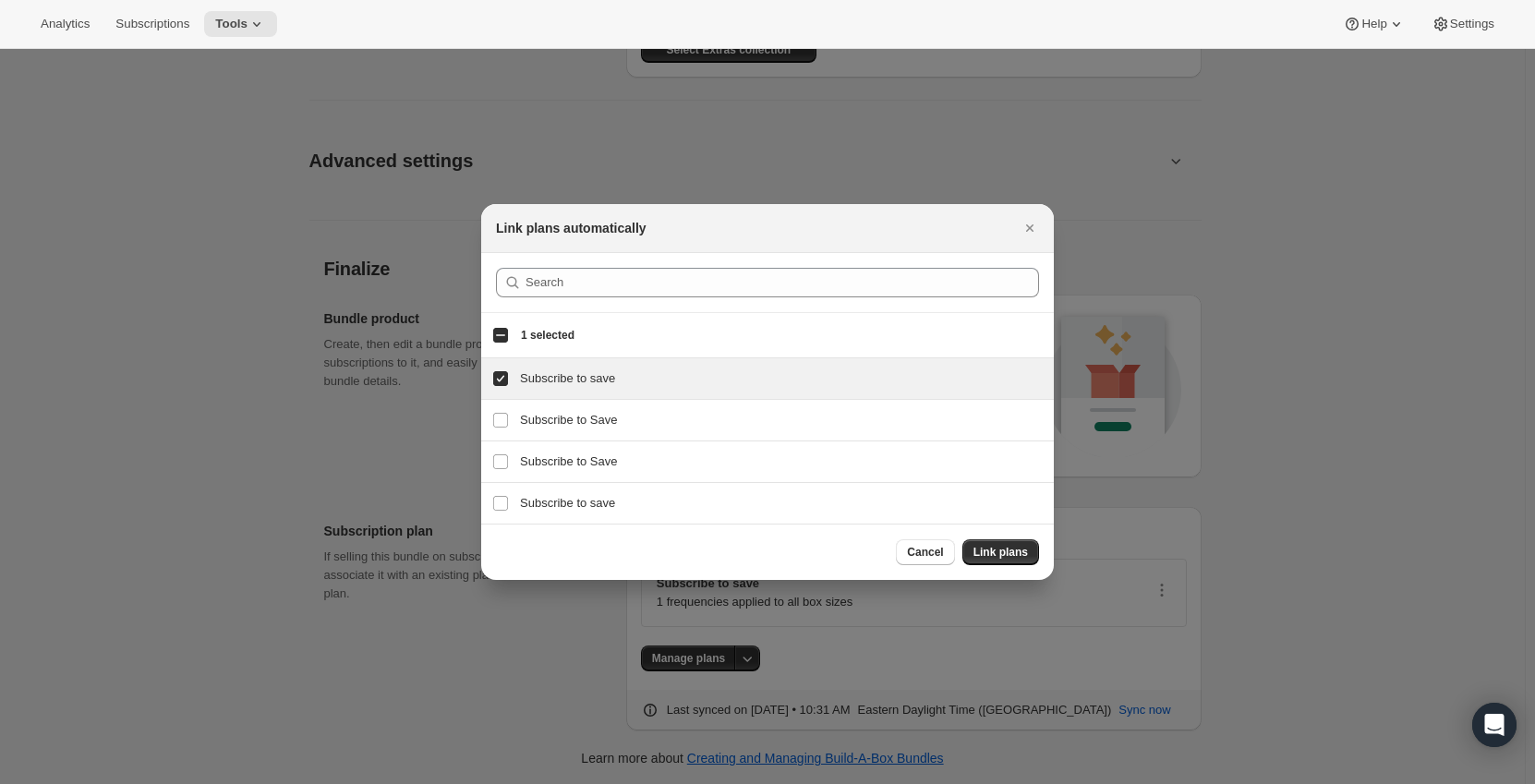
scroll to position [0, 0]
click at [1032, 223] on icon "Close" at bounding box center [1029, 228] width 19 height 19
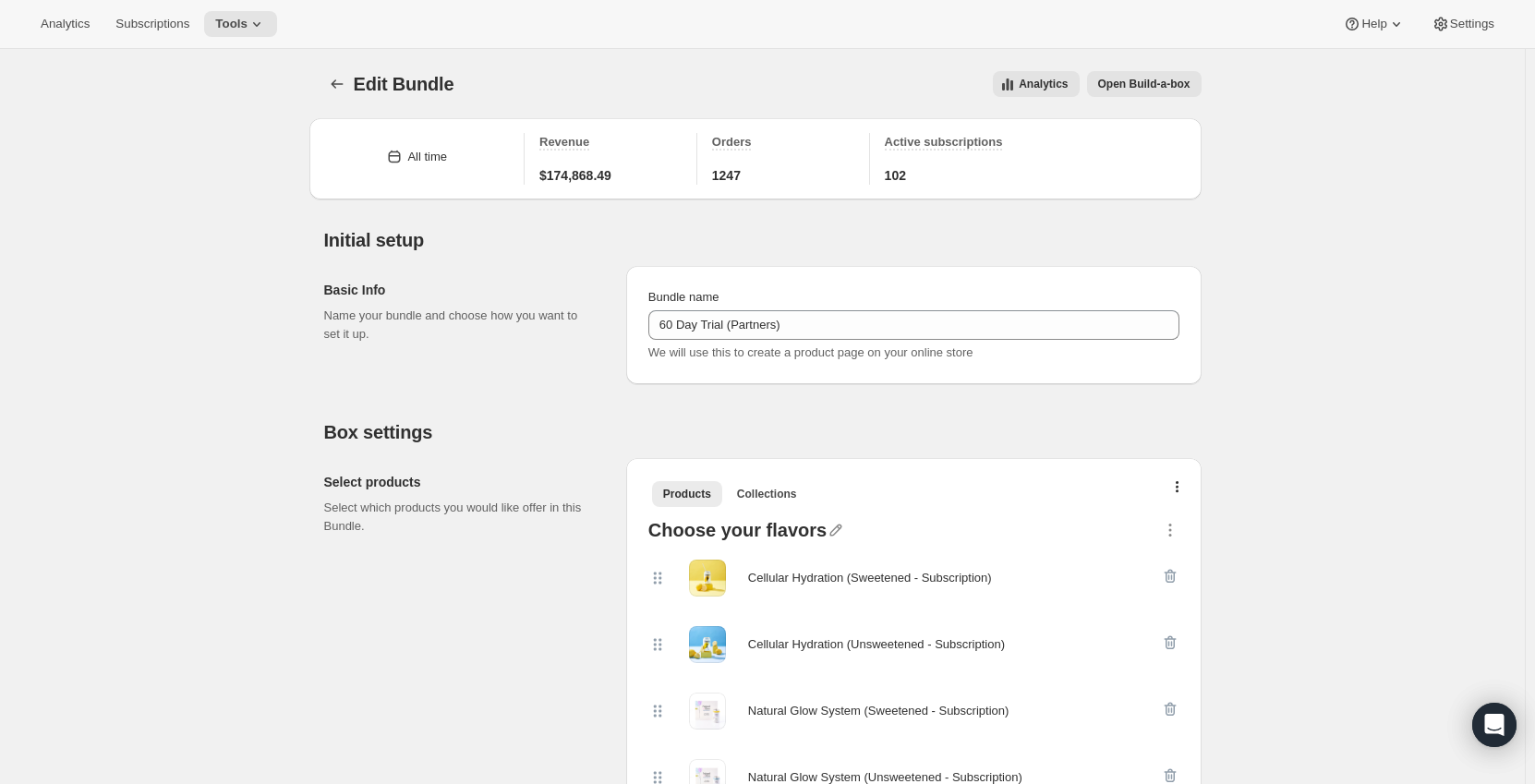
scroll to position [1835, 0]
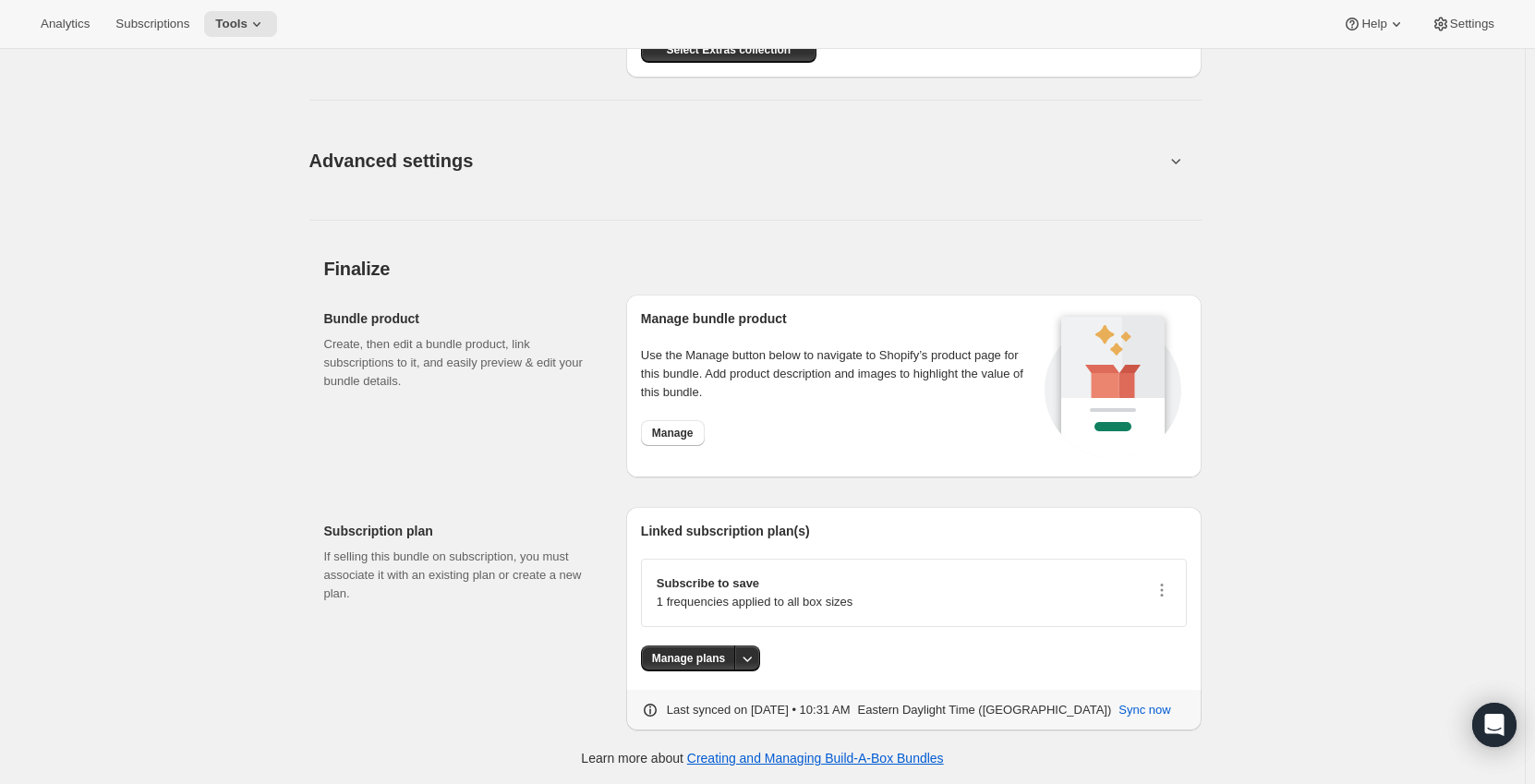
click at [246, 39] on div "Analytics Subscriptions Tools Help Settings" at bounding box center [768, 24] width 1535 height 49
click at [253, 30] on icon at bounding box center [256, 23] width 19 height 19
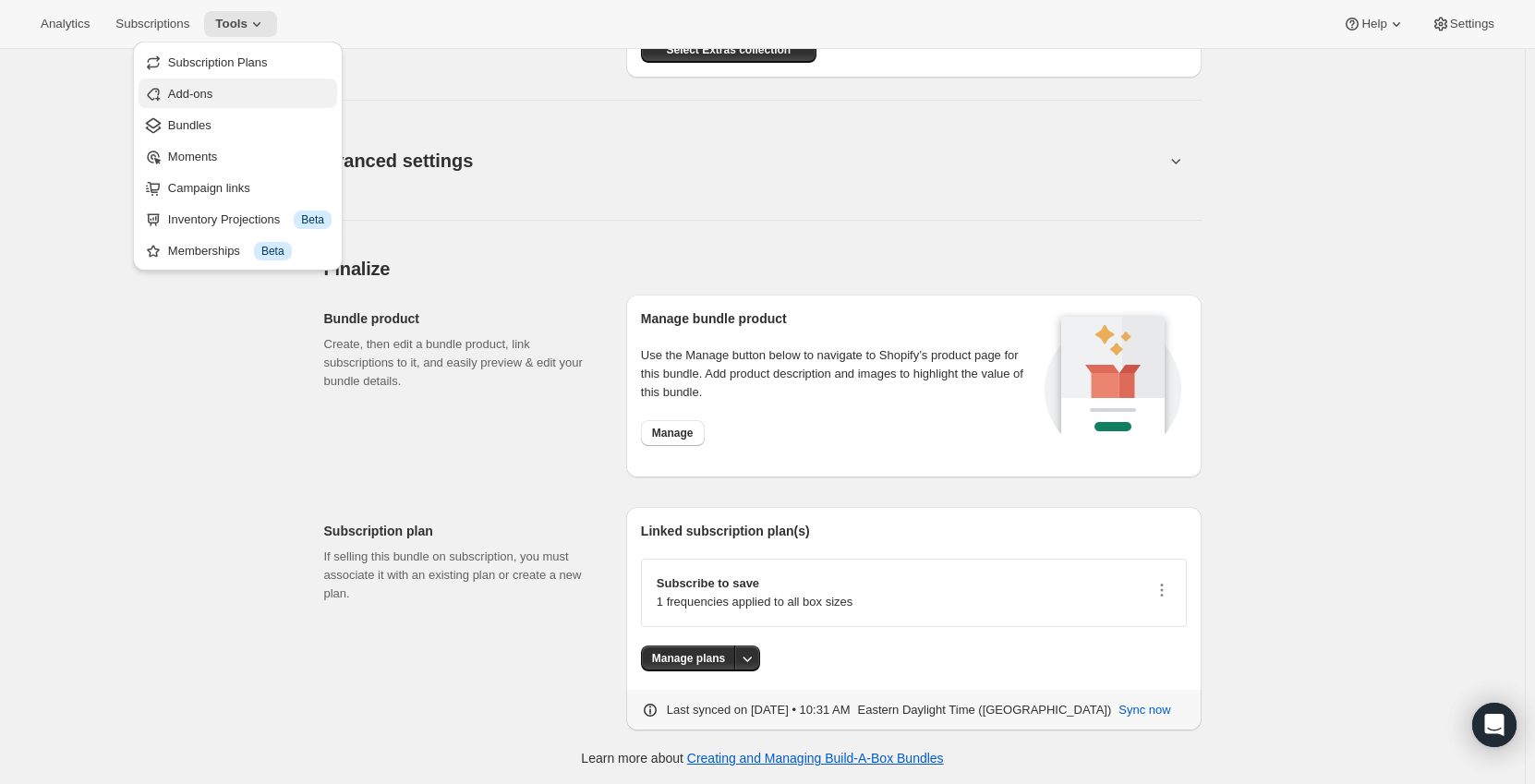
click at [221, 81] on button "Add-ons" at bounding box center [238, 93] width 199 height 29
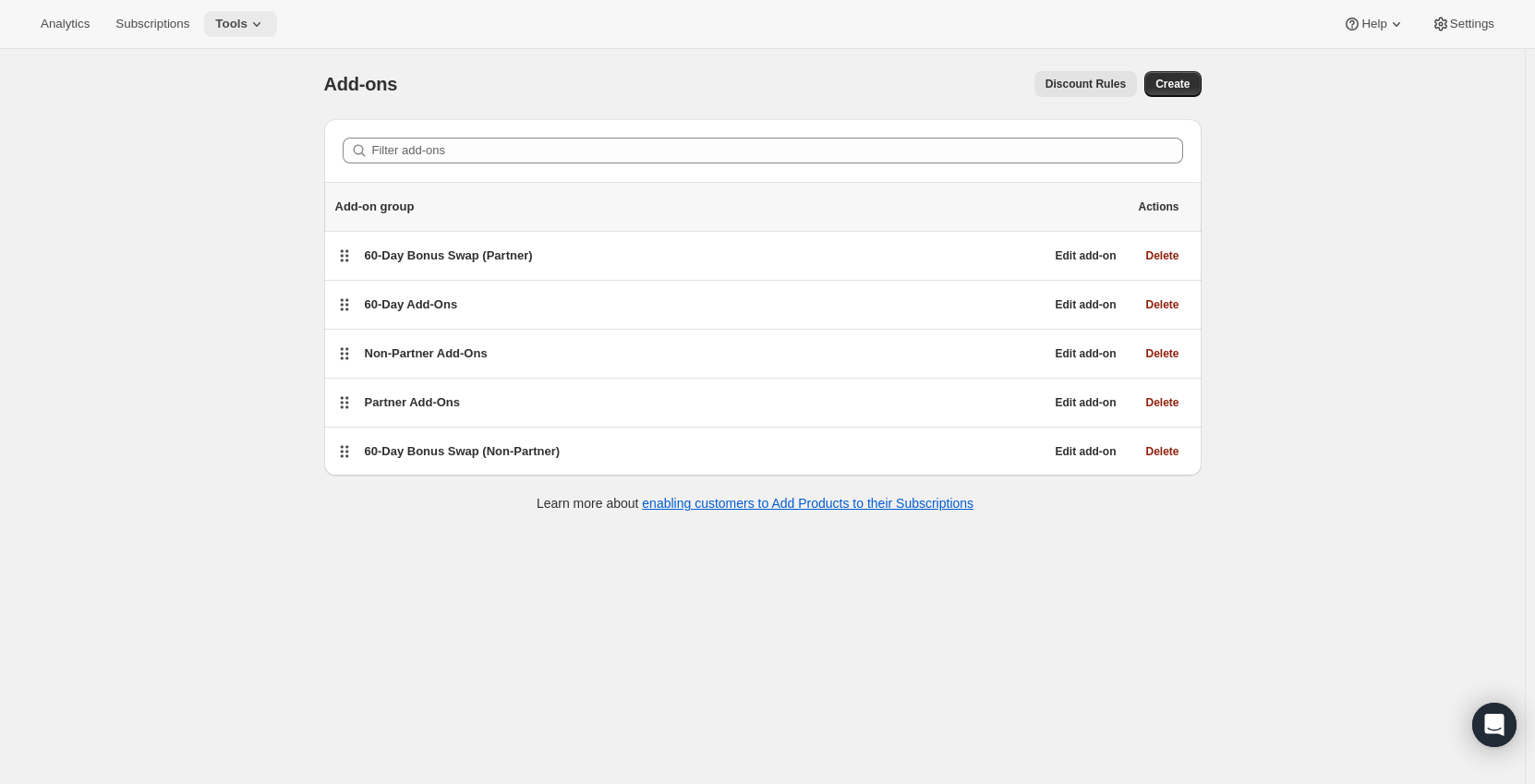
click at [235, 26] on span "Tools" at bounding box center [231, 23] width 32 height 15
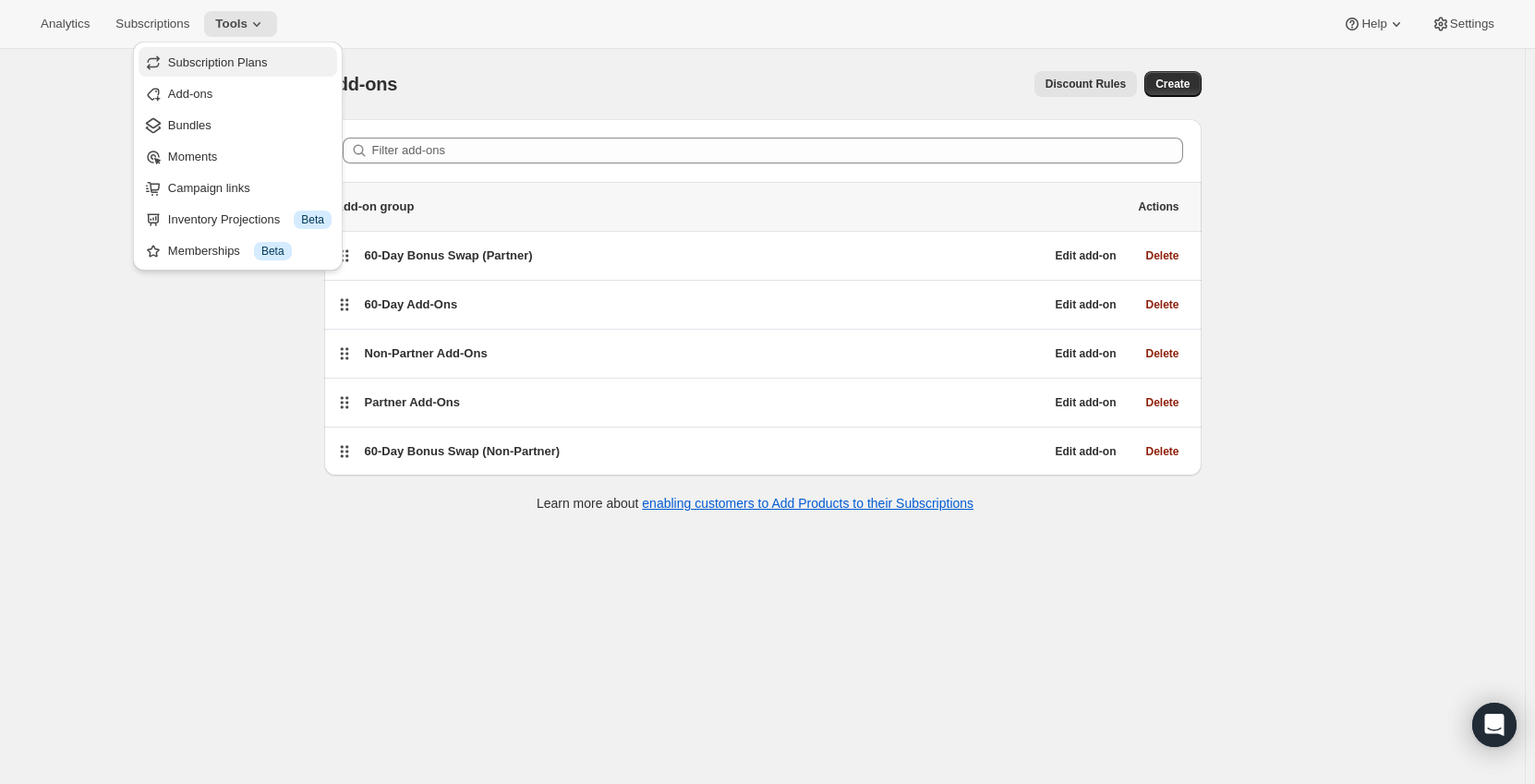
click at [243, 57] on span "Subscription Plans" at bounding box center [218, 63] width 100 height 14
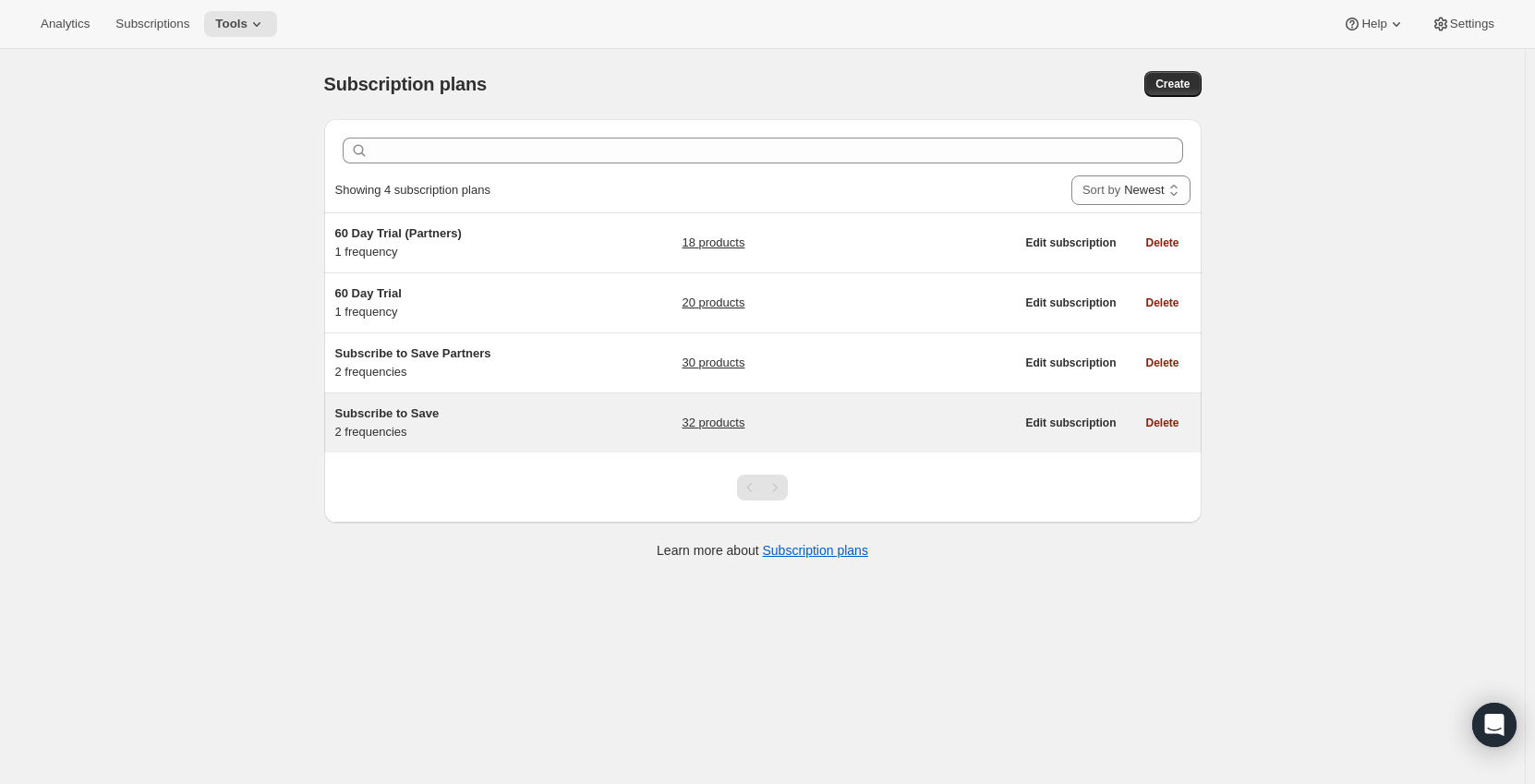
click at [528, 427] on div "Subscribe to Save 2 frequencies" at bounding box center [450, 423] width 231 height 37
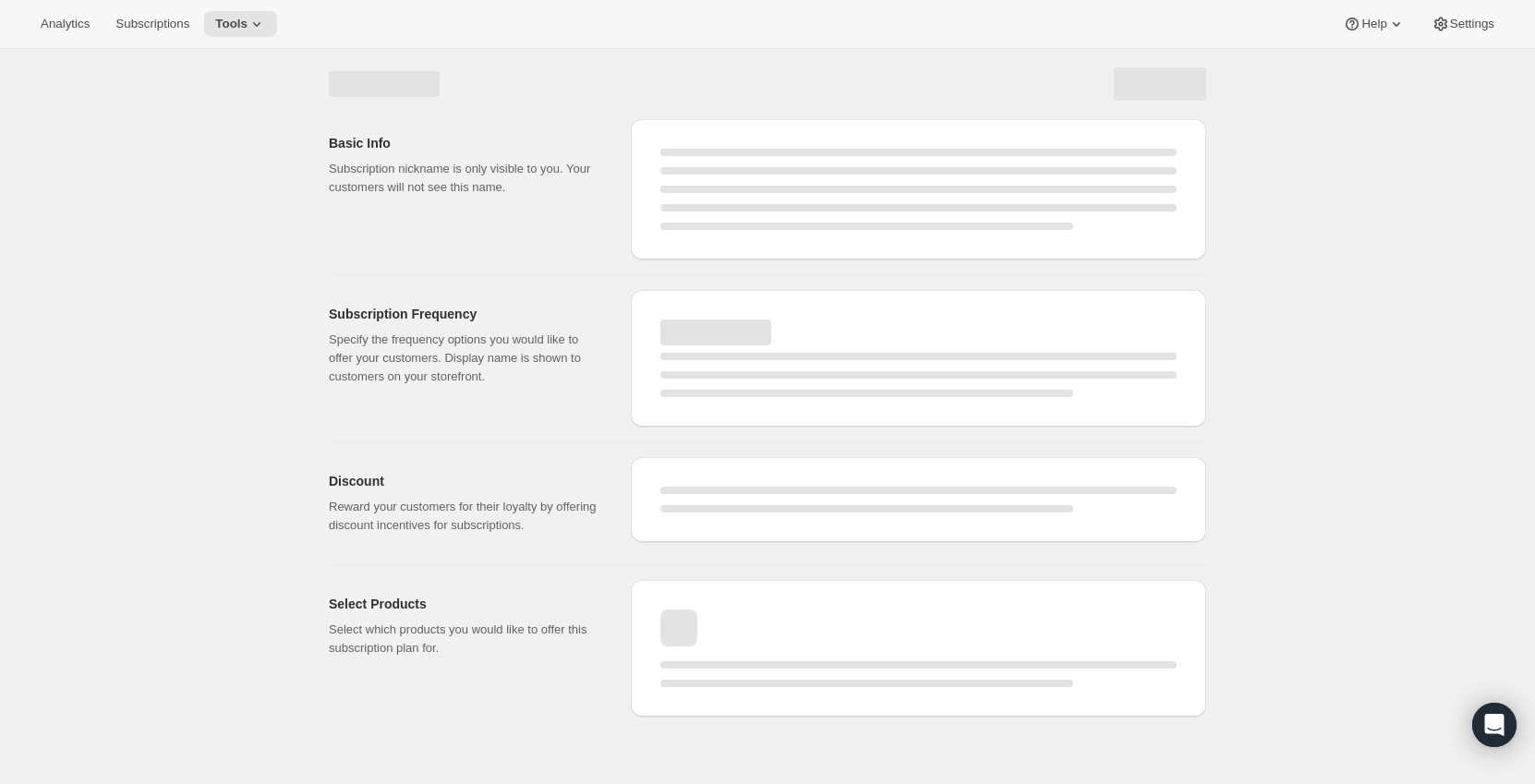
select select "WEEK"
select select "MONTH"
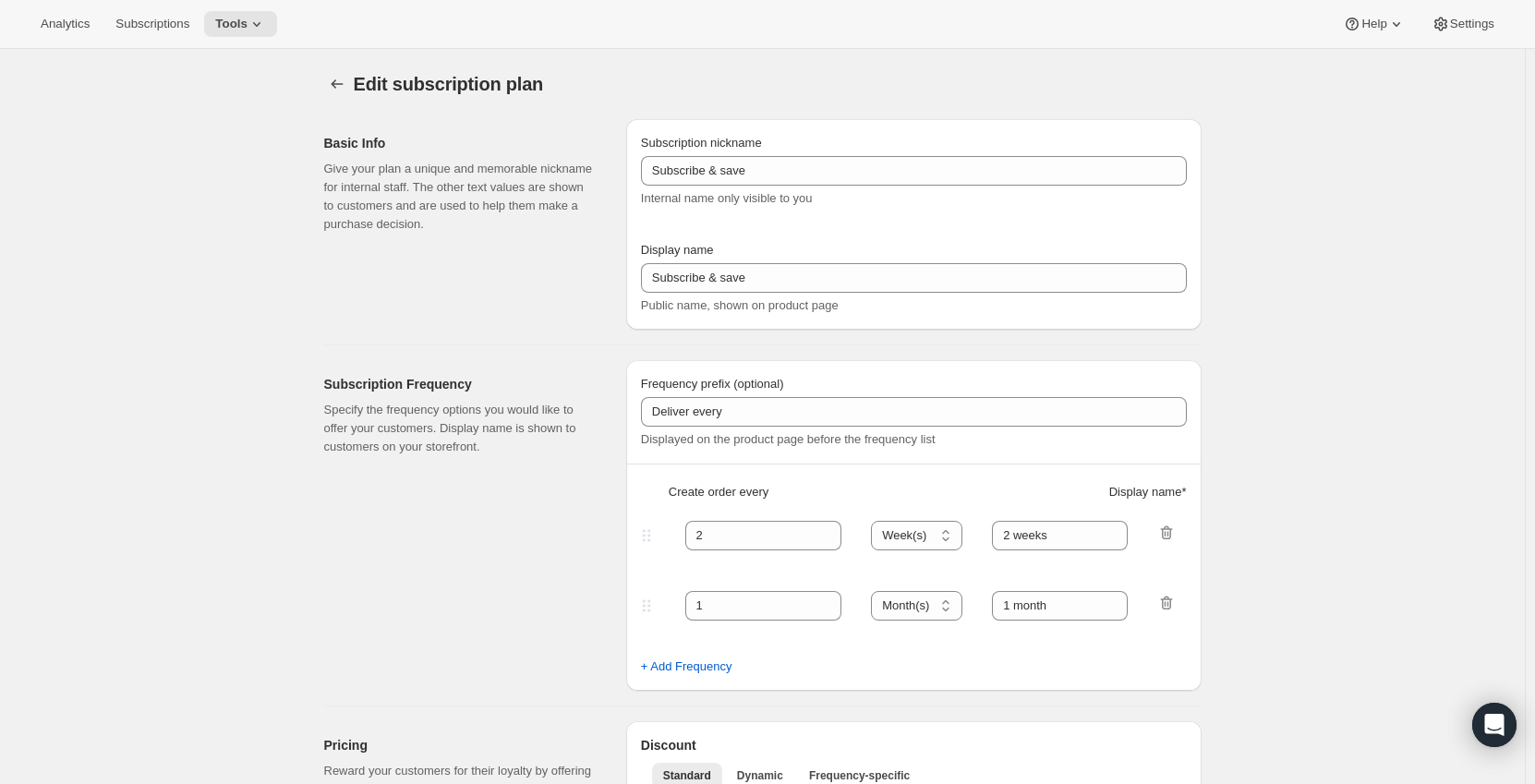
type input "Subscribe to Save"
type input "Deliver"
type input "1"
select select "MONTH"
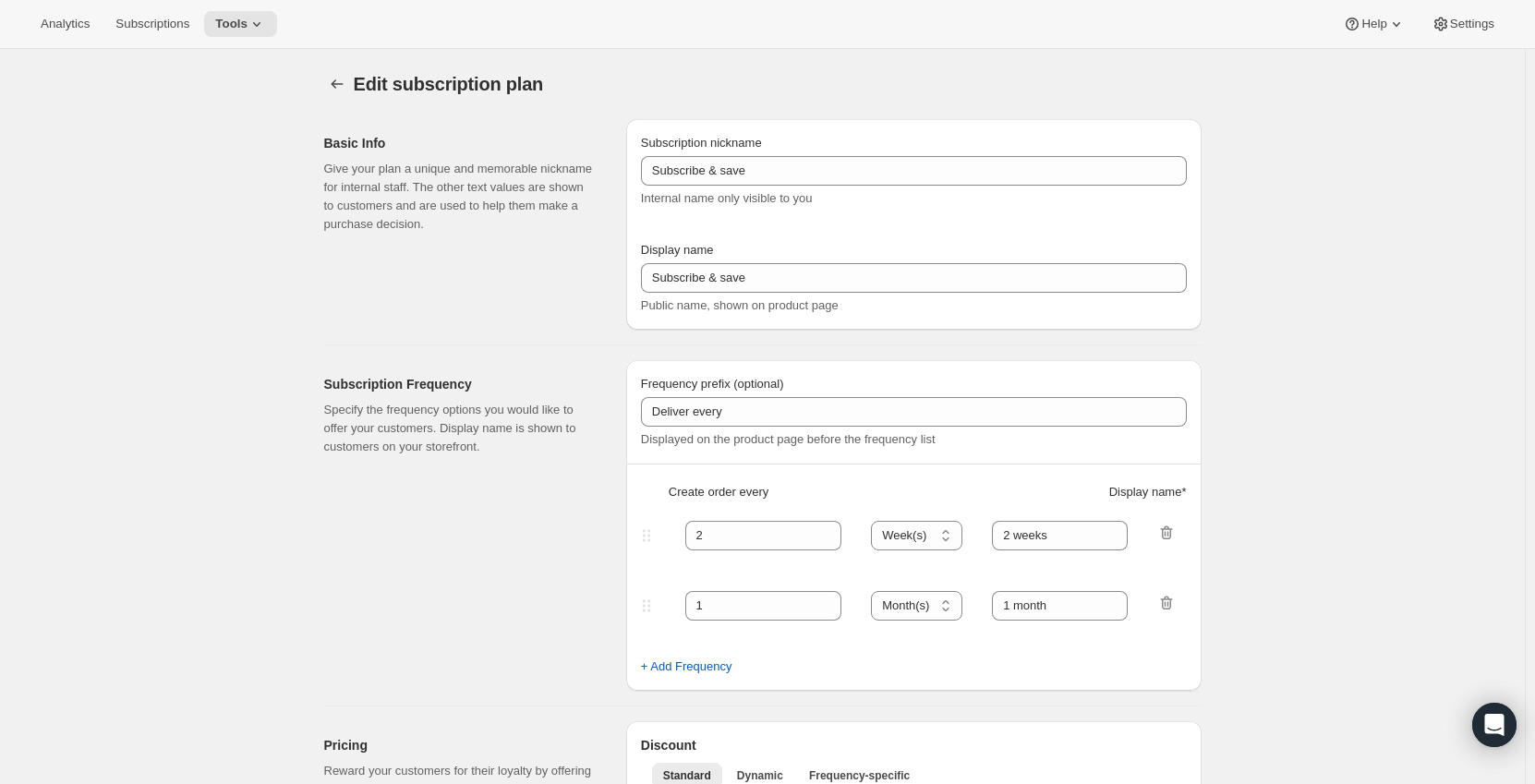
type input "Monthly"
type input "2"
select select "WEEK"
type input "Every 2 weeks"
type input "15"
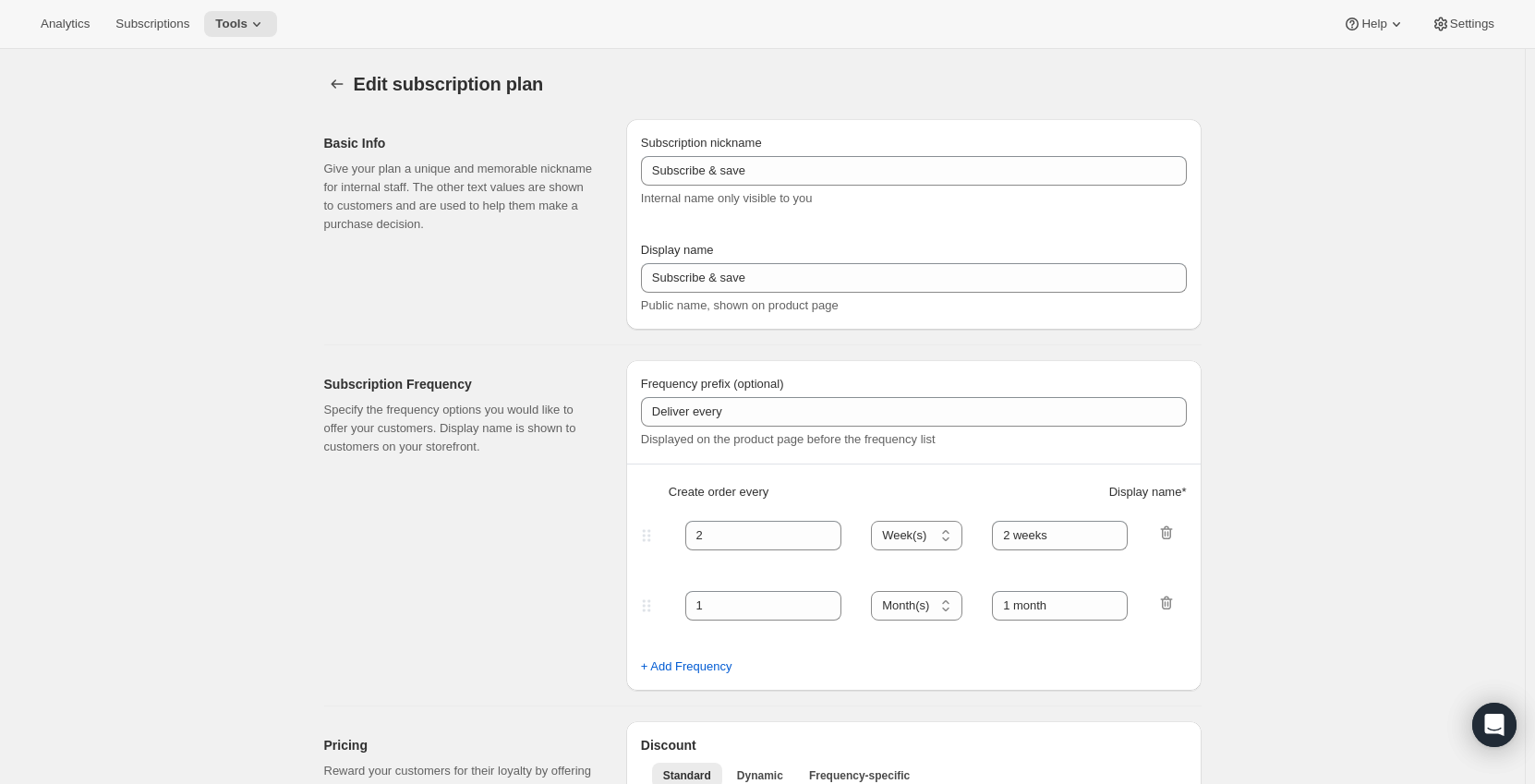
type input "Subscription Renews Monthly – Cancel Anytime.​"
click at [343, 80] on icon "Subscription plans" at bounding box center [337, 83] width 19 height 19
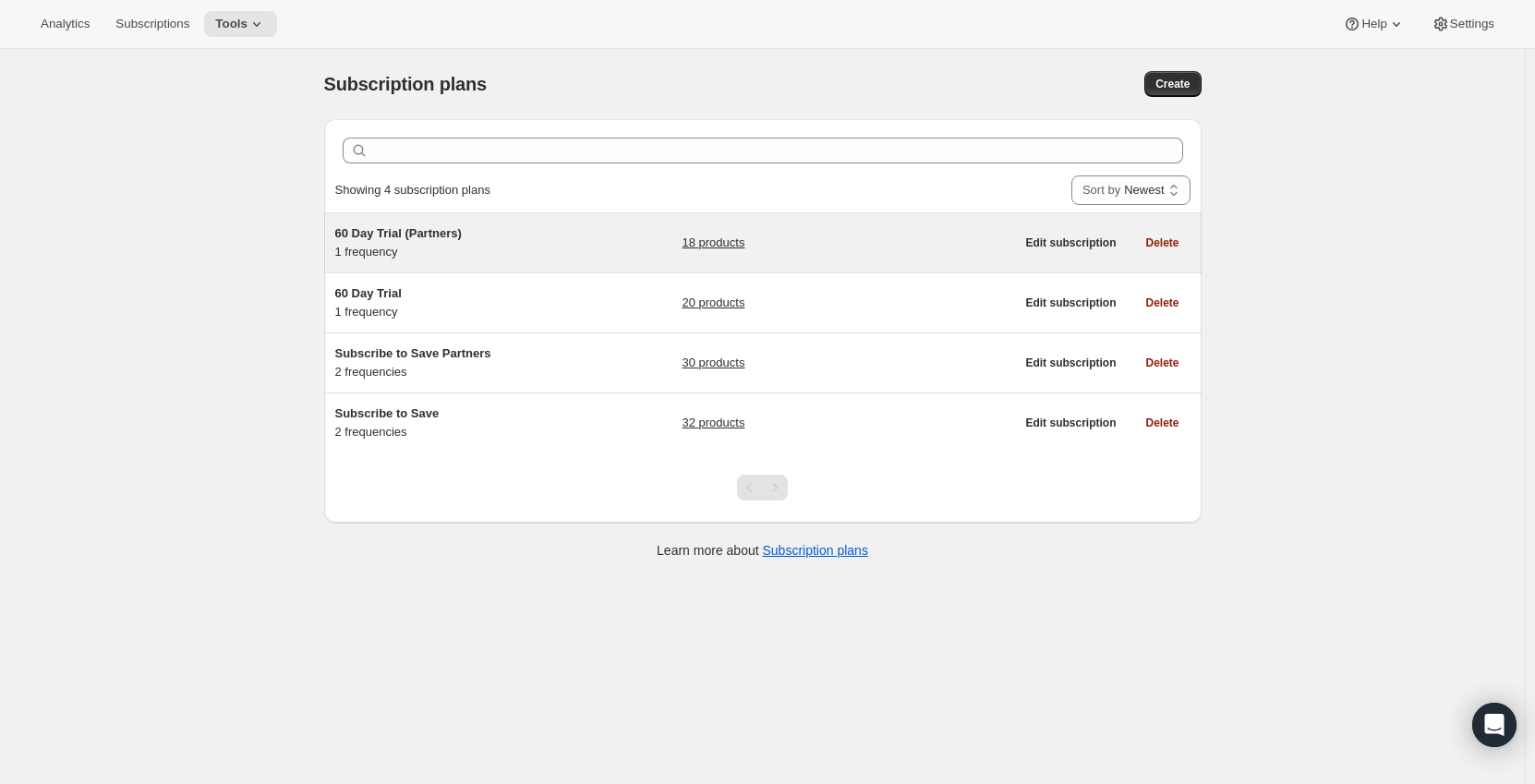
click at [521, 240] on h5 "60 Day Trial (Partners)" at bounding box center [450, 233] width 231 height 19
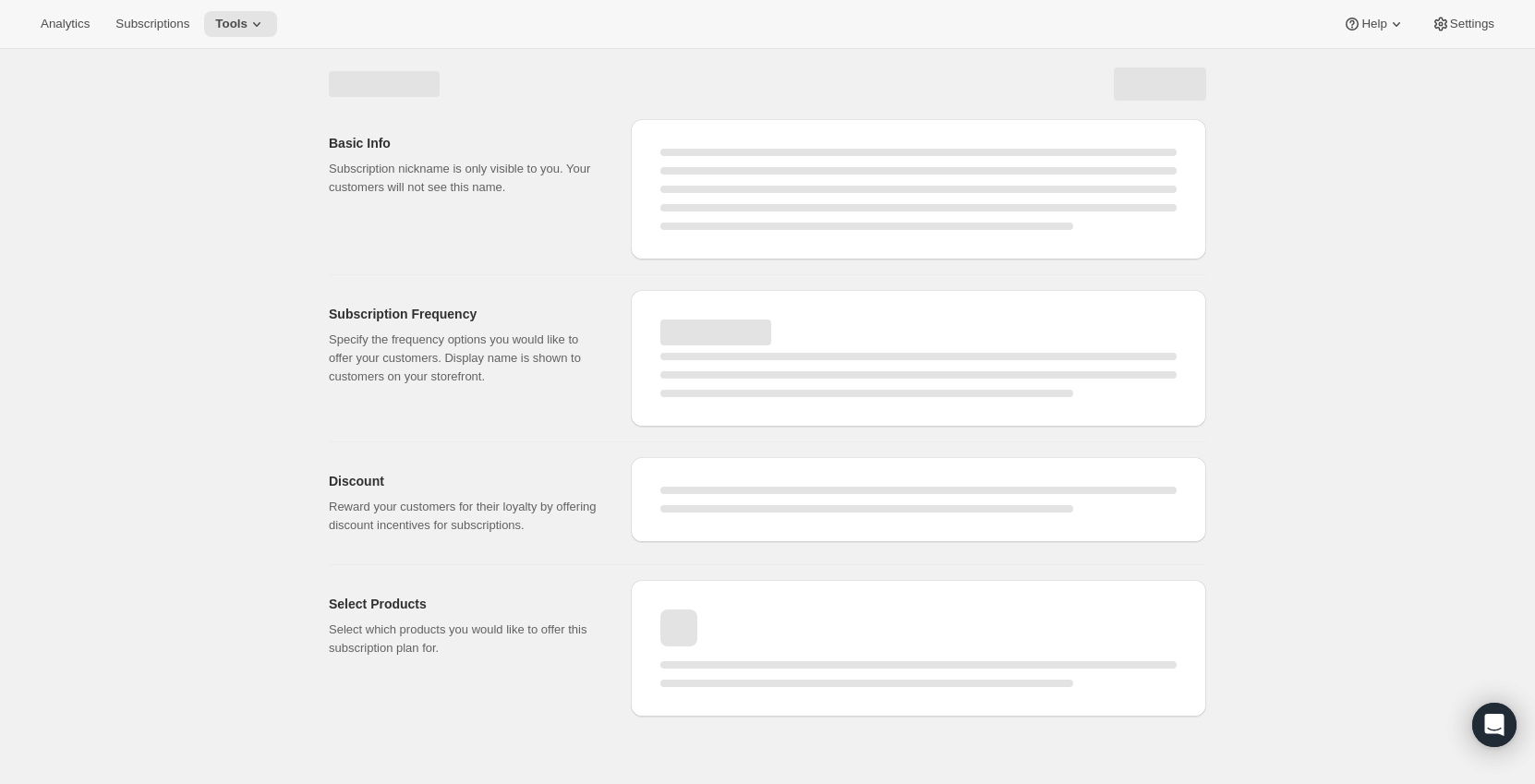
select select "WEEK"
select select "MONTH"
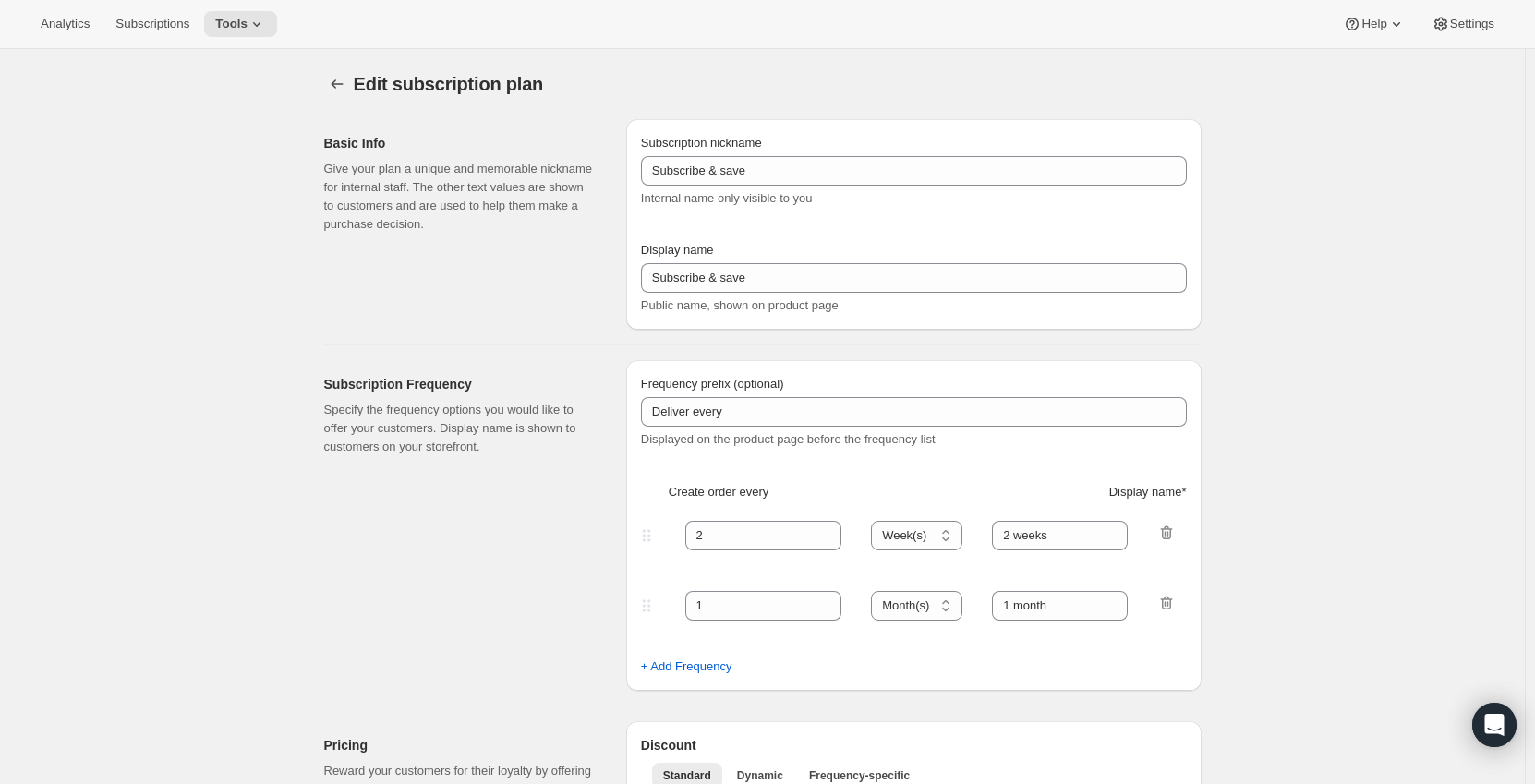
type input "60 Day Trial (Partners)"
type input "Subscribe to save"
type input "Delivers"
type input "1"
select select "MONTH"
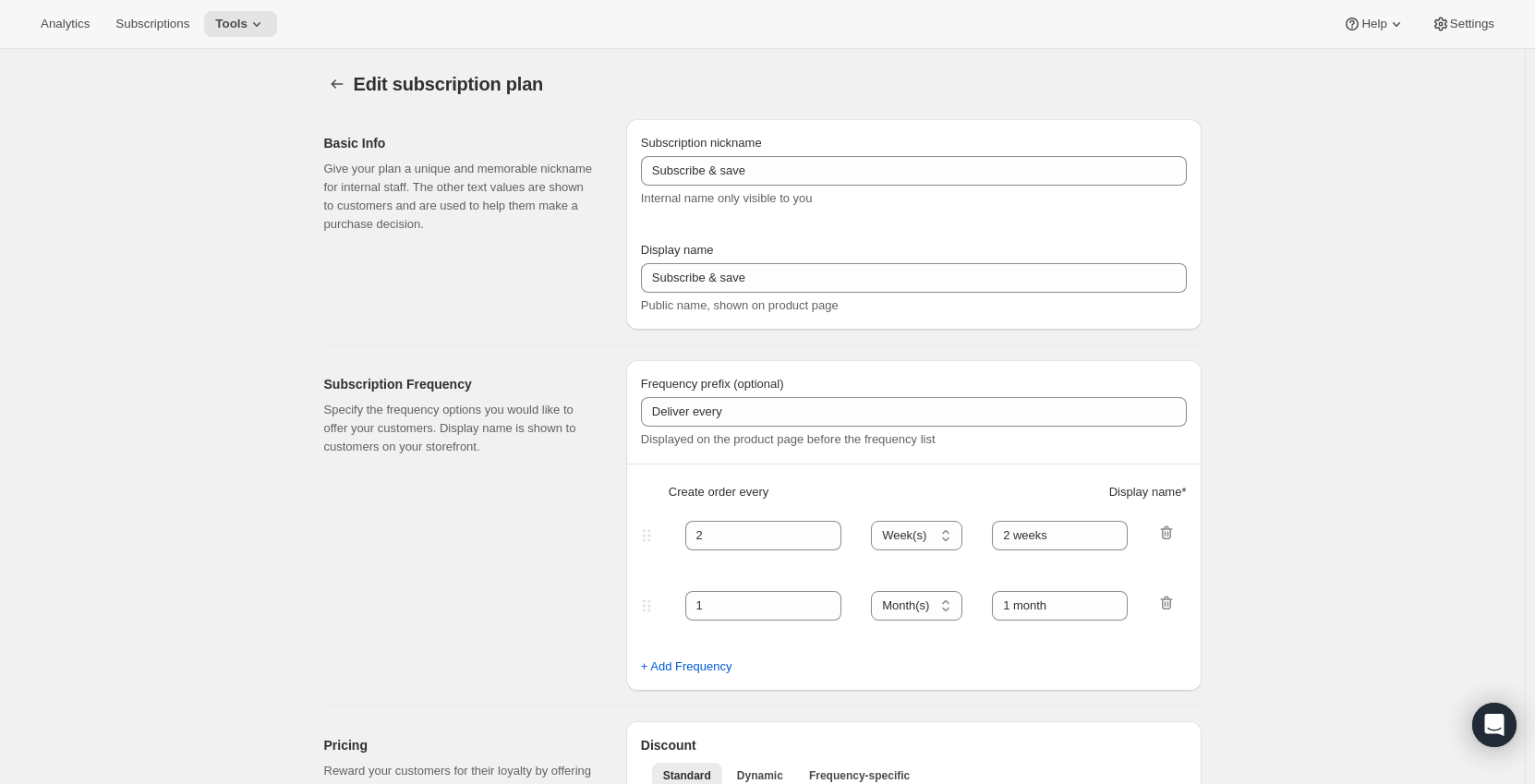
type input "monthly"
type input "25"
type input "Subscription Renews Monthly – Cancel Anytime.​"
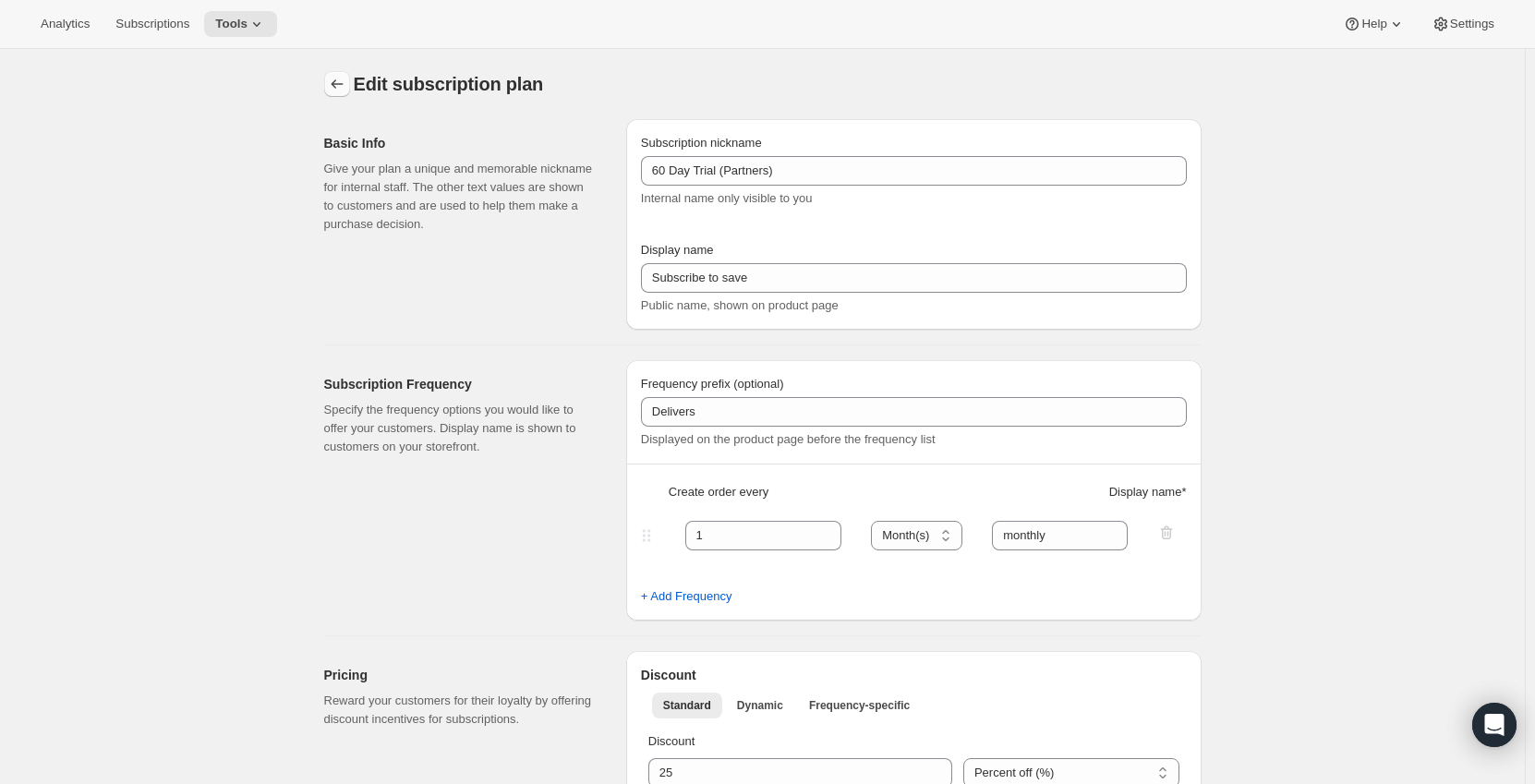
click at [332, 83] on icon "Subscription plans" at bounding box center [337, 83] width 19 height 19
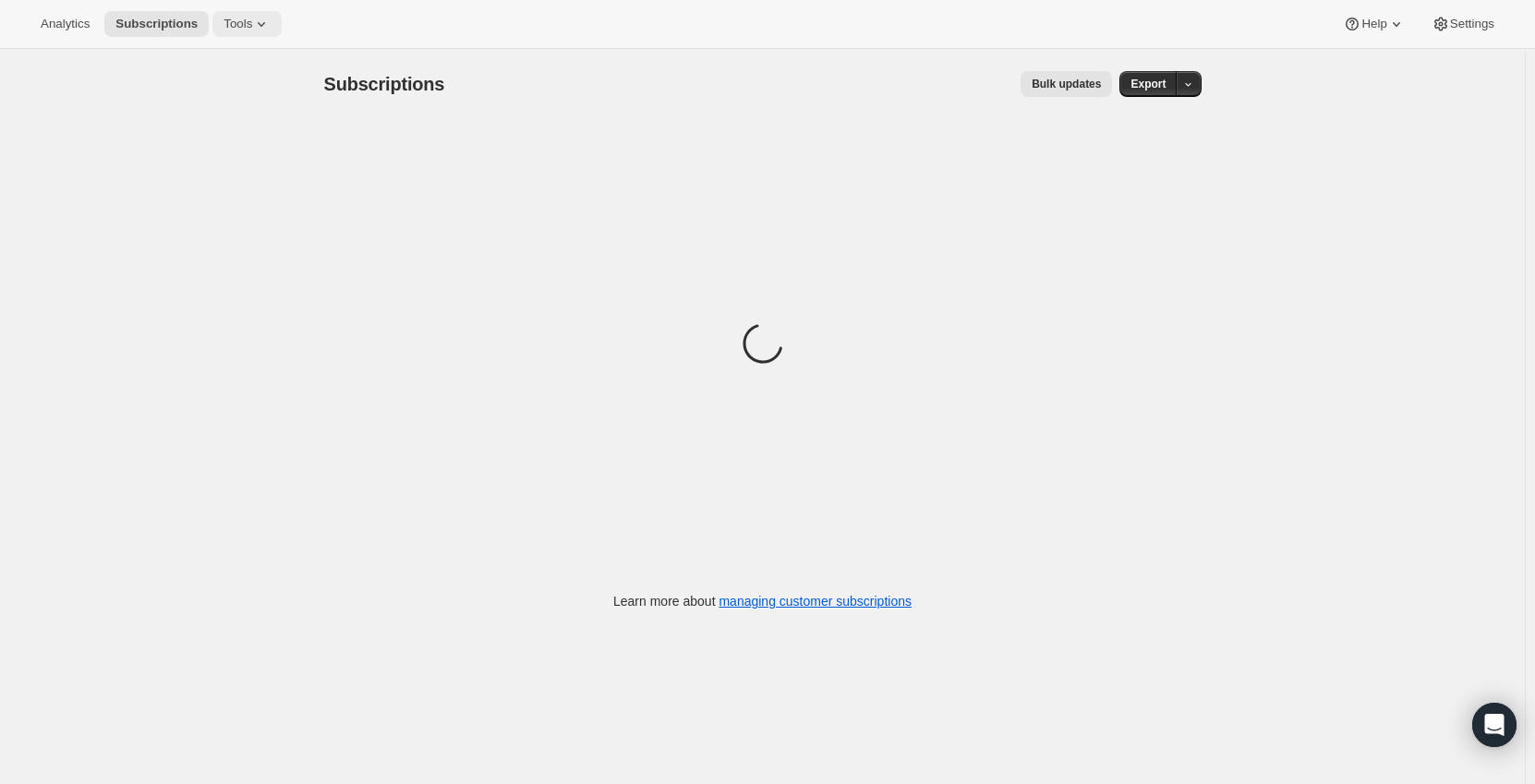
click at [238, 20] on span "Tools" at bounding box center [237, 23] width 28 height 15
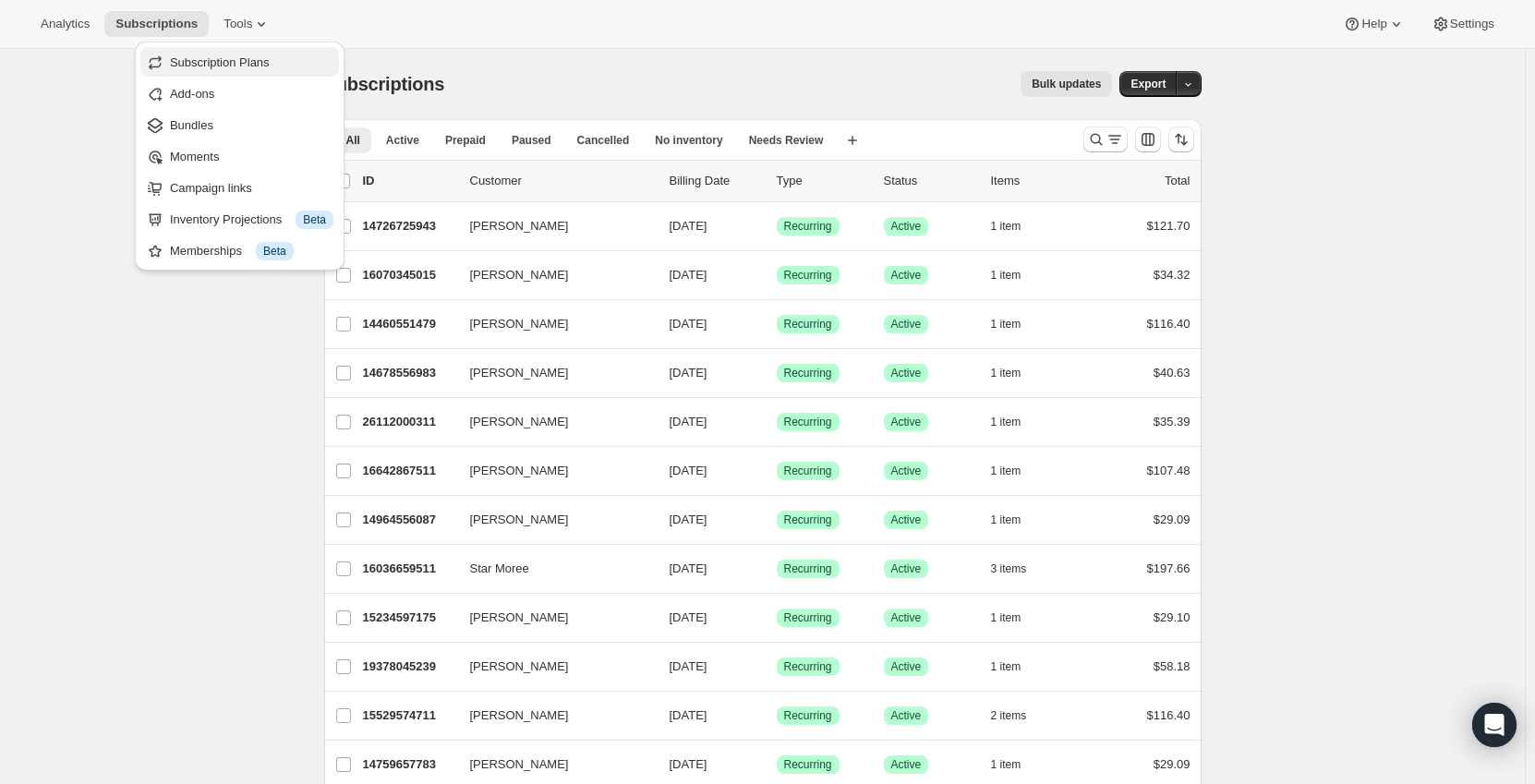
click at [227, 69] on span "Subscription Plans" at bounding box center [220, 63] width 100 height 14
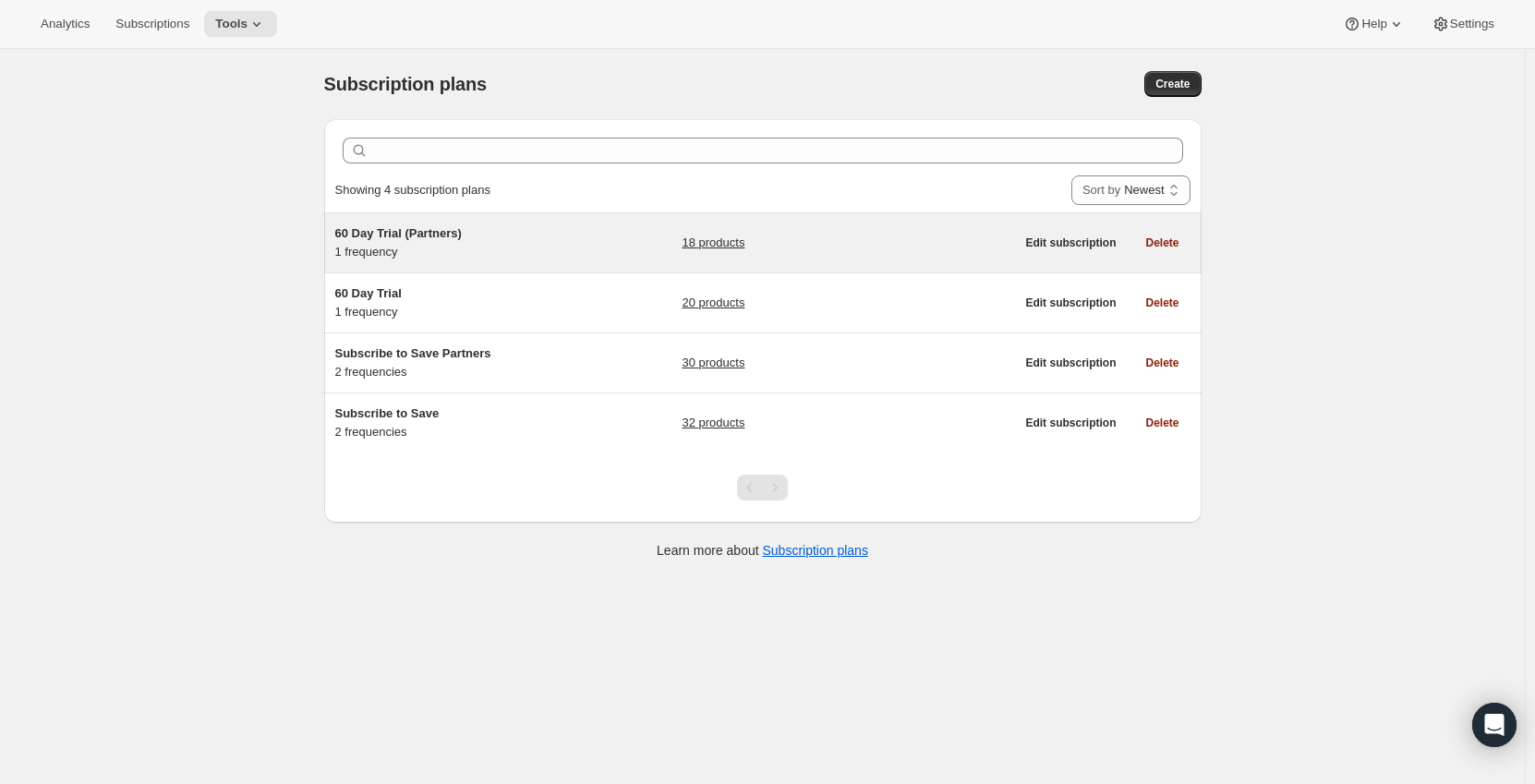
click at [401, 231] on span "60 Day Trial (Partners)" at bounding box center [397, 233] width 126 height 14
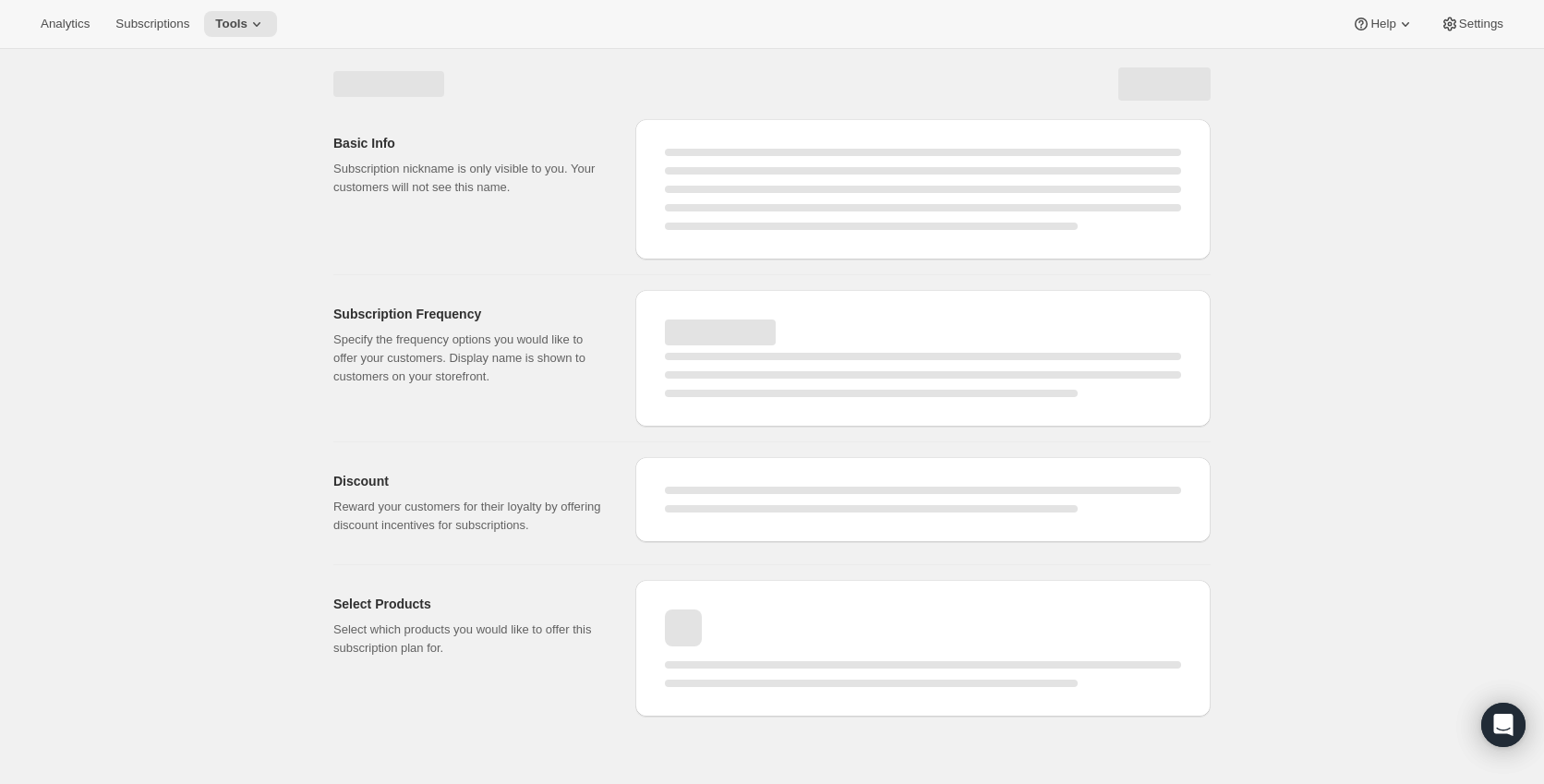
select select "WEEK"
select select "MONTH"
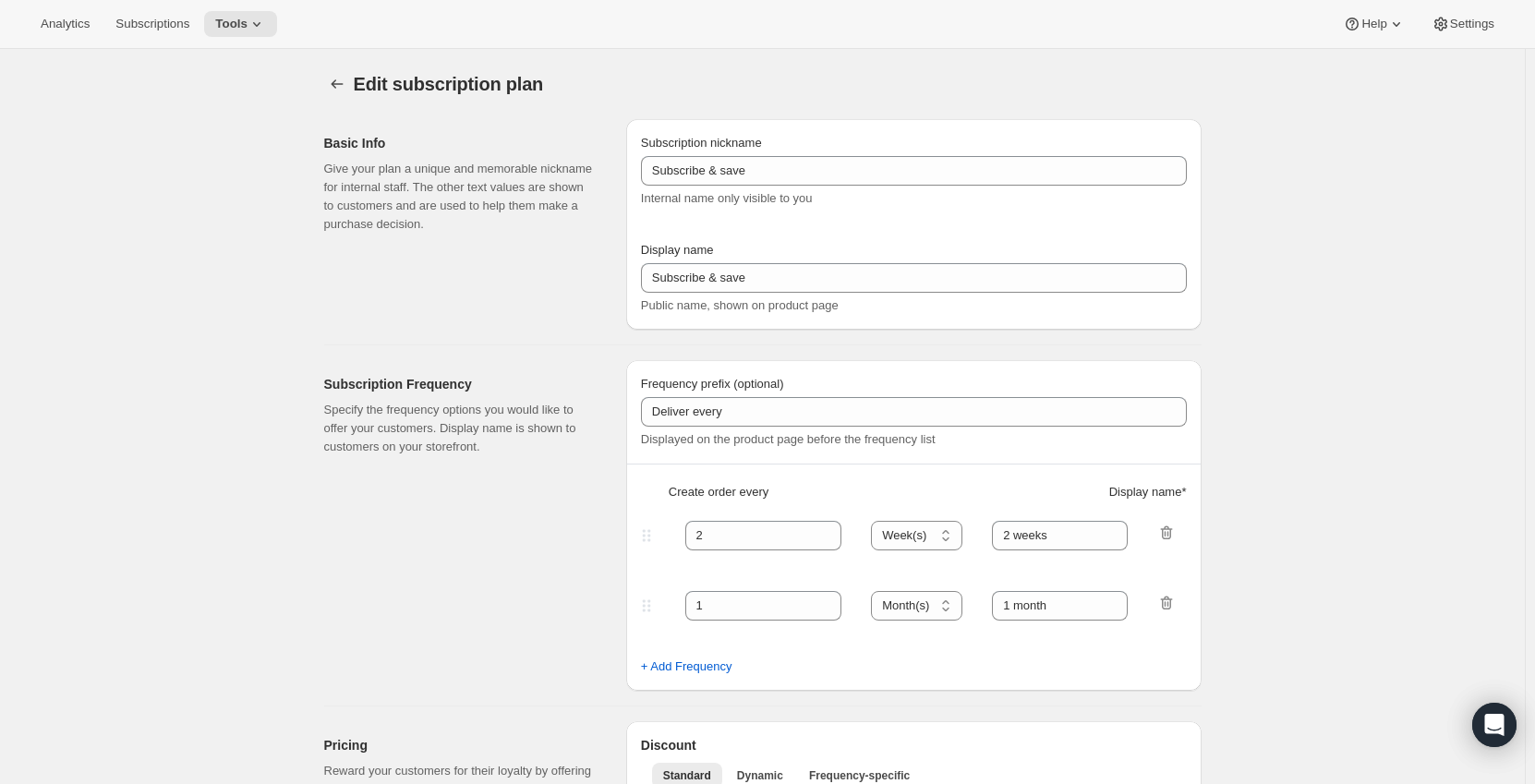
type input "60 Day Trial (Partners)"
type input "Subscribe to save"
type input "Delivers"
type input "1"
select select "MONTH"
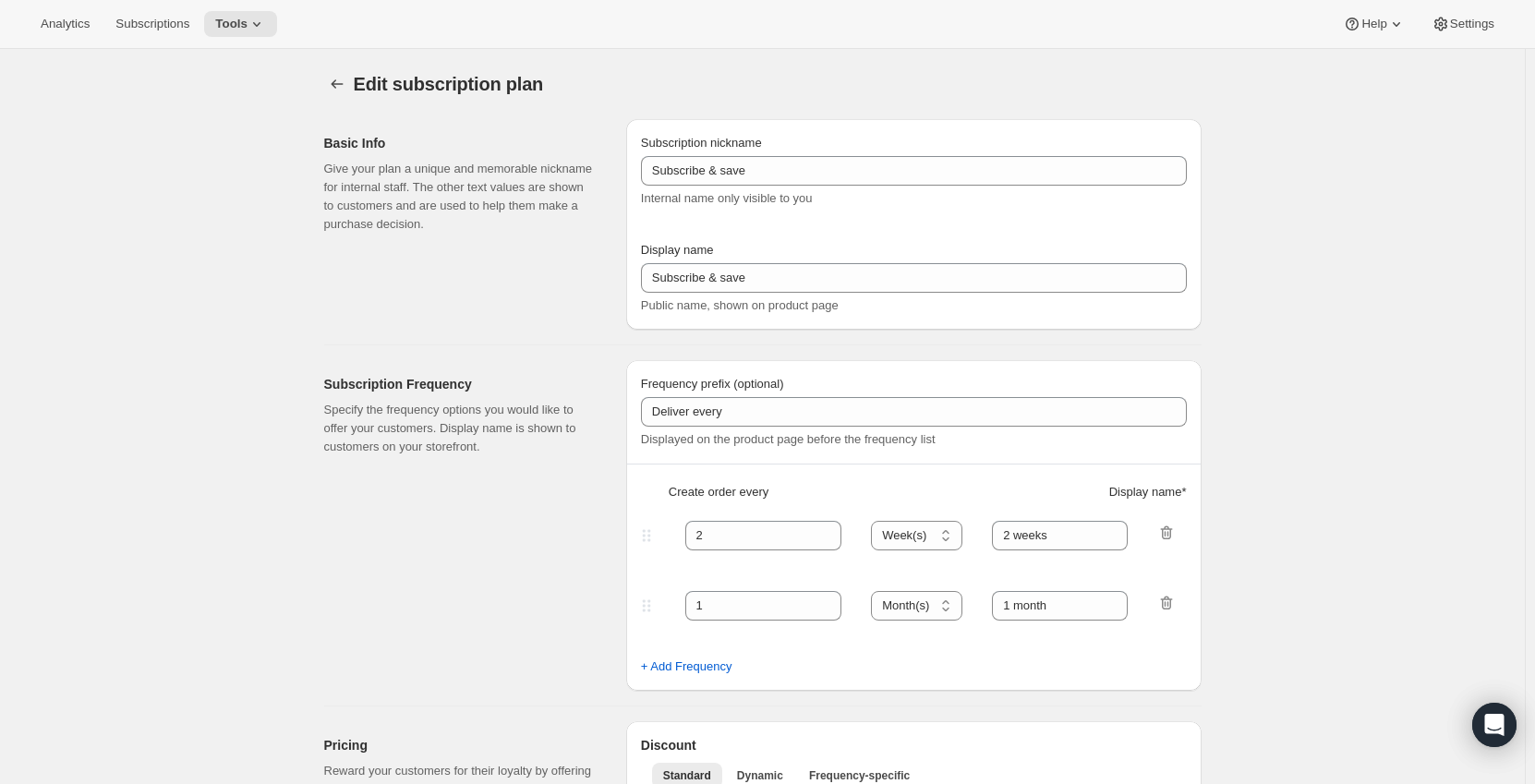
type input "monthly"
type input "25"
type input "Subscription Renews Monthly – Cancel Anytime.​"
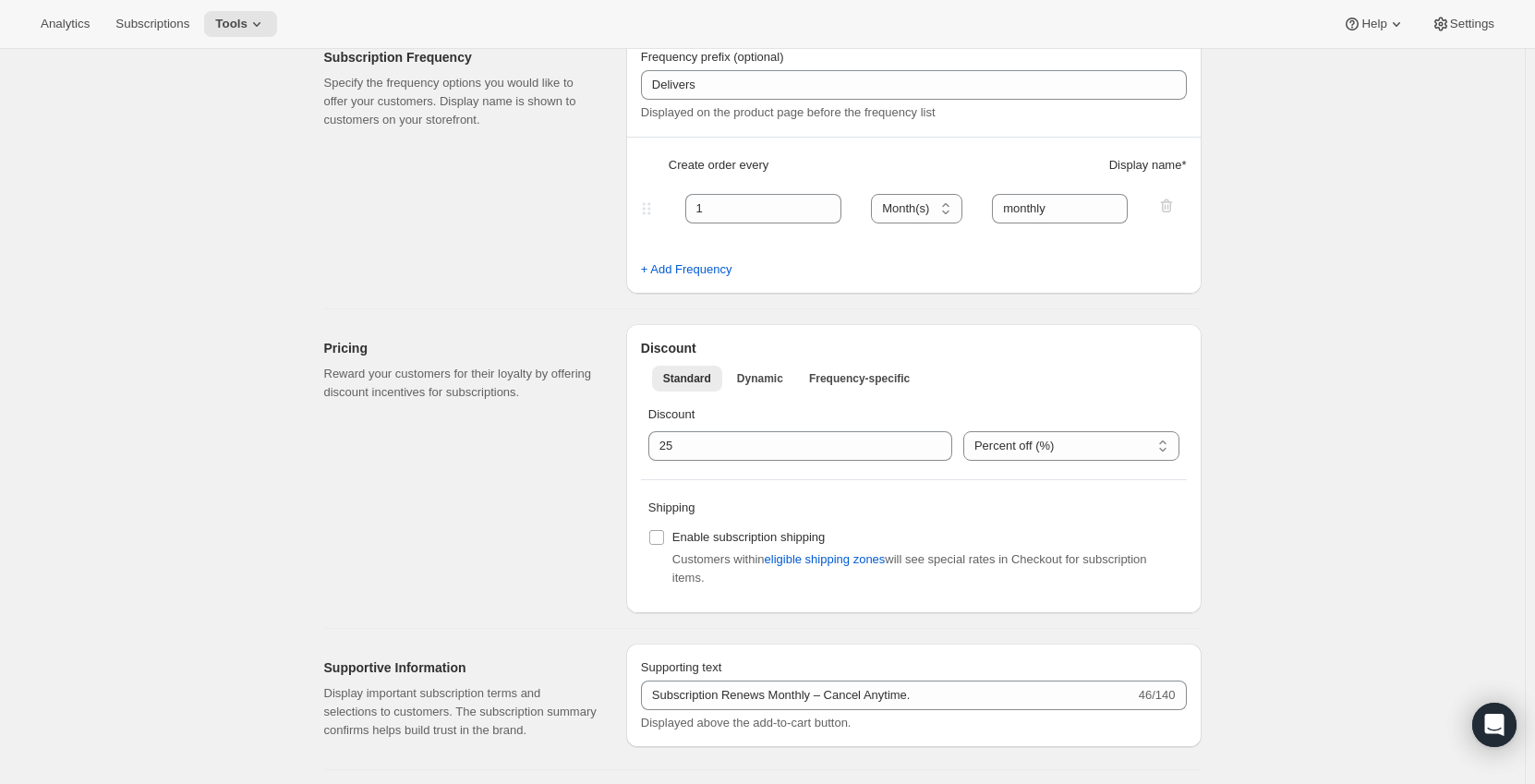
scroll to position [313, 0]
